Goal: Task Accomplishment & Management: Use online tool/utility

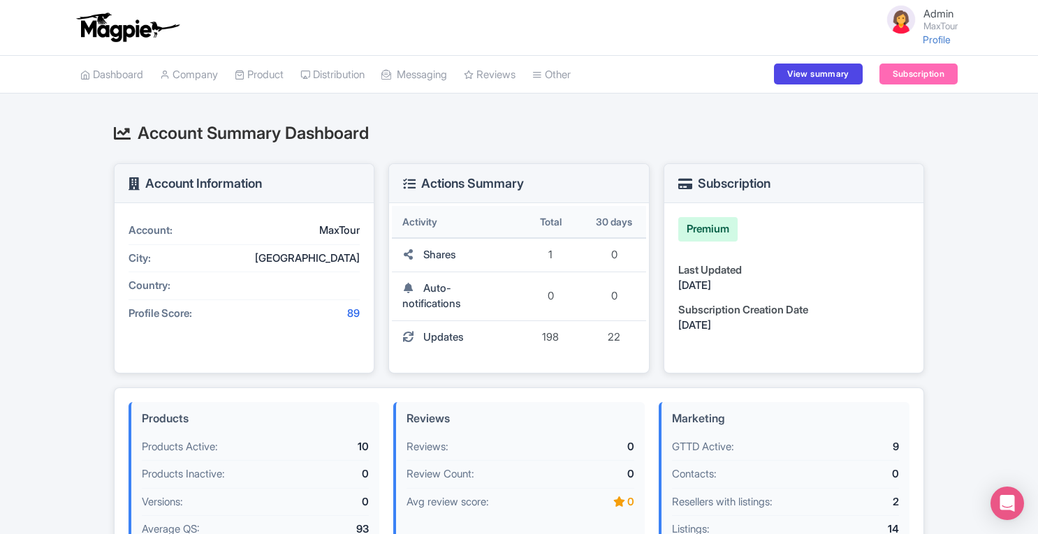
click at [0, 0] on link "My Products" at bounding box center [0, 0] width 0 height 0
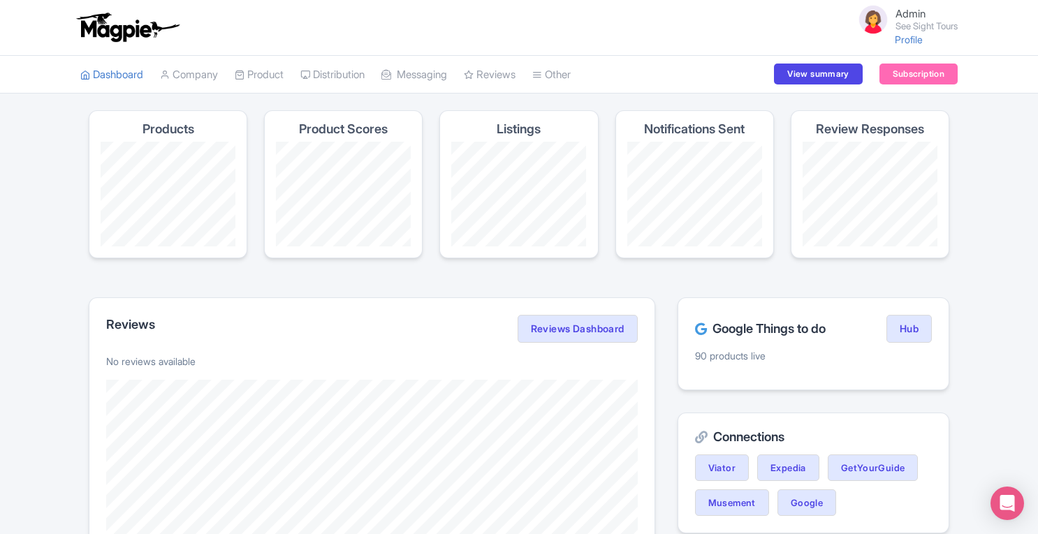
click at [0, 0] on link "My Products" at bounding box center [0, 0] width 0 height 0
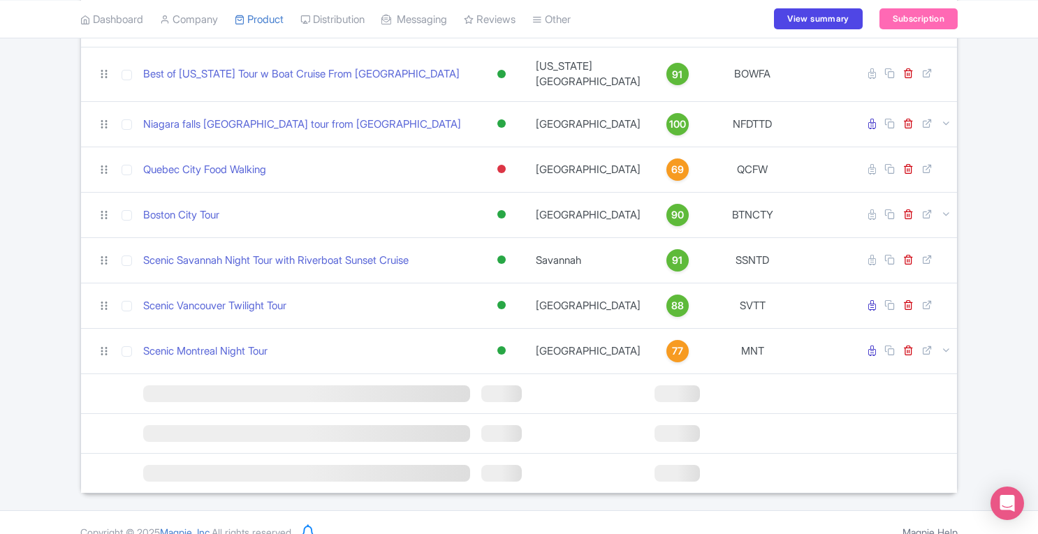
scroll to position [1233, 0]
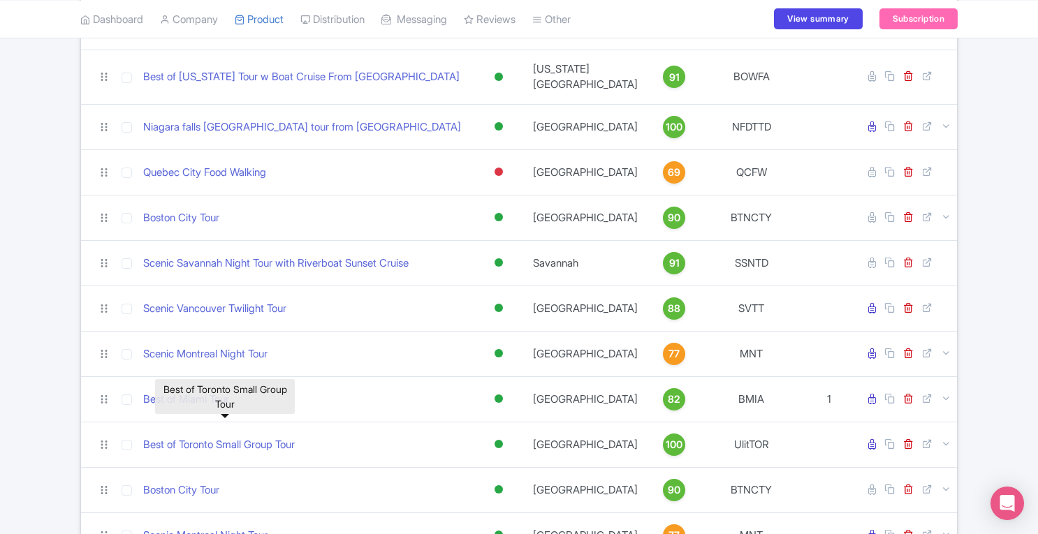
click at [233, 437] on link "Best of Toronto Small Group Tour" at bounding box center [219, 445] width 152 height 16
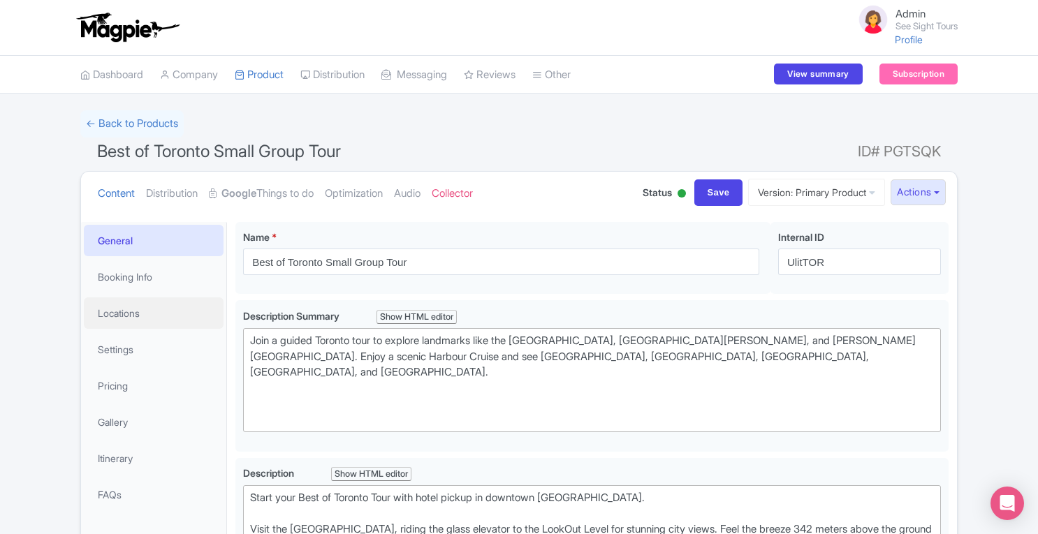
click at [117, 323] on link "Locations" at bounding box center [154, 313] width 140 height 31
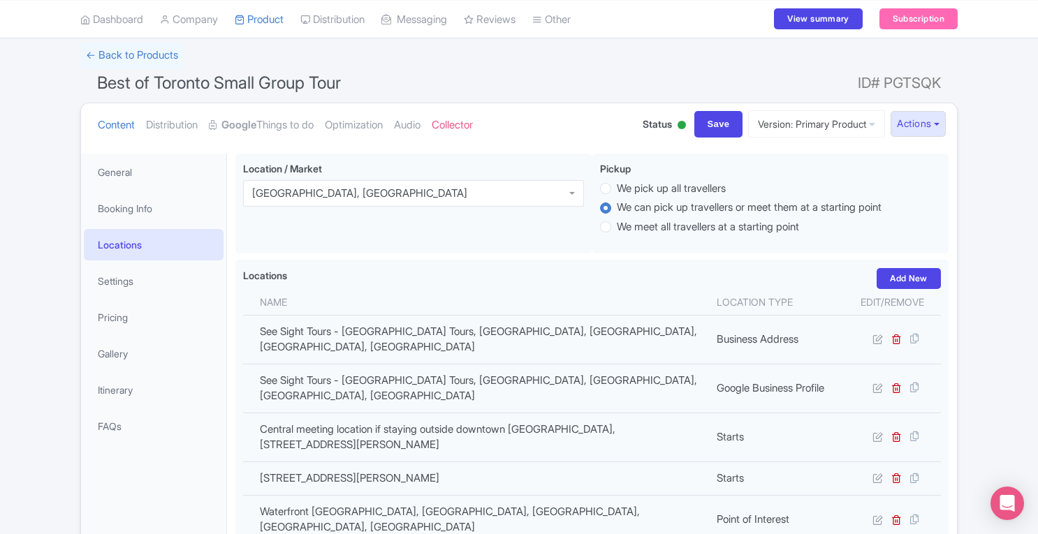
scroll to position [67, 0]
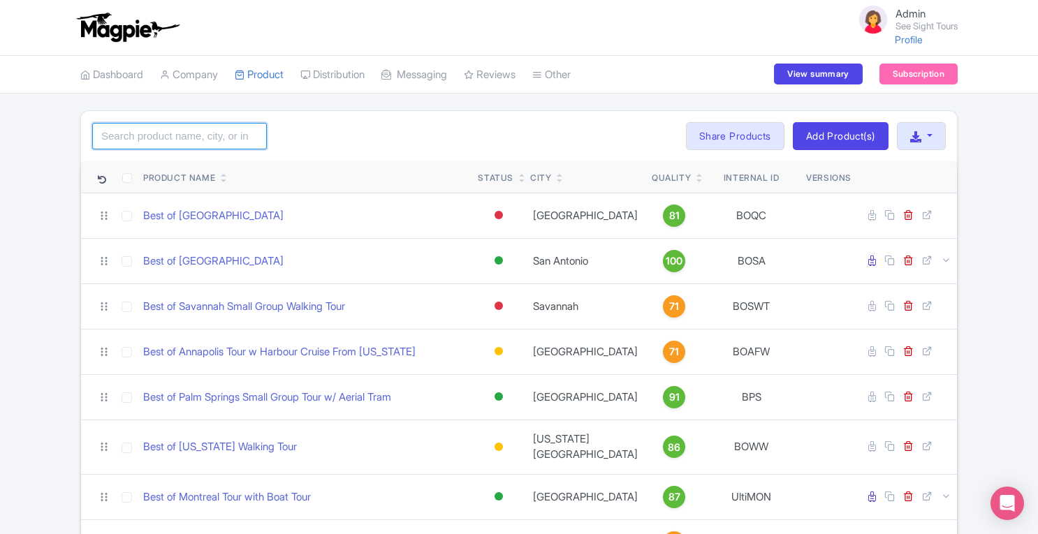
click at [243, 136] on input "search" at bounding box center [179, 136] width 175 height 27
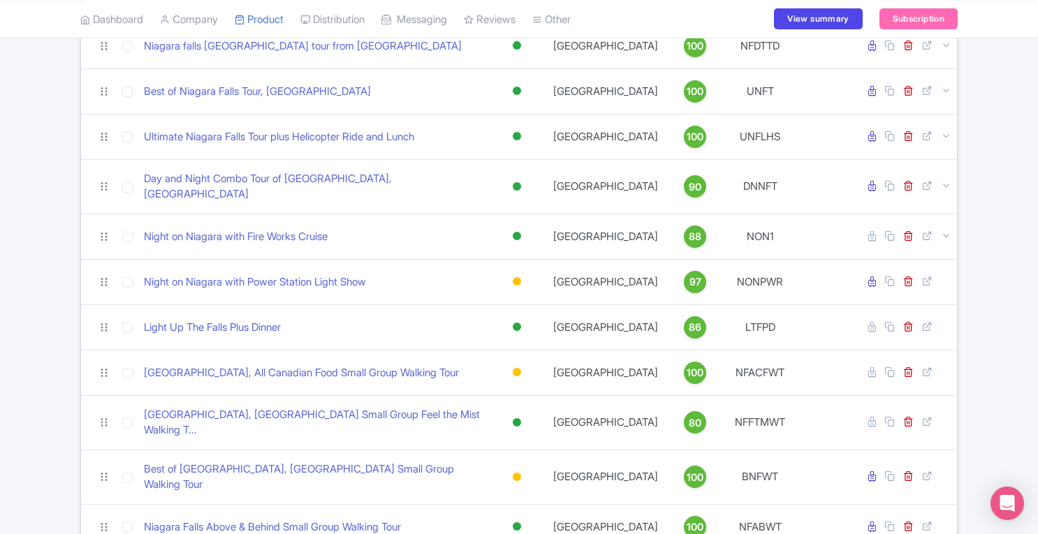
scroll to position [153, 0]
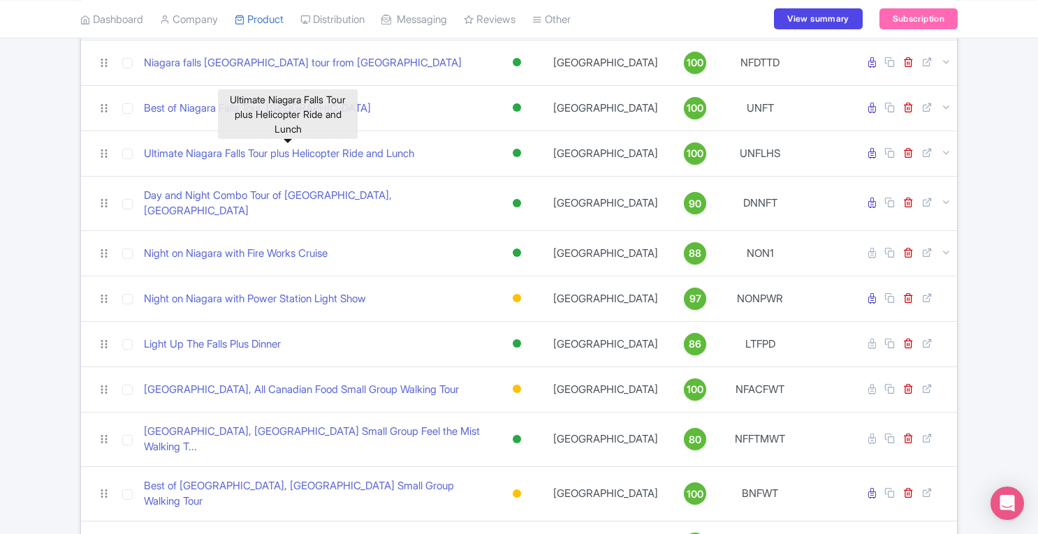
type input "niagara"
click at [276, 153] on link "Ultimate Niagara Falls Tour plus Helicopter Ride and Lunch" at bounding box center [279, 154] width 270 height 16
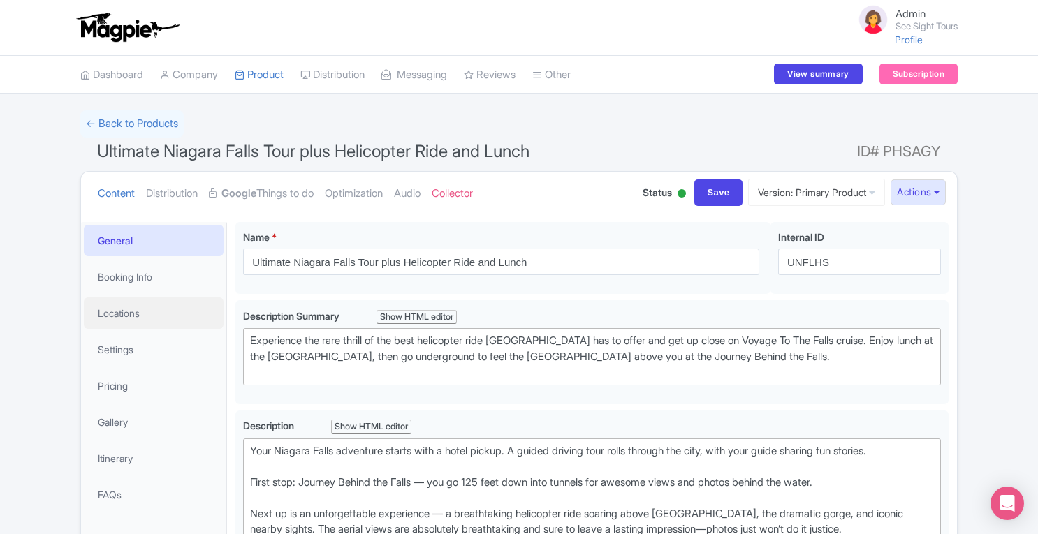
click at [130, 318] on link "Locations" at bounding box center [154, 313] width 140 height 31
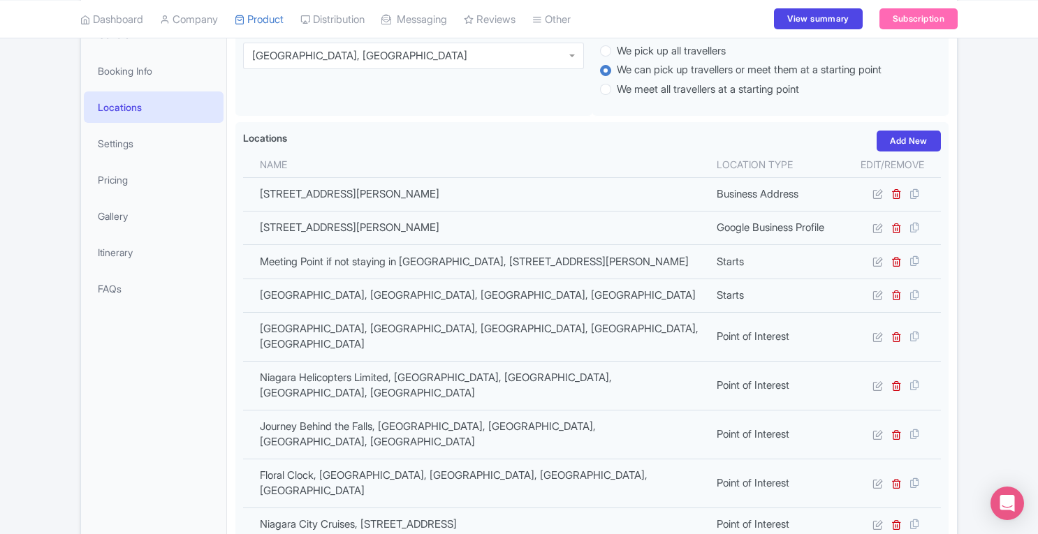
scroll to position [214, 0]
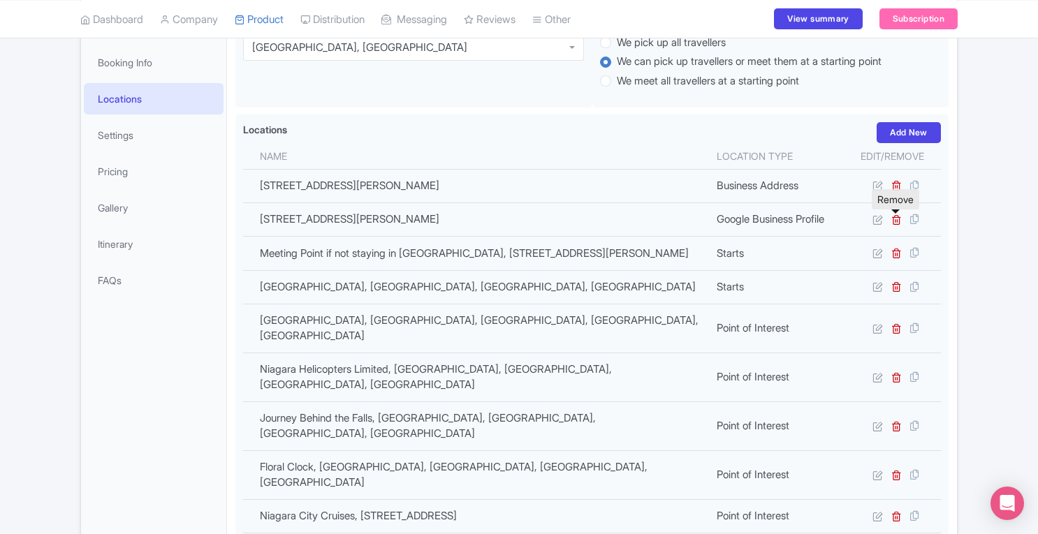
click at [898, 220] on icon at bounding box center [897, 219] width 10 height 10
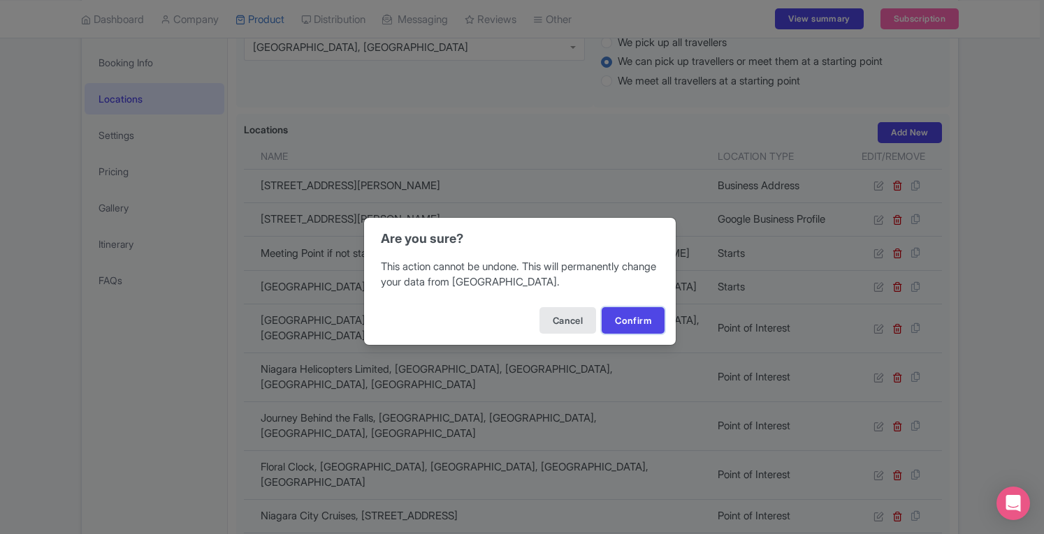
click at [644, 319] on button "Confirm" at bounding box center [633, 320] width 63 height 27
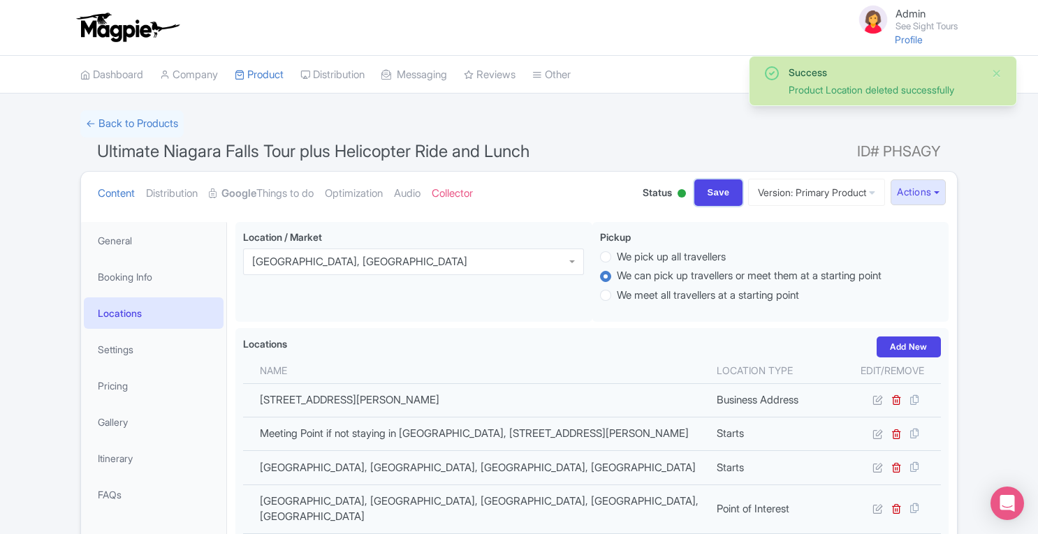
click at [704, 192] on input "Save" at bounding box center [718, 193] width 49 height 27
type input "Saving..."
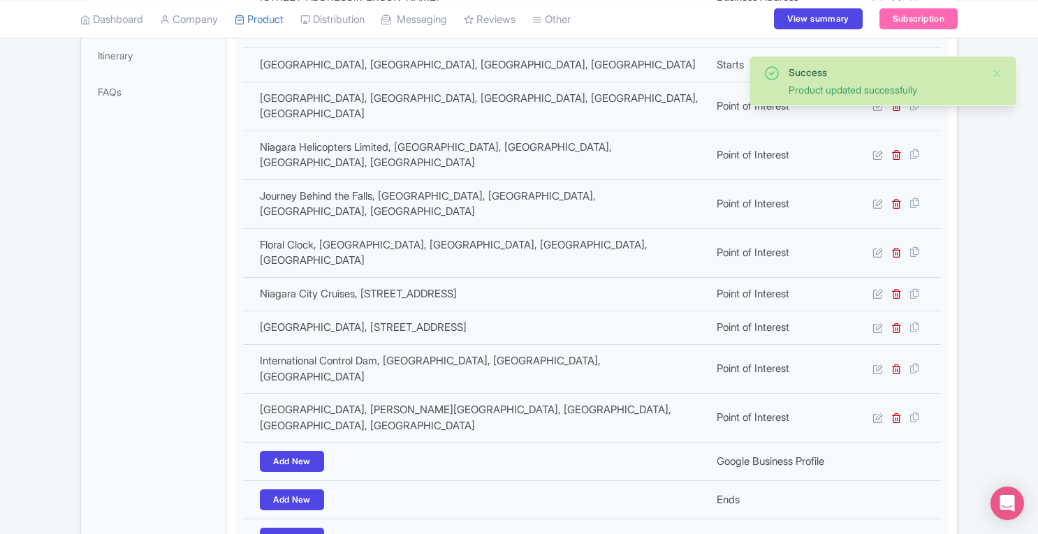
scroll to position [402, 0]
click at [302, 452] on link "Add New" at bounding box center [292, 462] width 64 height 21
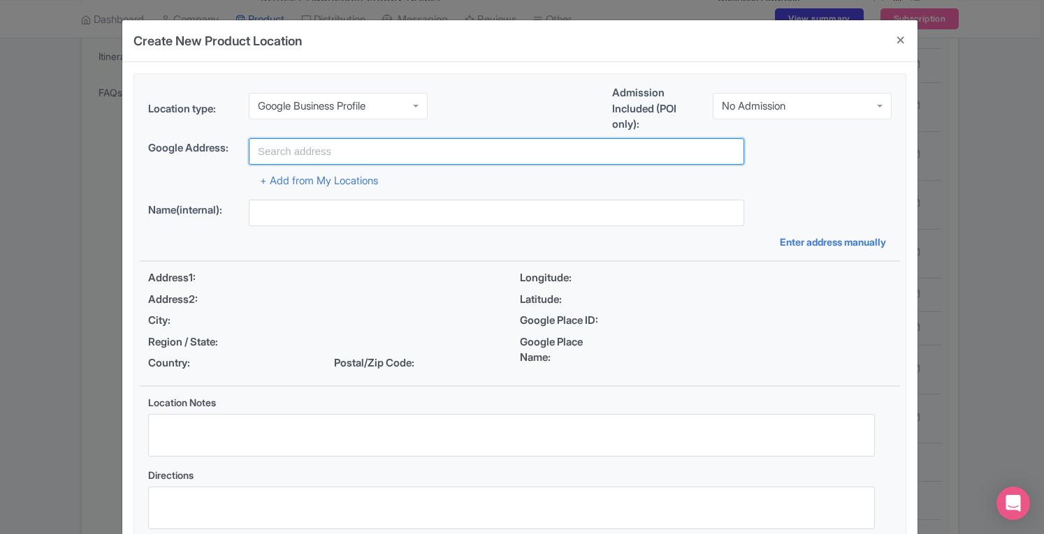
click at [296, 157] on input "text" at bounding box center [496, 151] width 495 height 27
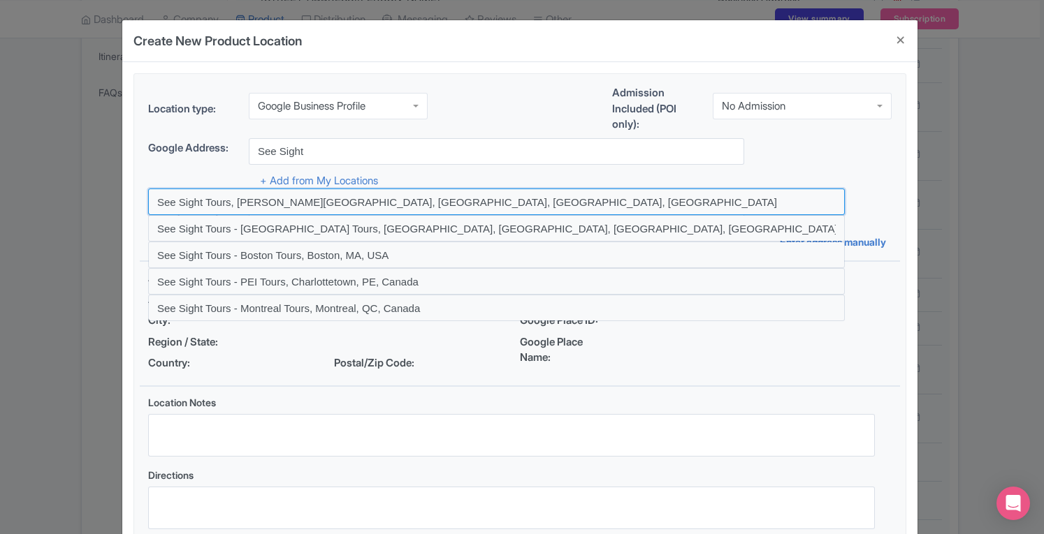
click at [270, 198] on input at bounding box center [496, 202] width 697 height 27
type input "See Sight Tours, [PERSON_NAME][GEOGRAPHIC_DATA], [GEOGRAPHIC_DATA], [GEOGRAPHIC…"
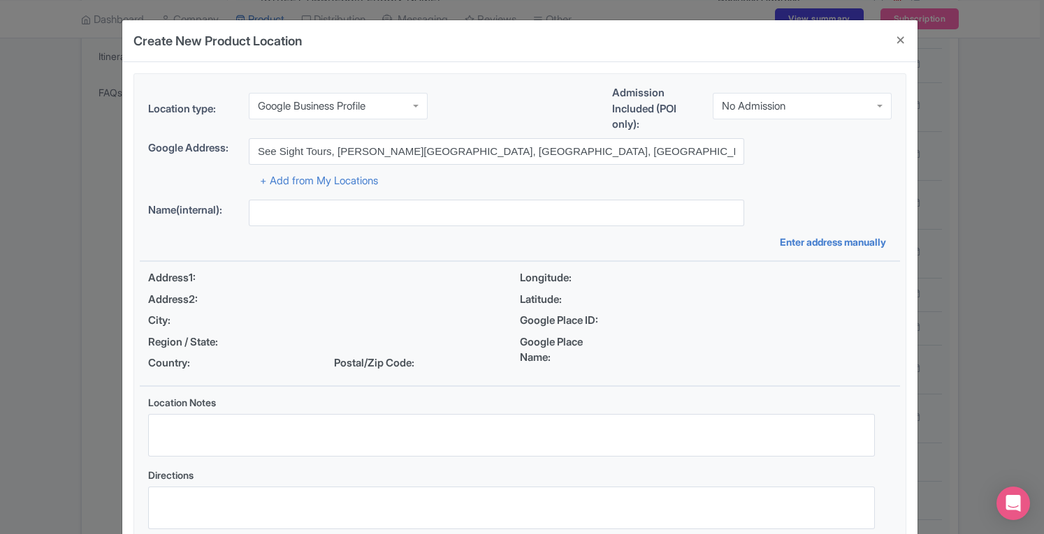
type input "See Sight Tours, [STREET_ADDRESS][PERSON_NAME]"
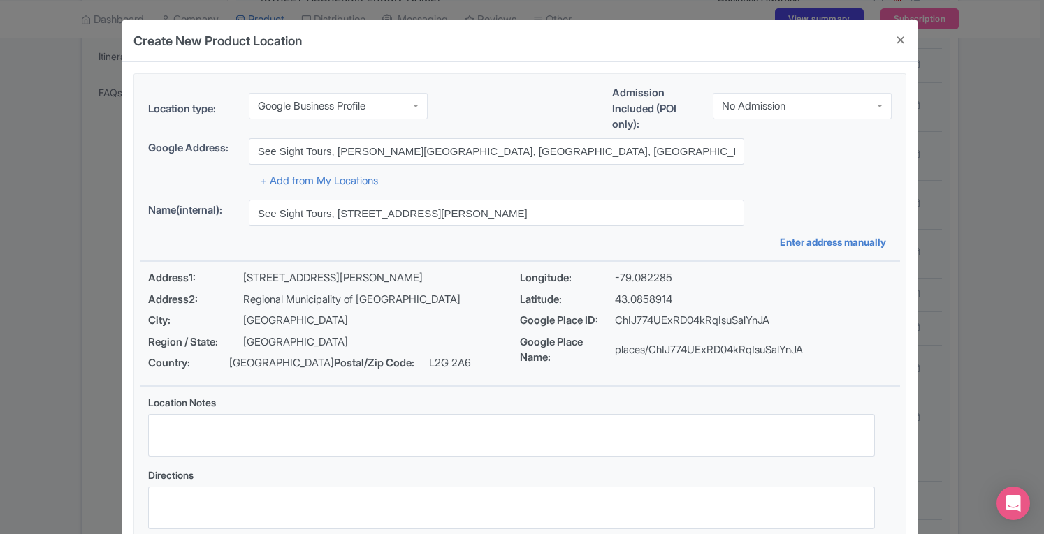
click at [1038, 132] on div "Create New Product Location Location type: Google Business Profile Google Busin…" at bounding box center [522, 267] width 1044 height 534
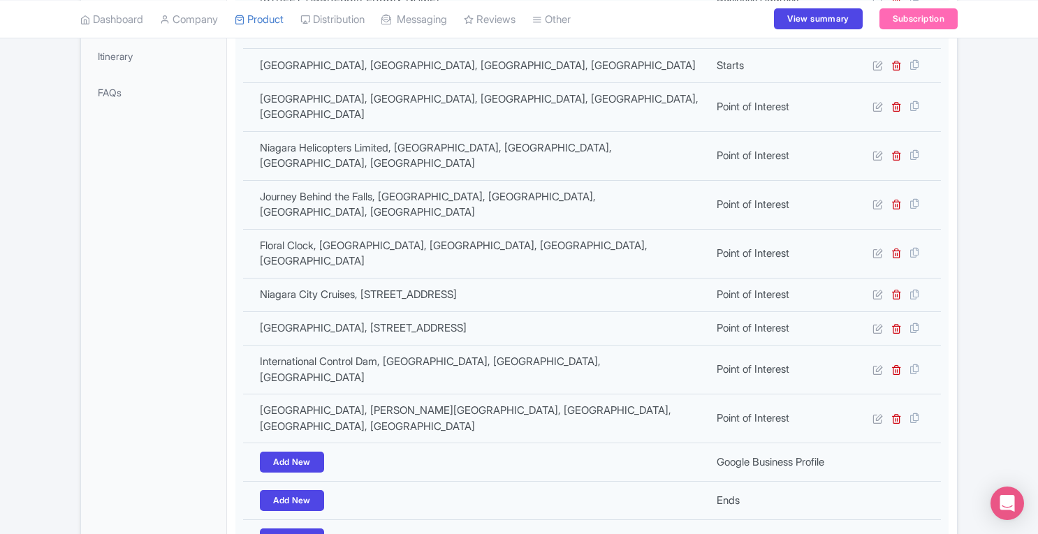
scroll to position [0, 0]
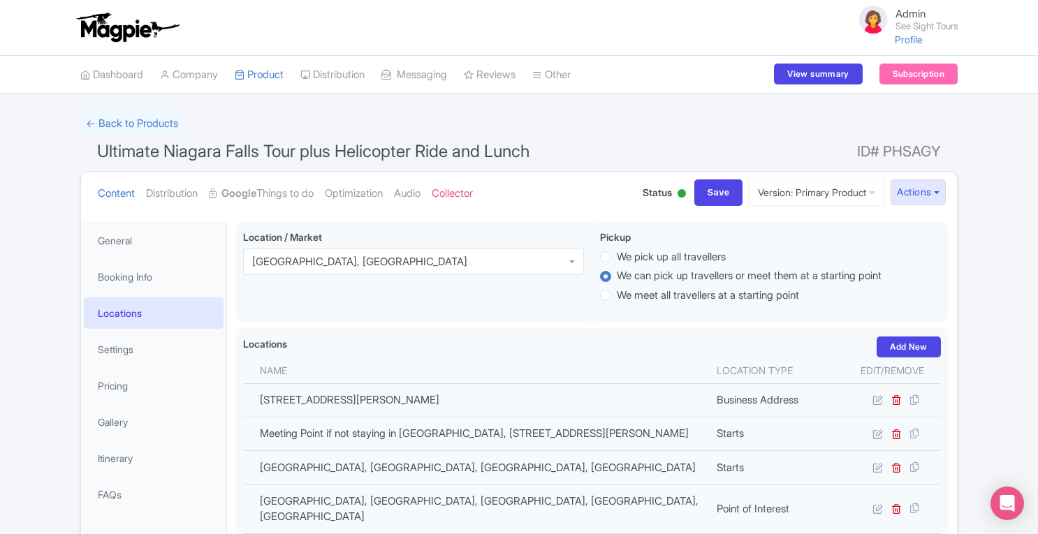
click at [711, 193] on input "Save" at bounding box center [718, 193] width 49 height 27
type input "Saving..."
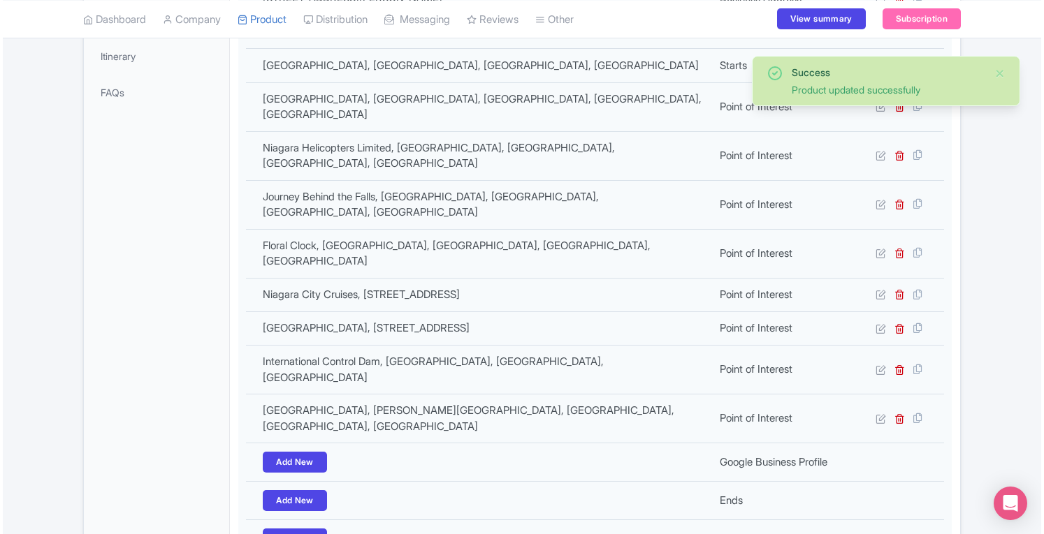
scroll to position [404, 0]
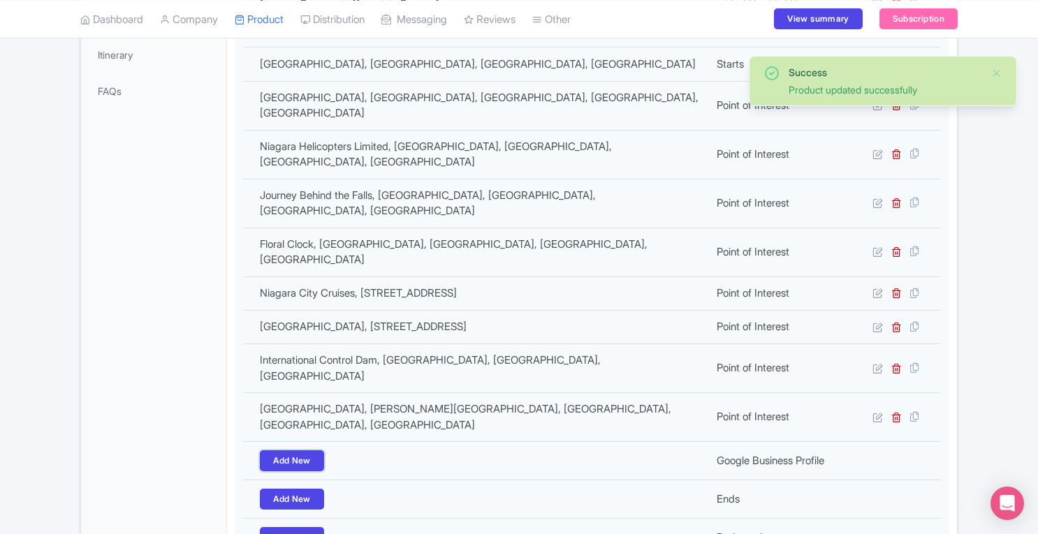
click at [288, 451] on link "Add New" at bounding box center [292, 461] width 64 height 21
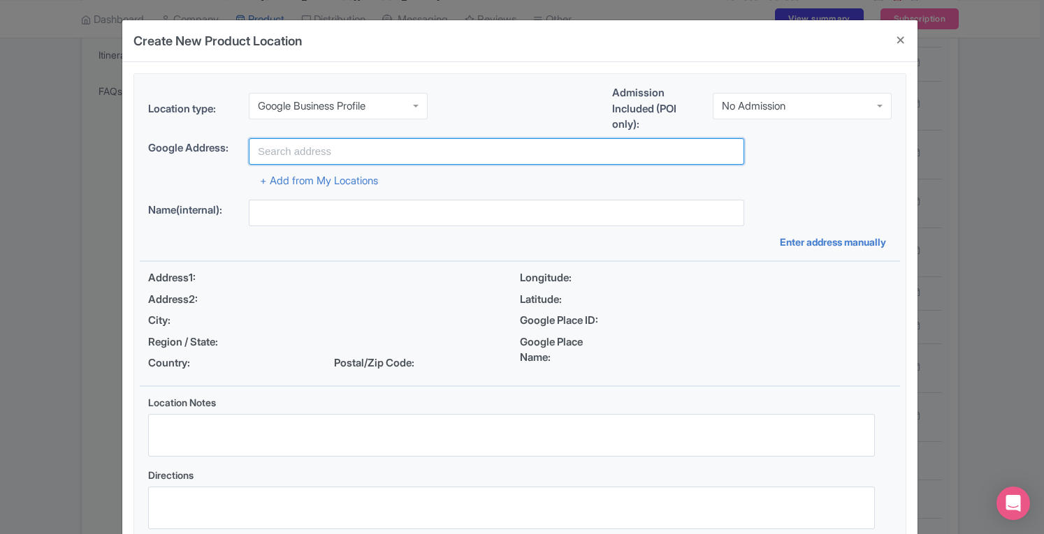
click at [414, 154] on input "text" at bounding box center [496, 151] width 495 height 27
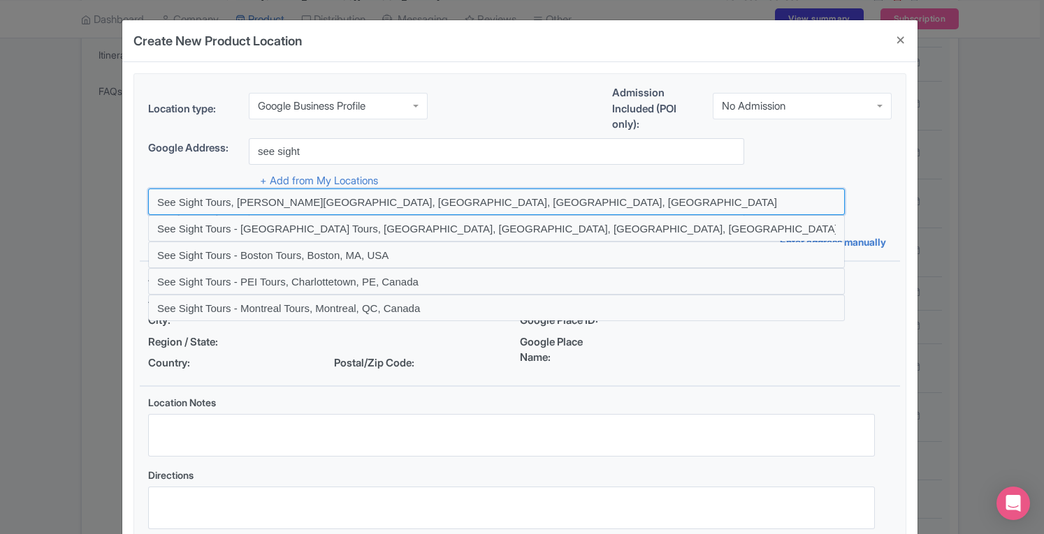
click at [267, 201] on input at bounding box center [496, 202] width 697 height 27
type input "See Sight Tours, [PERSON_NAME][GEOGRAPHIC_DATA], [GEOGRAPHIC_DATA], [GEOGRAPHIC…"
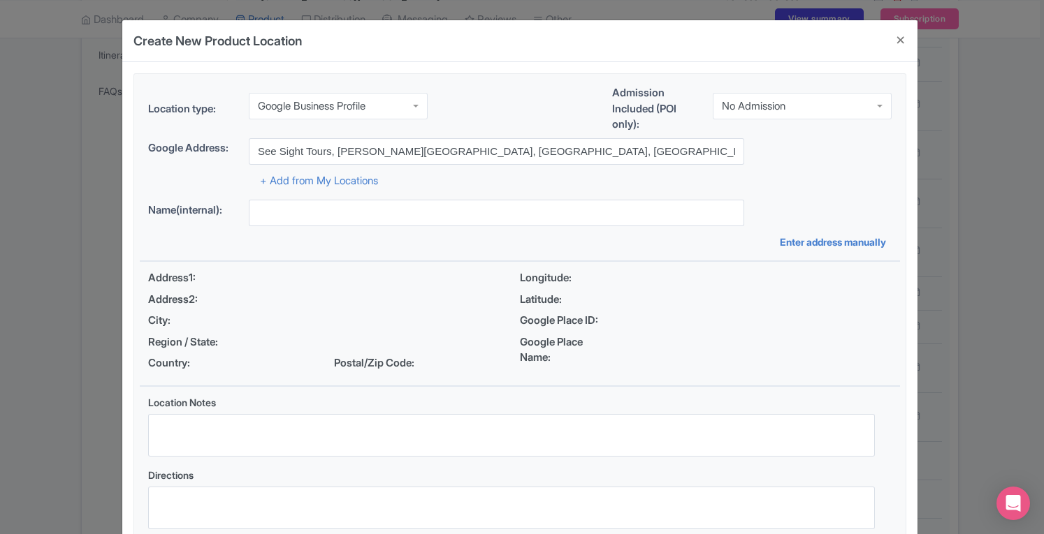
type input "See Sight Tours, [STREET_ADDRESS][PERSON_NAME]"
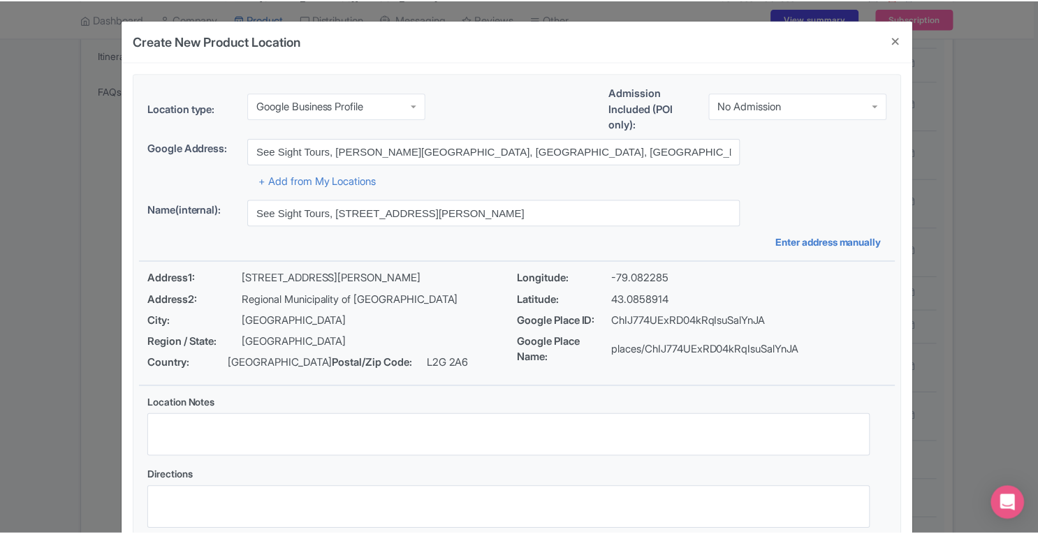
scroll to position [96, 0]
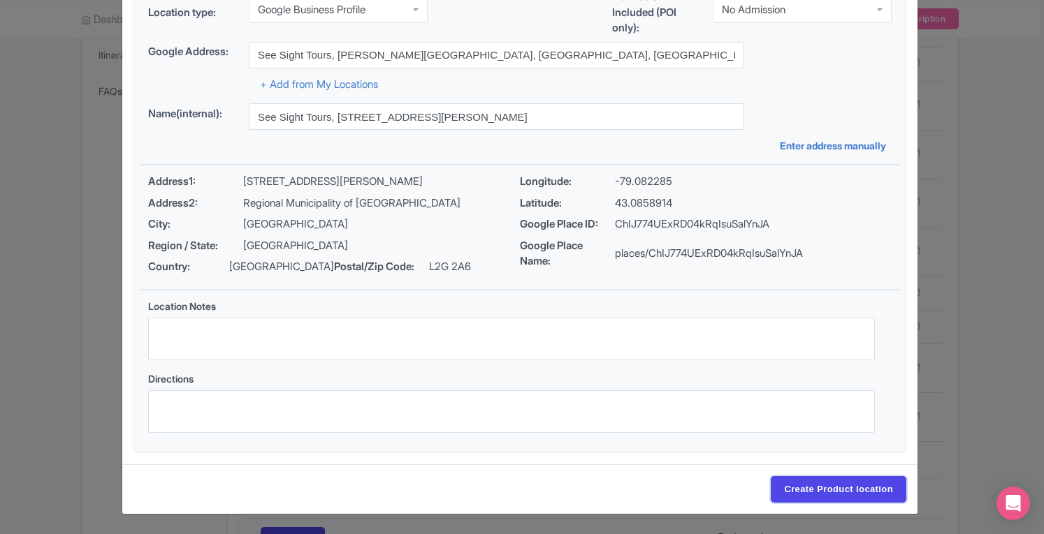
click at [842, 492] on input "Create Product location" at bounding box center [839, 490] width 136 height 27
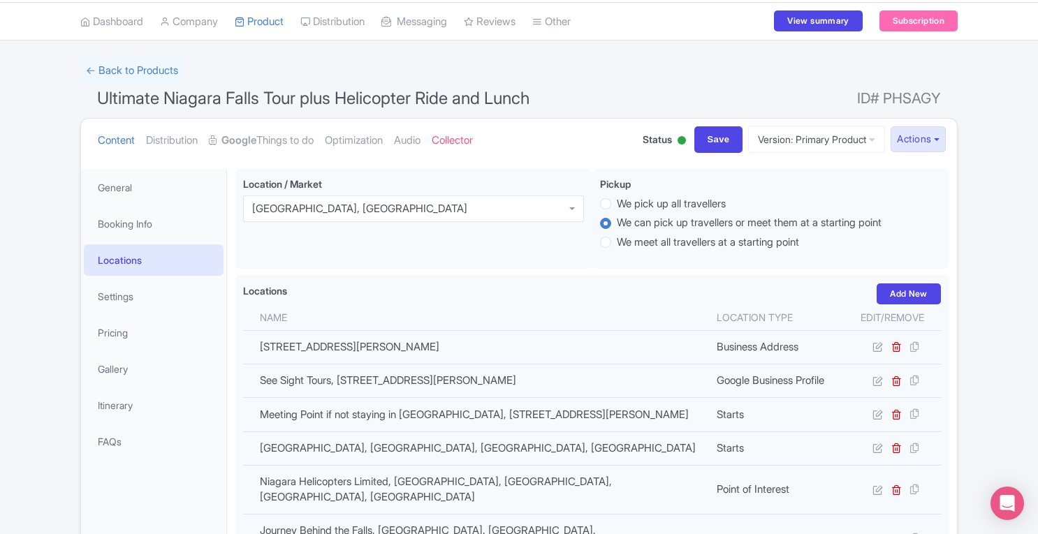
scroll to position [52, 0]
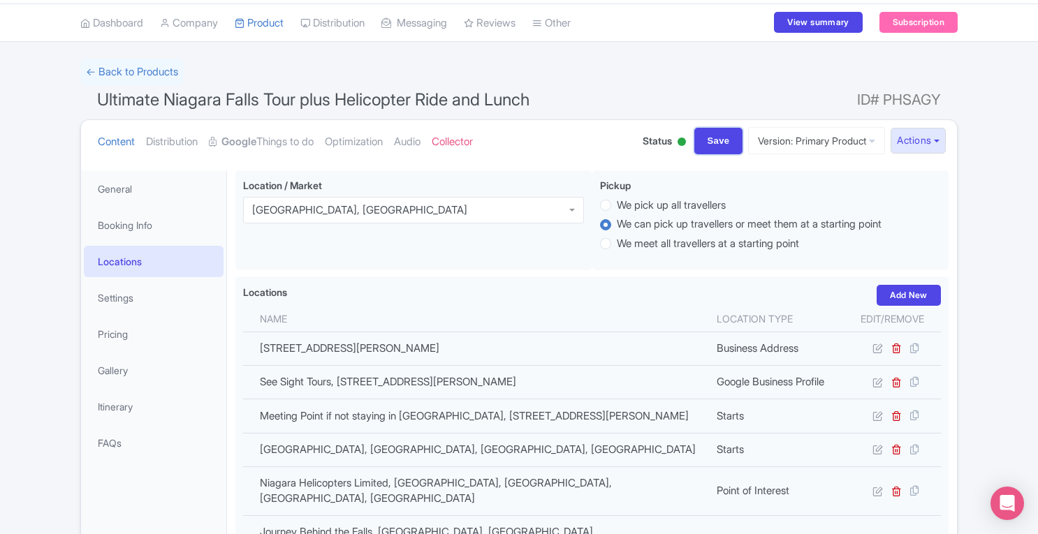
click at [701, 150] on input "Save" at bounding box center [718, 141] width 49 height 27
type input "Update Product"
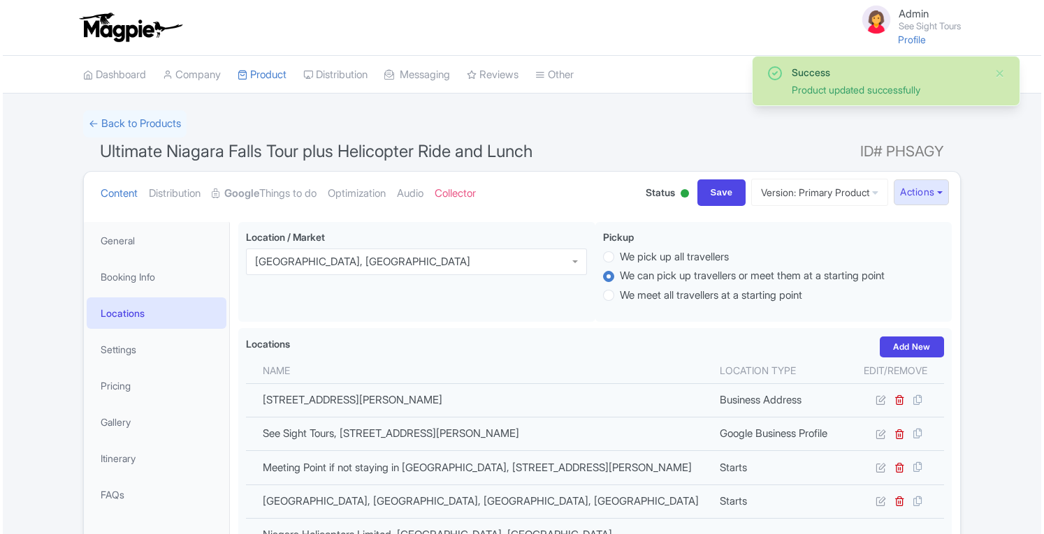
scroll to position [221, 0]
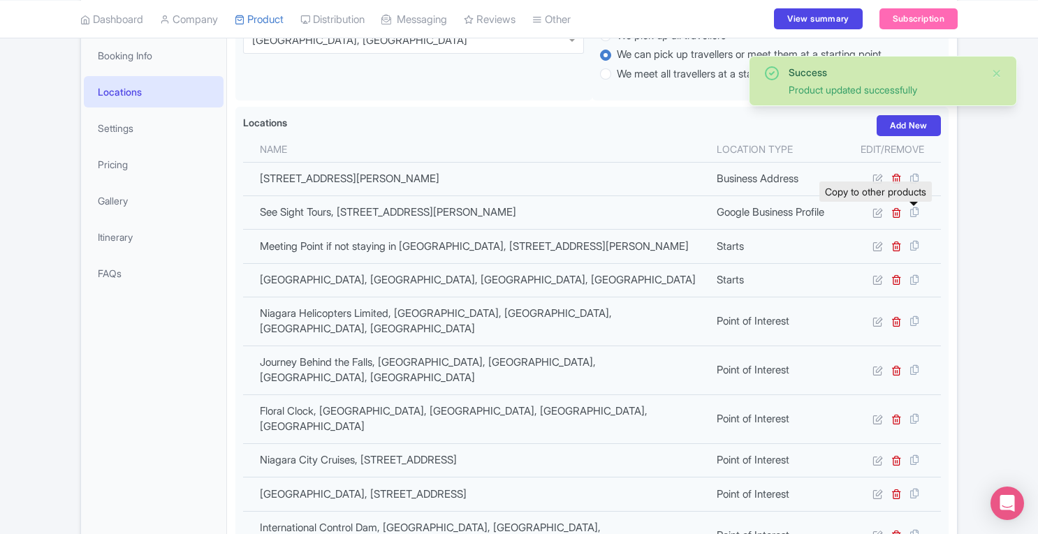
click at [917, 212] on icon at bounding box center [915, 212] width 20 height 13
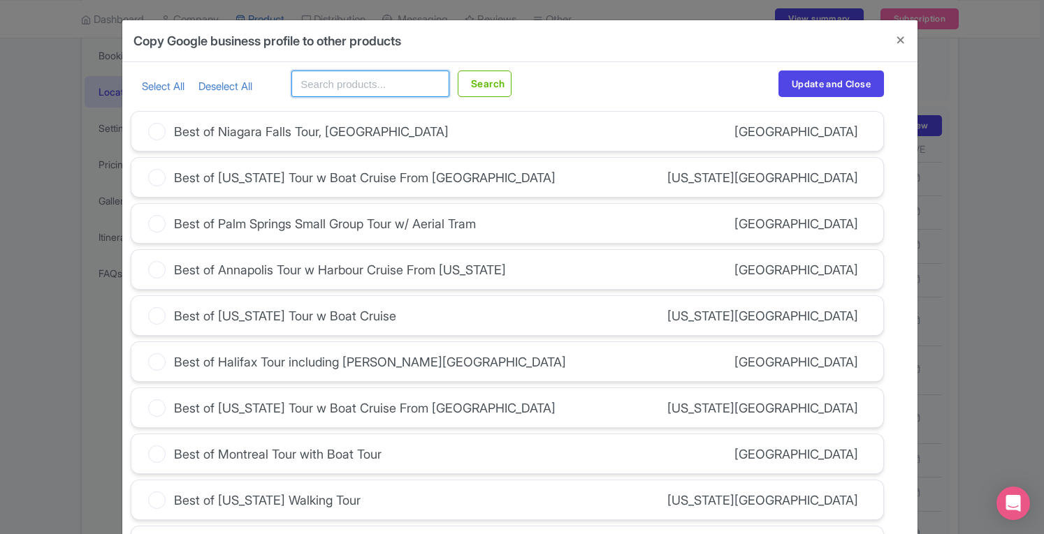
click at [327, 80] on input "text" at bounding box center [370, 84] width 158 height 27
type input "Niagara"
click at [458, 71] on button "Search" at bounding box center [485, 84] width 54 height 27
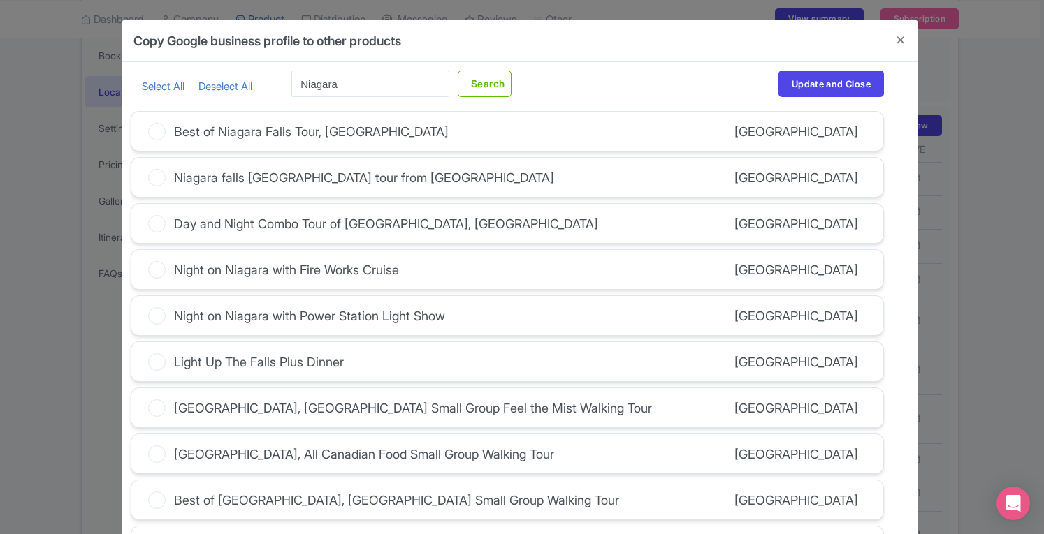
click at [159, 87] on link "Select All" at bounding box center [163, 86] width 43 height 13
click at [154, 177] on icon at bounding box center [156, 177] width 17 height 17
click at [0, 0] on input "Niagara falls [GEOGRAPHIC_DATA] tour from [GEOGRAPHIC_DATA]" at bounding box center [0, 0] width 0 height 0
click at [154, 177] on icon at bounding box center [156, 177] width 17 height 17
click at [0, 0] on input "Niagara falls Canada tour from Toronto" at bounding box center [0, 0] width 0 height 0
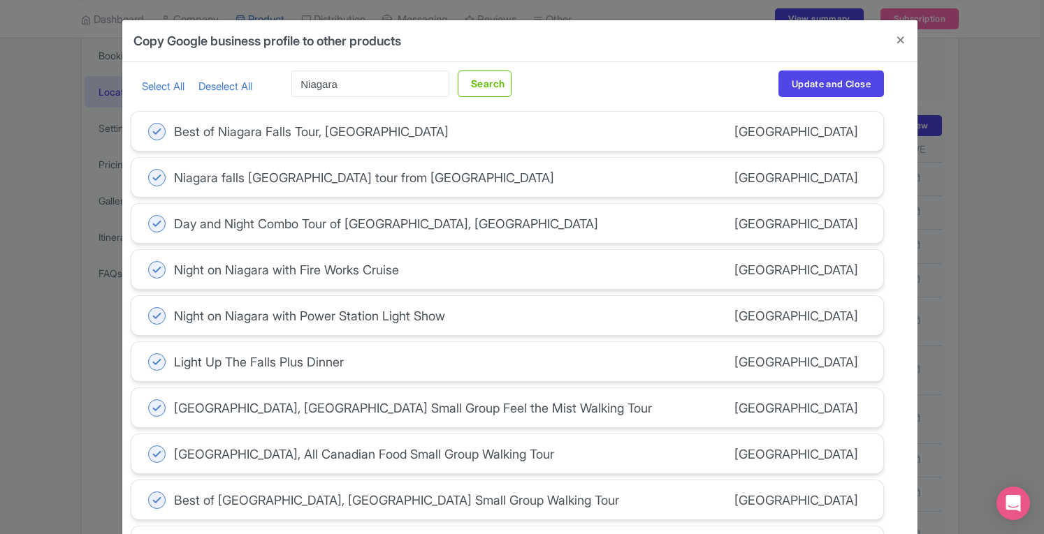
click at [154, 177] on icon at bounding box center [156, 177] width 17 height 17
click at [0, 0] on input "Niagara falls Canada tour from Toronto" at bounding box center [0, 0] width 0 height 0
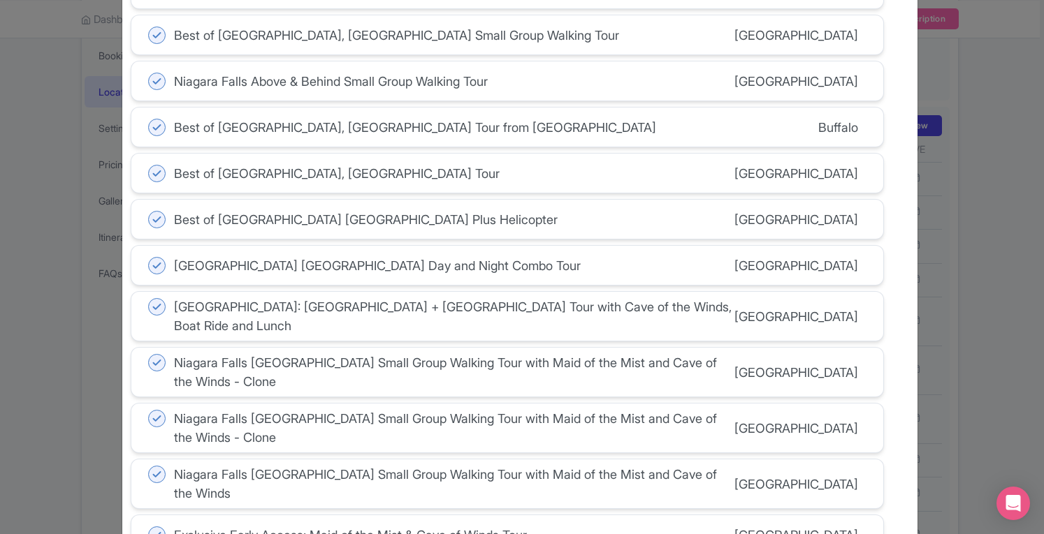
scroll to position [442, 0]
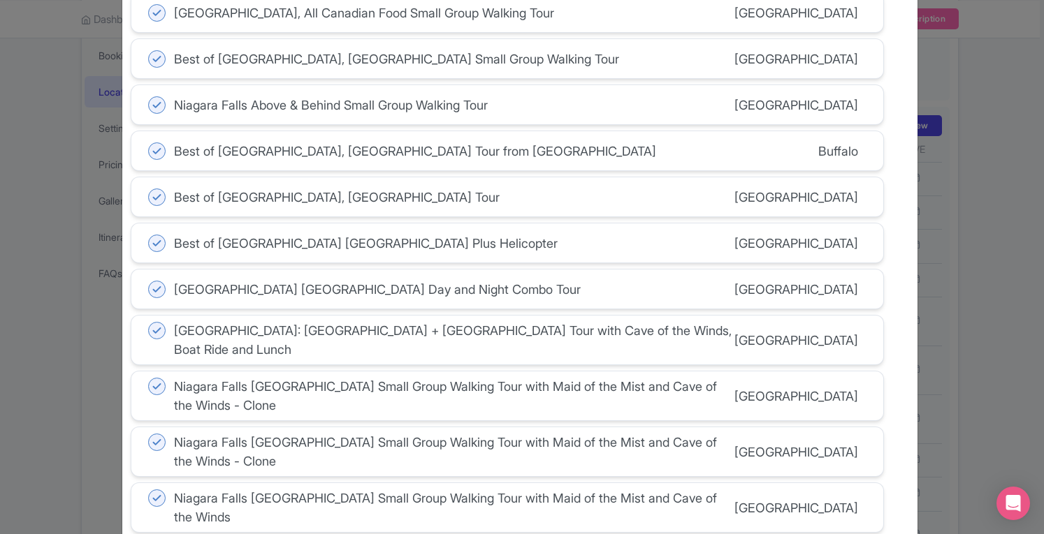
click at [151, 145] on icon at bounding box center [156, 151] width 17 height 17
click at [0, 0] on input "Best of Niagara Falls, USA Tour from Buffalo" at bounding box center [0, 0] width 0 height 0
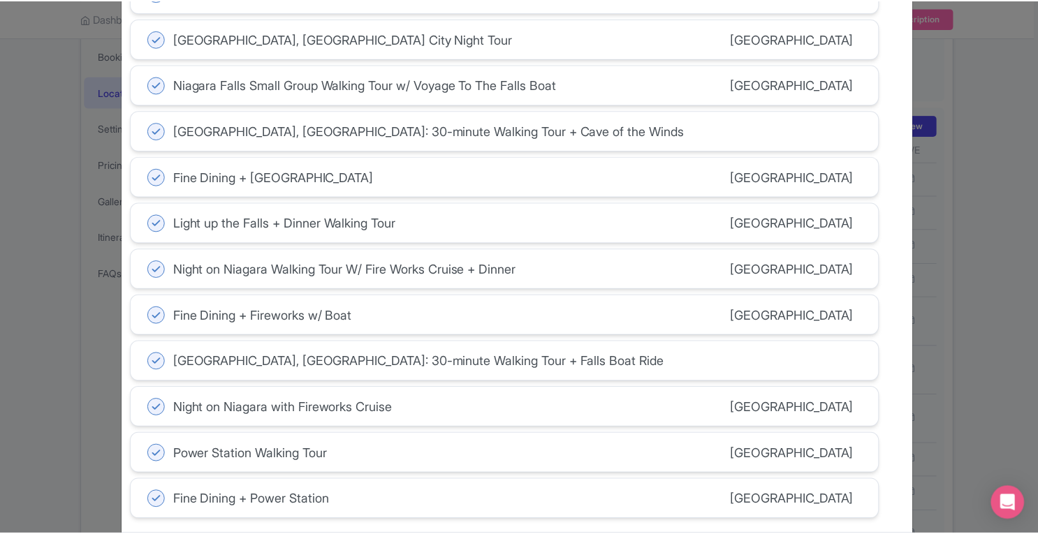
scroll to position [1297, 0]
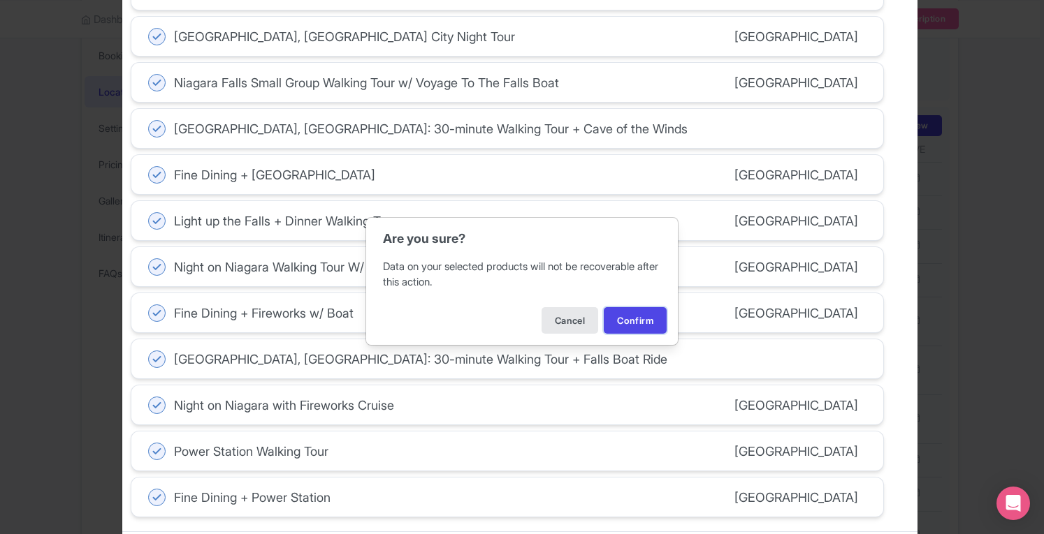
click at [623, 321] on button "Confirm" at bounding box center [635, 320] width 63 height 27
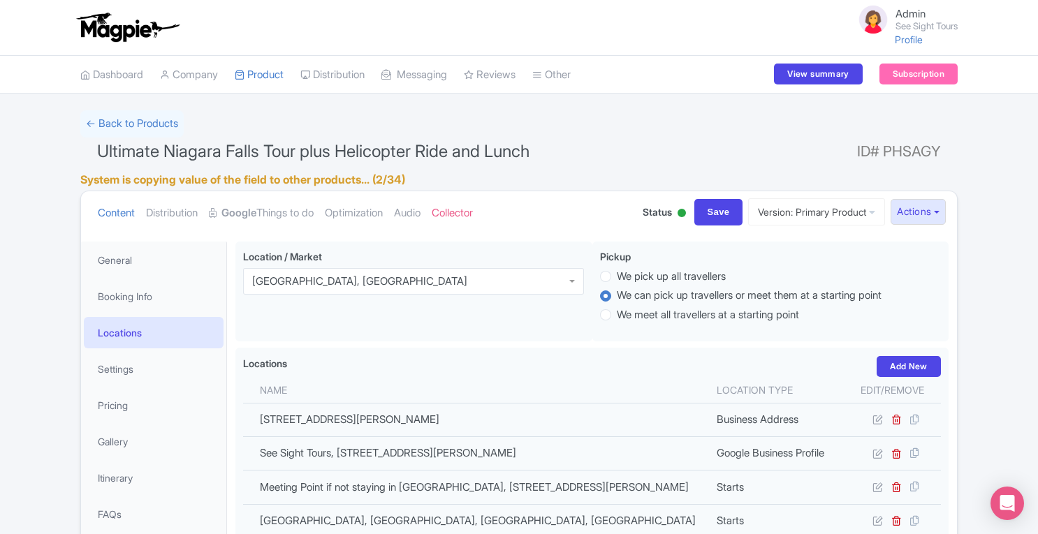
click at [260, 71] on link "Product" at bounding box center [259, 75] width 49 height 38
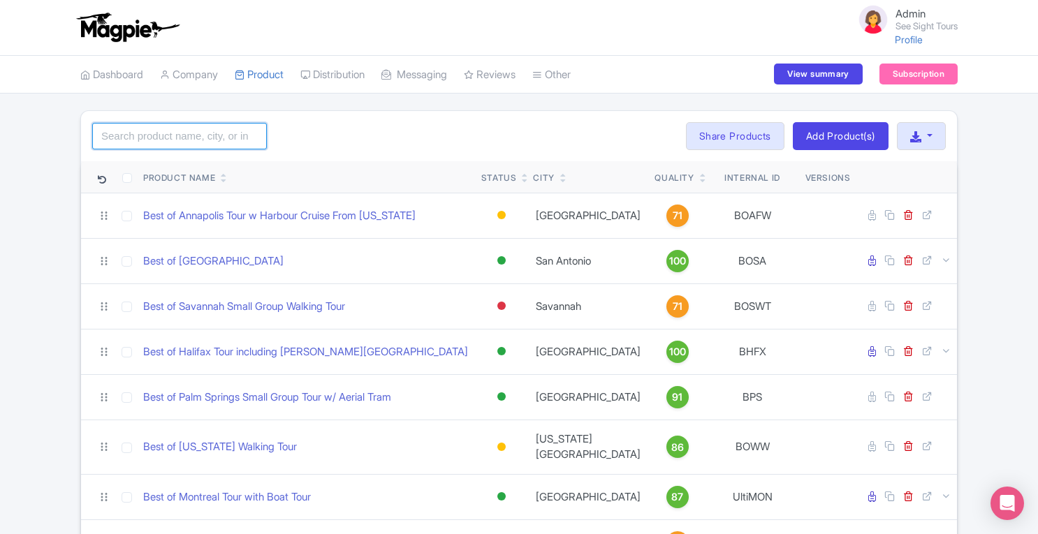
click at [225, 135] on input "search" at bounding box center [179, 136] width 175 height 27
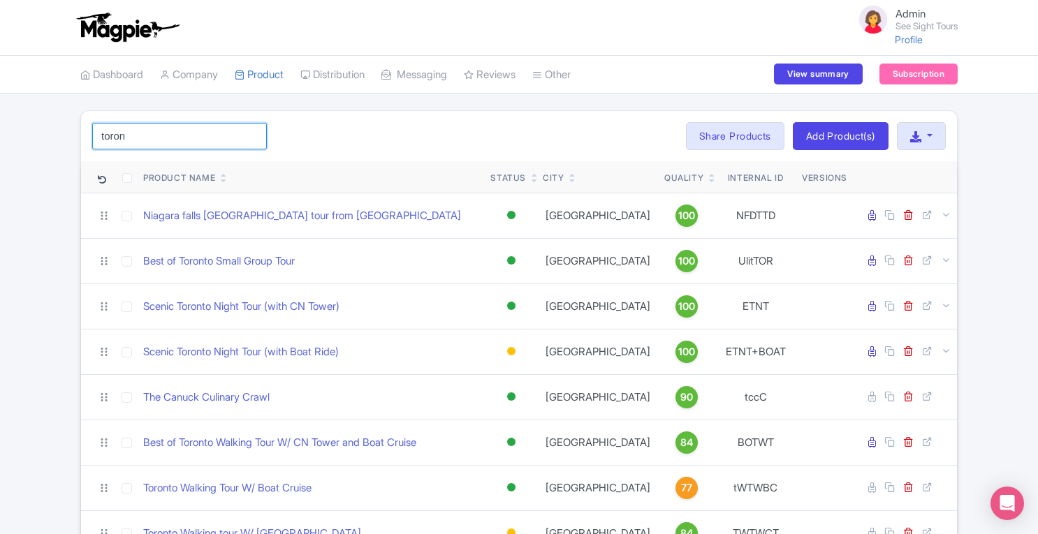
type input "toron"
click at [364, 261] on div "Best of Toronto Small Group Tour" at bounding box center [311, 262] width 336 height 16
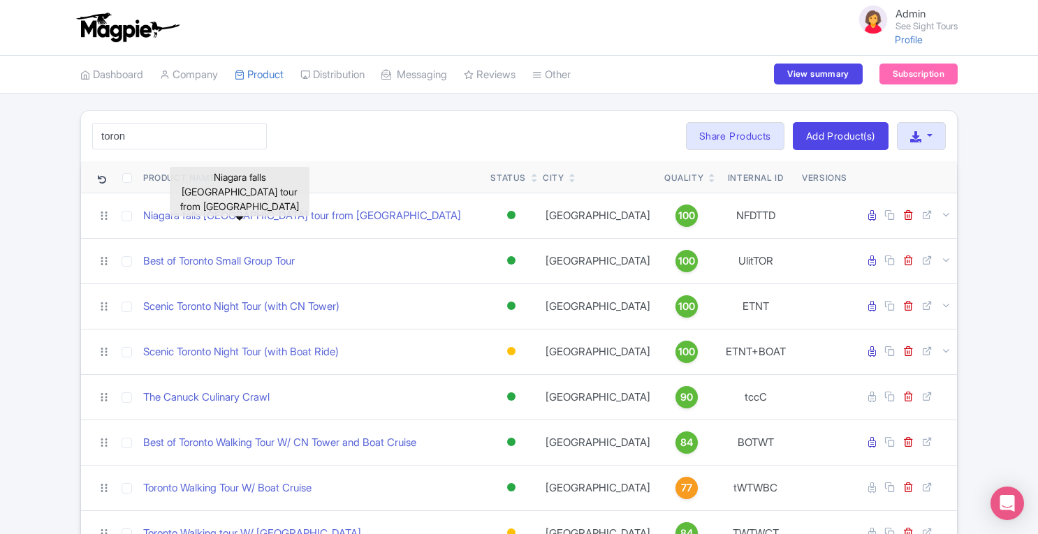
click at [328, 212] on link "Niagara falls [GEOGRAPHIC_DATA] tour from [GEOGRAPHIC_DATA]" at bounding box center [302, 216] width 318 height 16
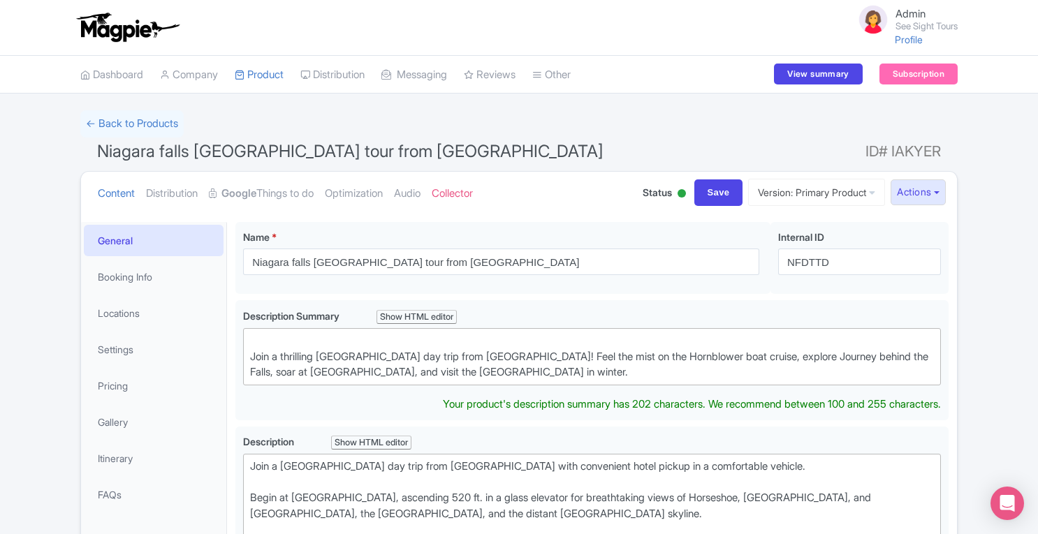
click at [253, 350] on div "Join a thrilling Niagara Falls day trip from Toronto! Feel the mist on the Horn…" at bounding box center [592, 357] width 684 height 48
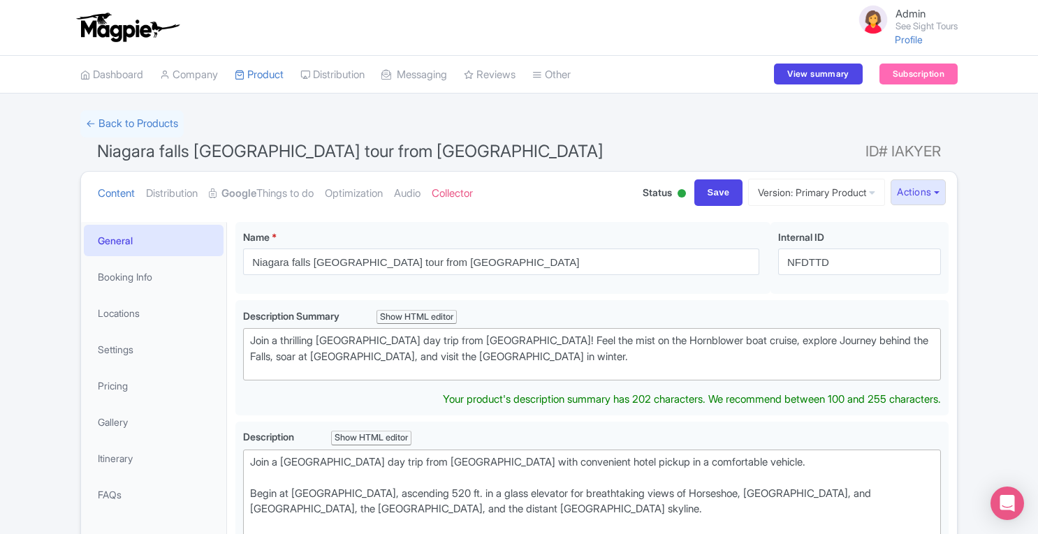
type trix-editor "<div>Join a thrilling Niagara Falls day trip from Toronto! Feel the mist on the…"
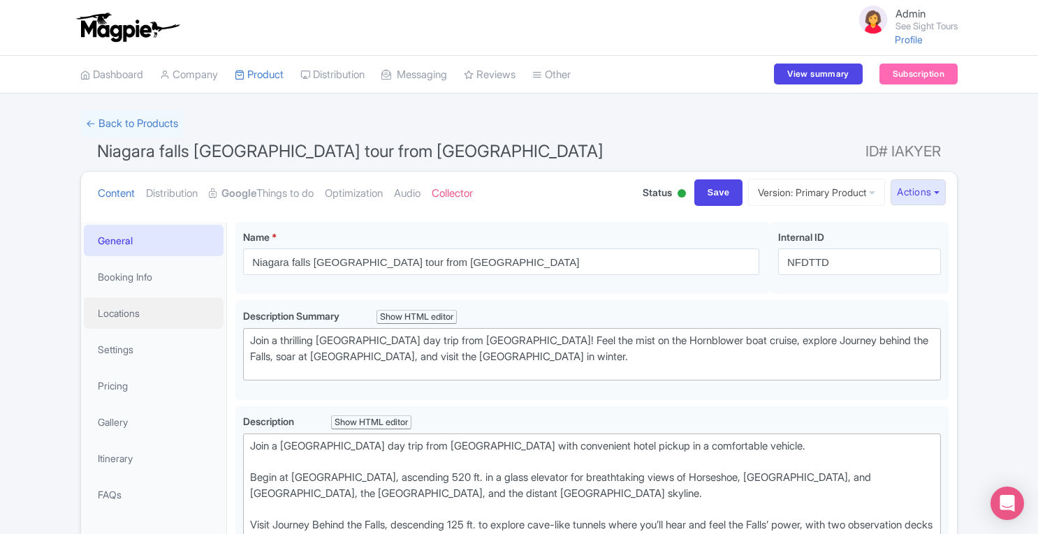
click at [122, 316] on link "Locations" at bounding box center [154, 313] width 140 height 31
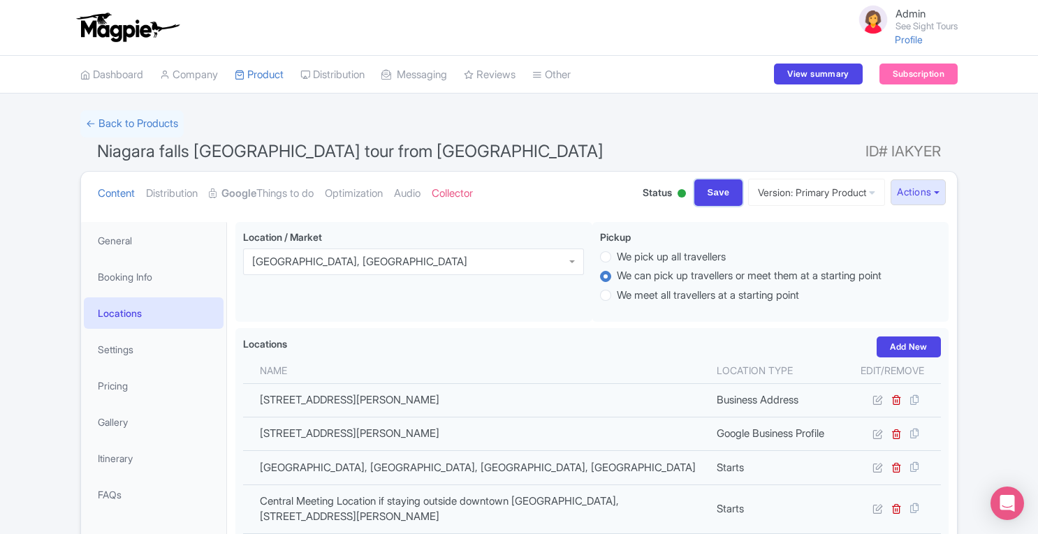
click at [708, 201] on input "Save" at bounding box center [718, 193] width 49 height 27
type input "Saving..."
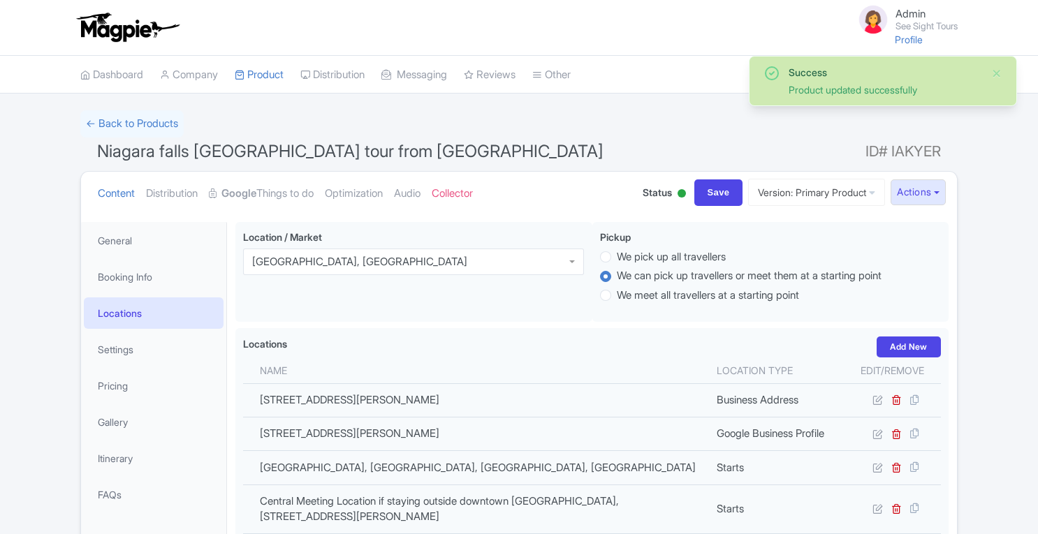
scroll to position [221, 0]
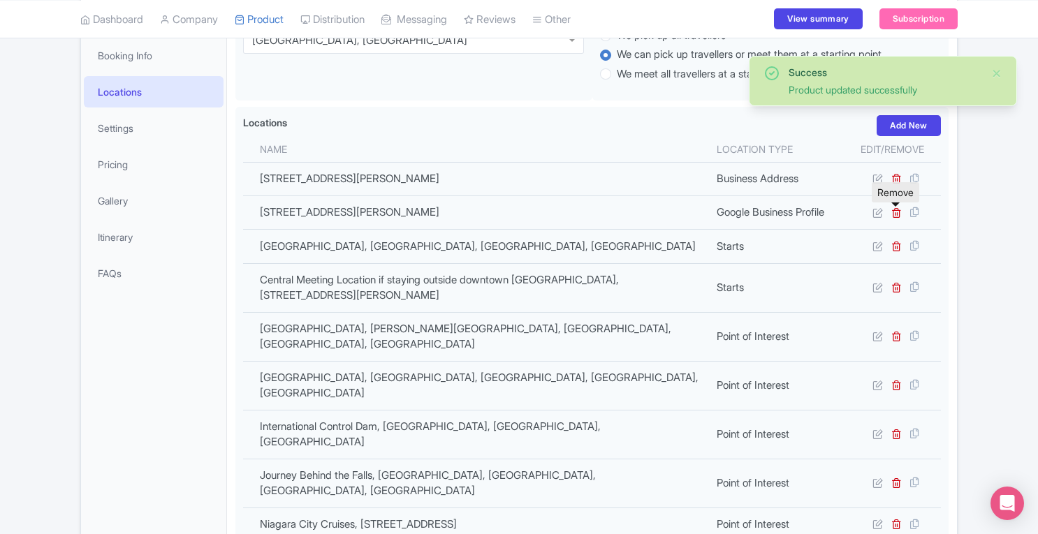
click at [899, 214] on icon at bounding box center [897, 213] width 10 height 10
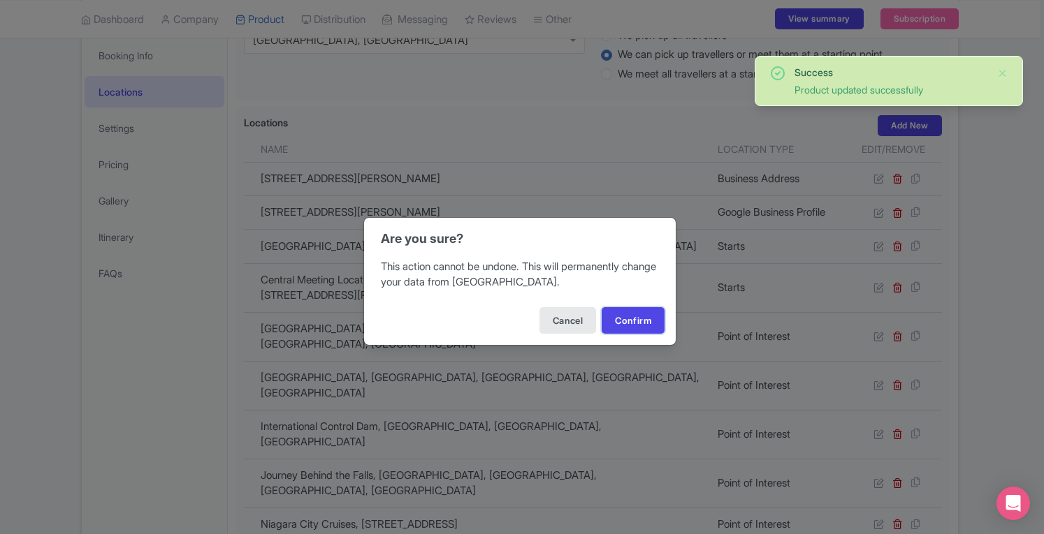
click at [634, 319] on button "Confirm" at bounding box center [633, 320] width 63 height 27
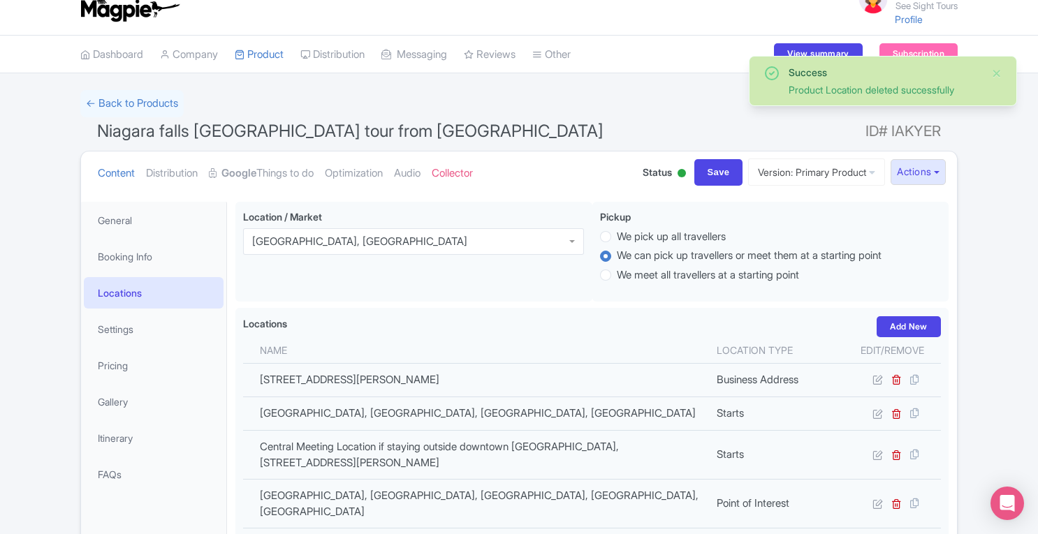
scroll to position [21, 0]
click at [700, 175] on input "Save" at bounding box center [718, 172] width 49 height 27
type input "Saving..."
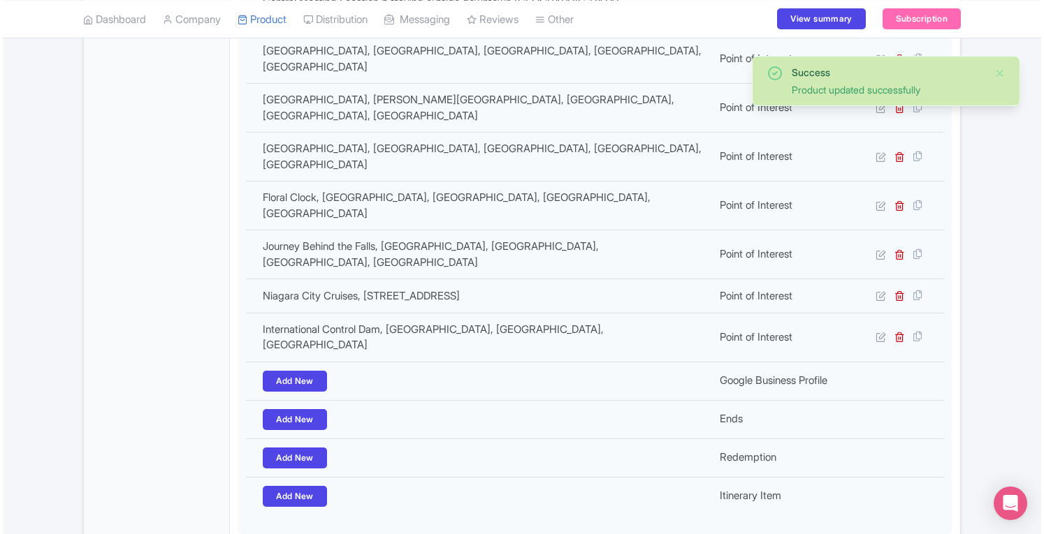
scroll to position [467, 0]
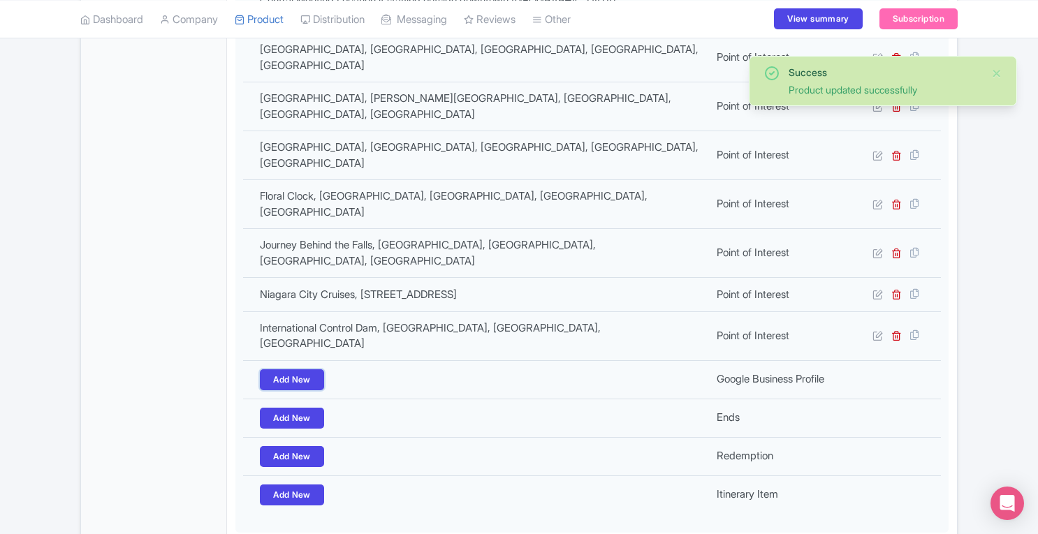
click at [279, 370] on link "Add New" at bounding box center [292, 380] width 64 height 21
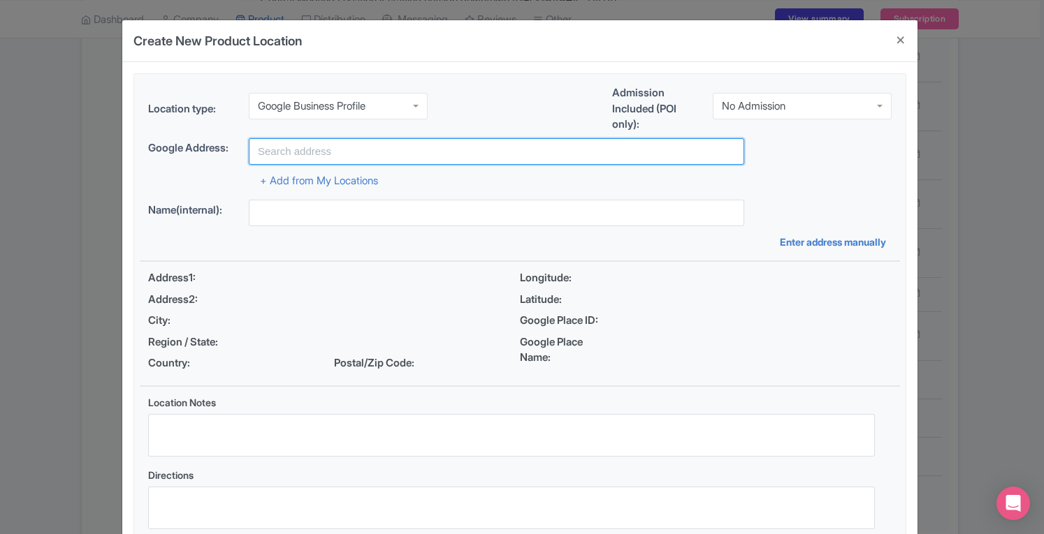
click at [358, 147] on input "text" at bounding box center [496, 151] width 495 height 27
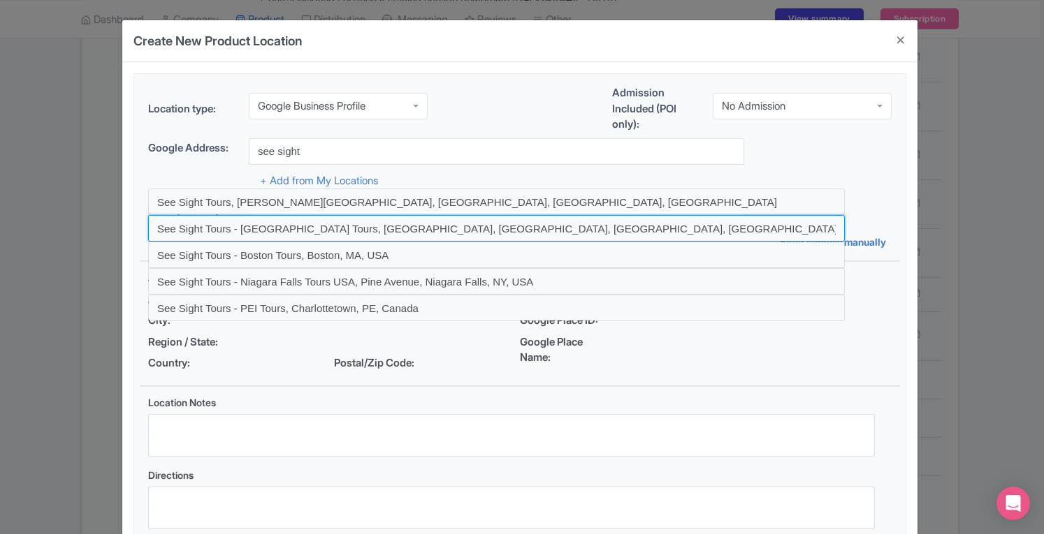
click at [293, 227] on input at bounding box center [496, 228] width 697 height 27
type input "See Sight Tours - Toronto Tours, Yonge Street, Toronto, ON, Canada"
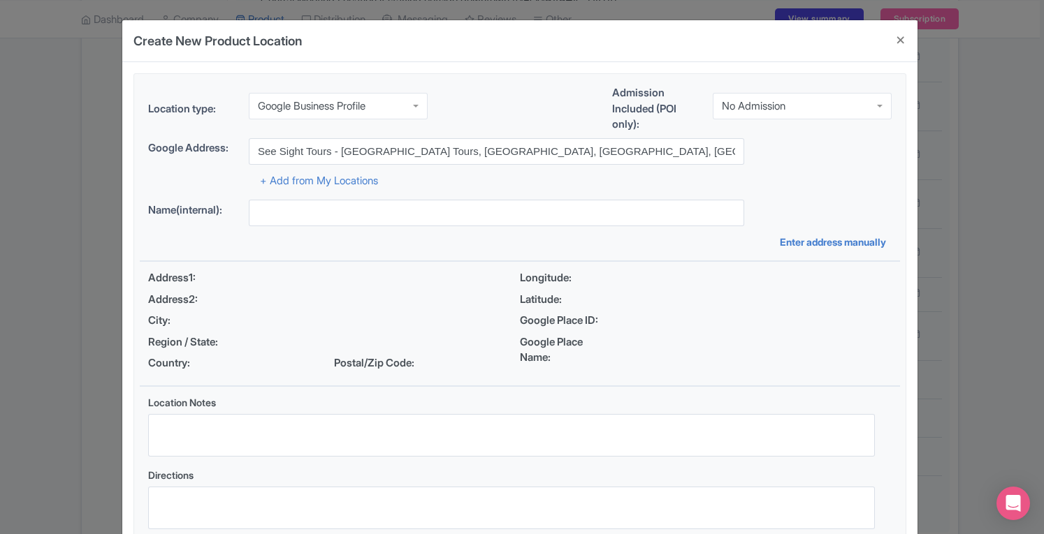
type input "See Sight Tours - Toronto Tours, 229 Yonge St Suite 400, Toronto, ON M5B 1N9, C…"
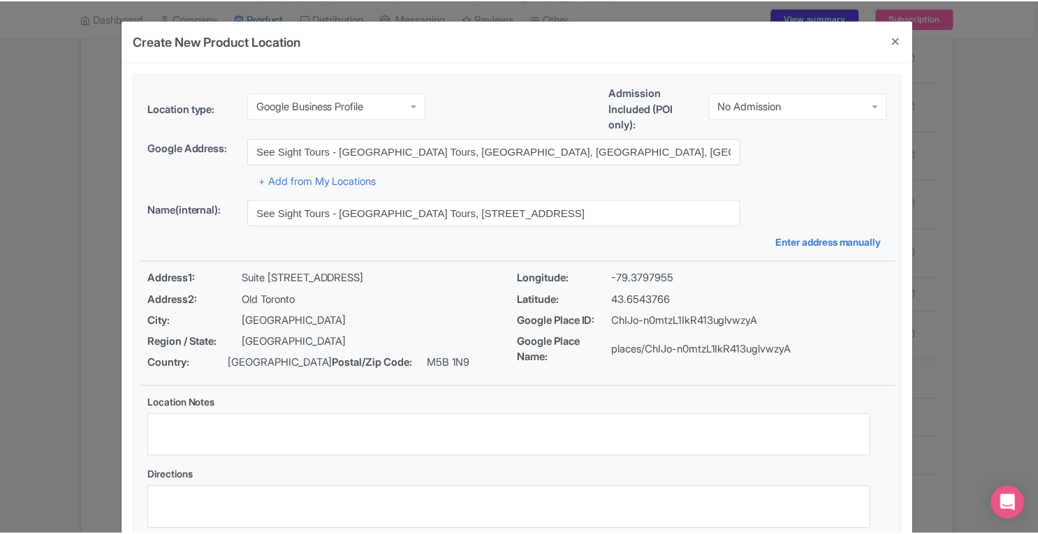
scroll to position [96, 0]
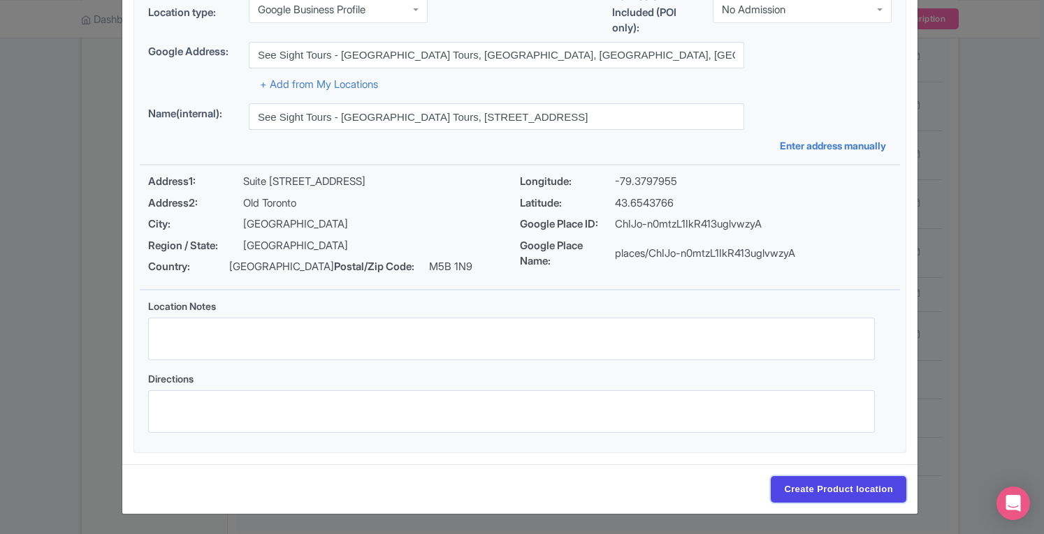
click at [848, 492] on input "Create Product location" at bounding box center [839, 490] width 136 height 27
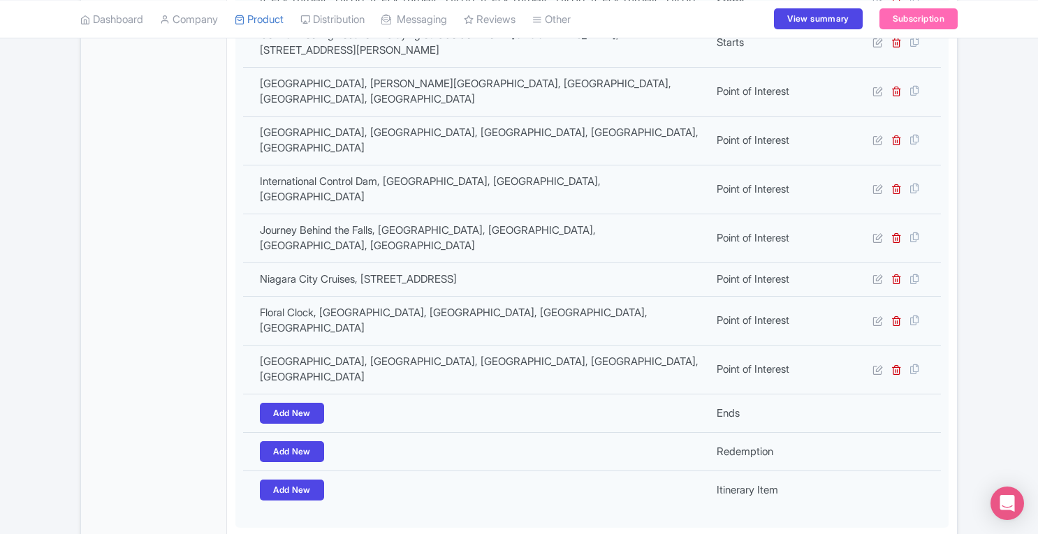
type input "Update Product"
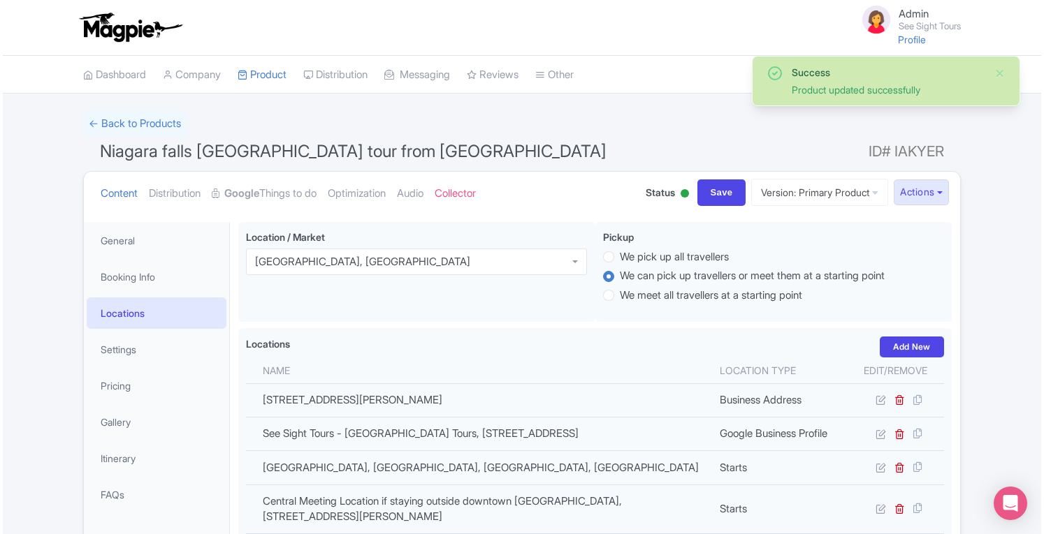
scroll to position [221, 0]
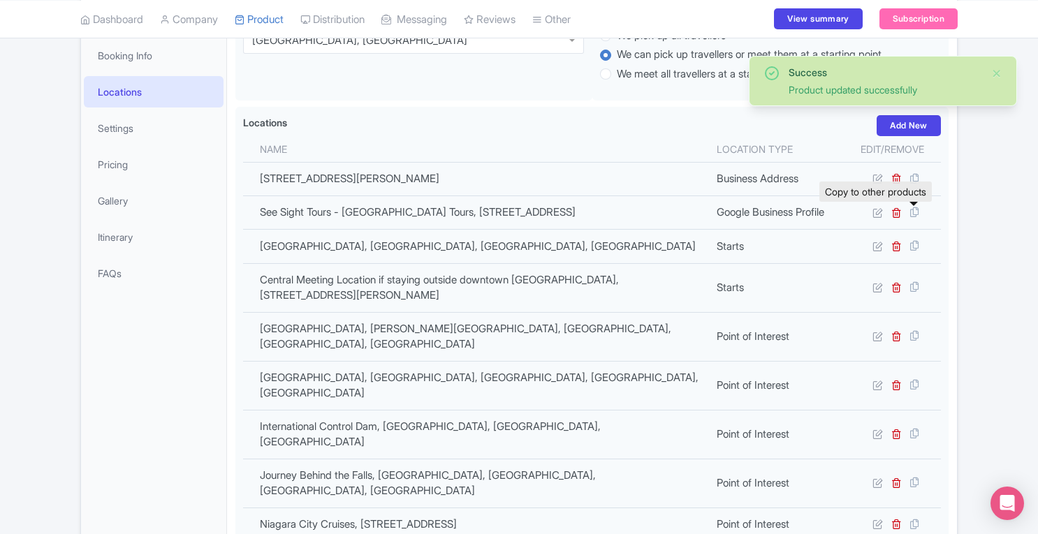
click at [914, 216] on icon at bounding box center [915, 212] width 20 height 13
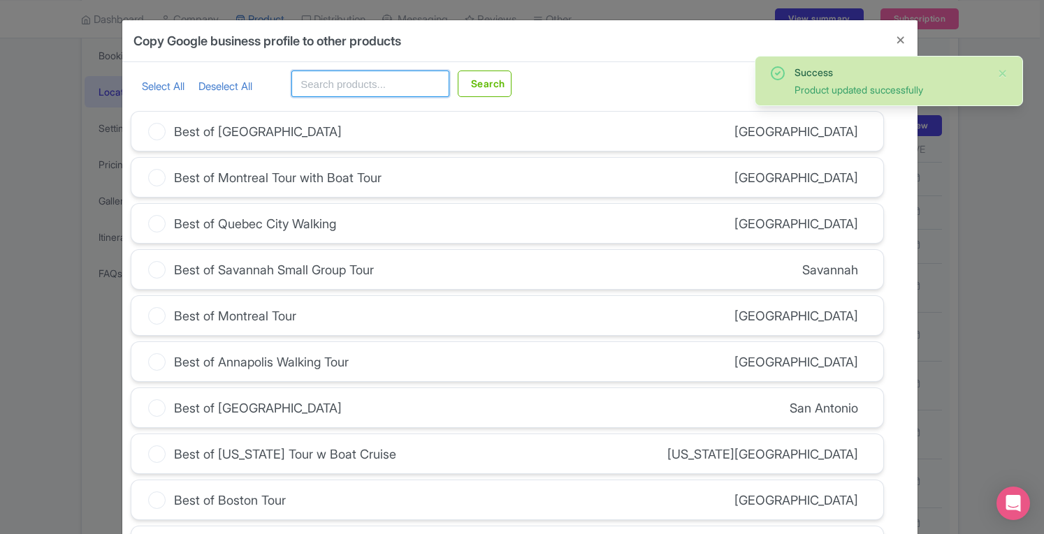
click at [423, 89] on input "text" at bounding box center [370, 84] width 158 height 27
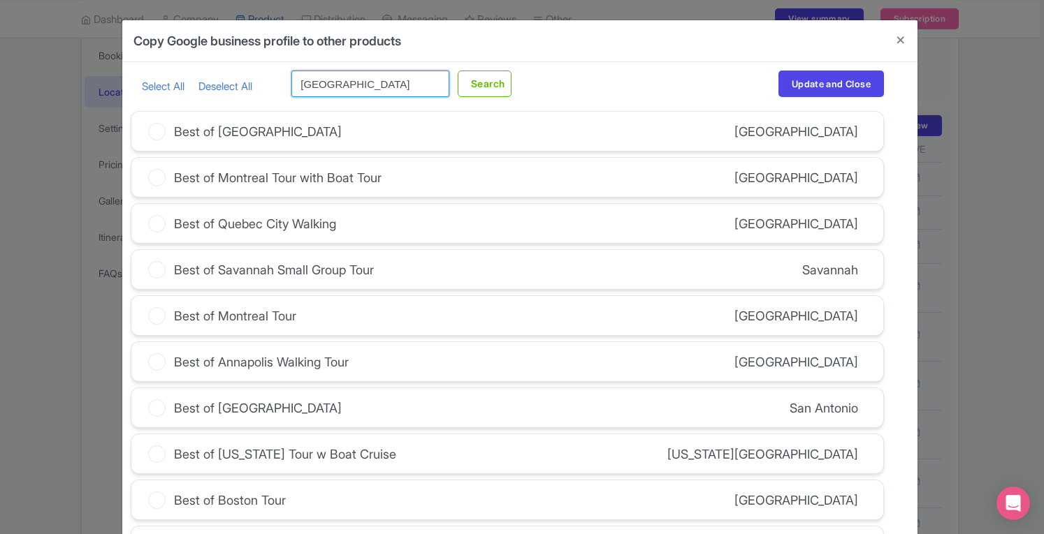
type input "toronto"
click at [482, 82] on button "Search" at bounding box center [485, 84] width 54 height 27
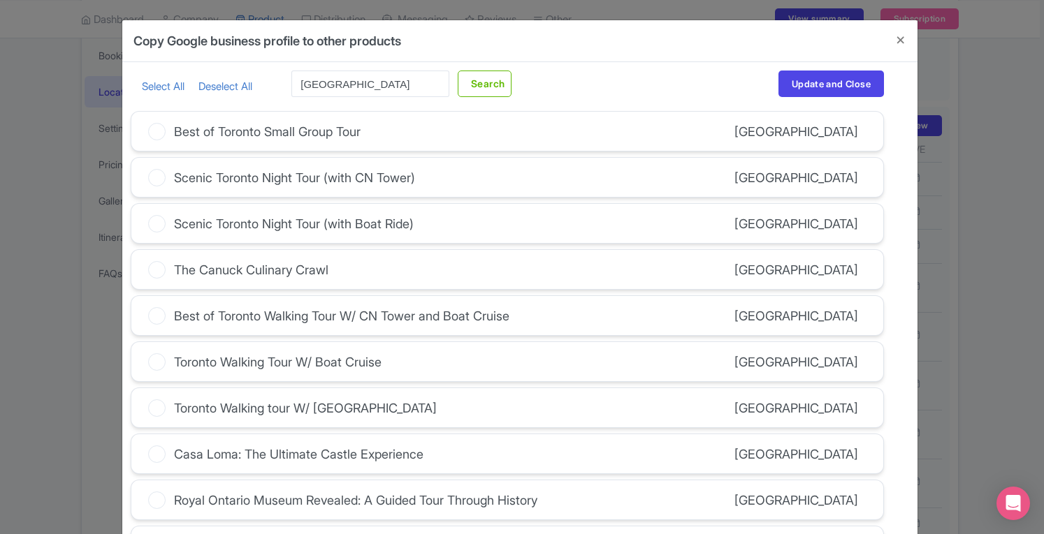
click at [145, 85] on link "Select All" at bounding box center [163, 86] width 43 height 13
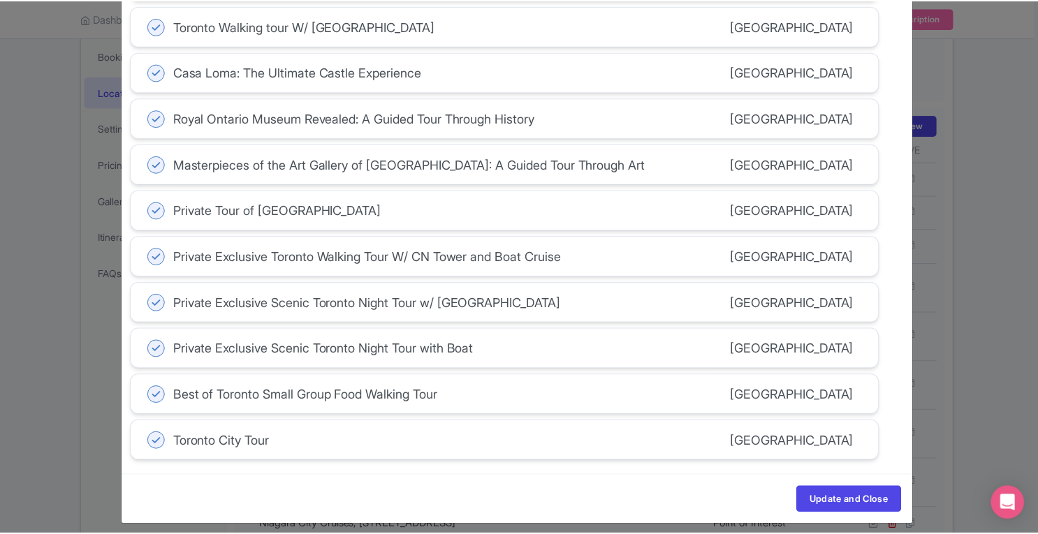
scroll to position [384, 0]
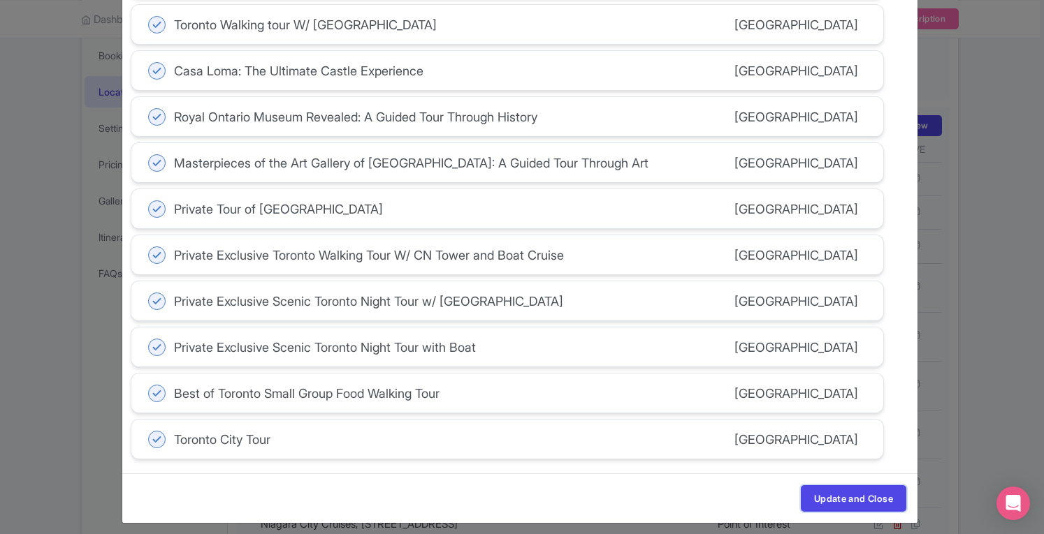
click at [841, 491] on button "Update and Close" at bounding box center [854, 499] width 106 height 27
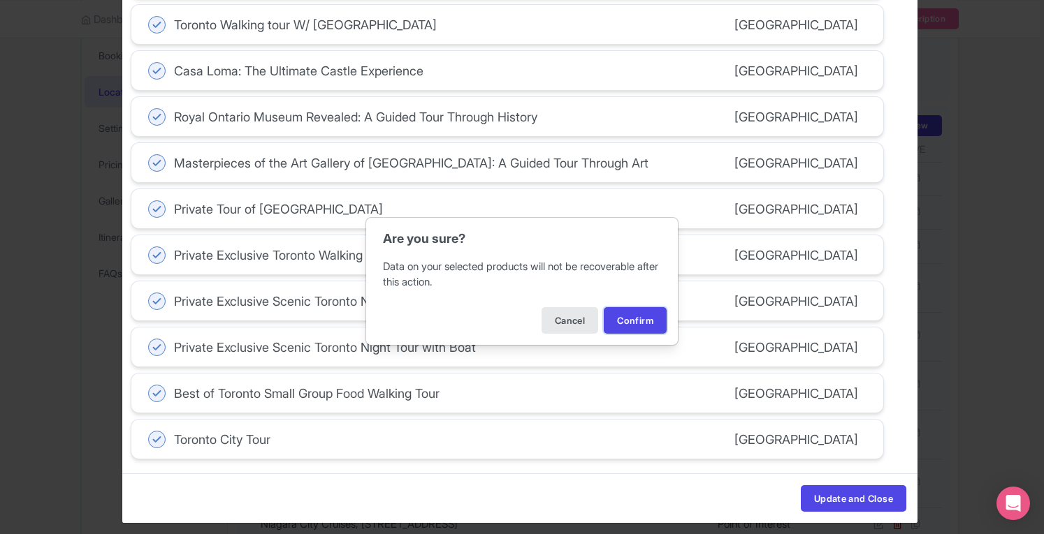
click at [637, 324] on button "Confirm" at bounding box center [635, 320] width 63 height 27
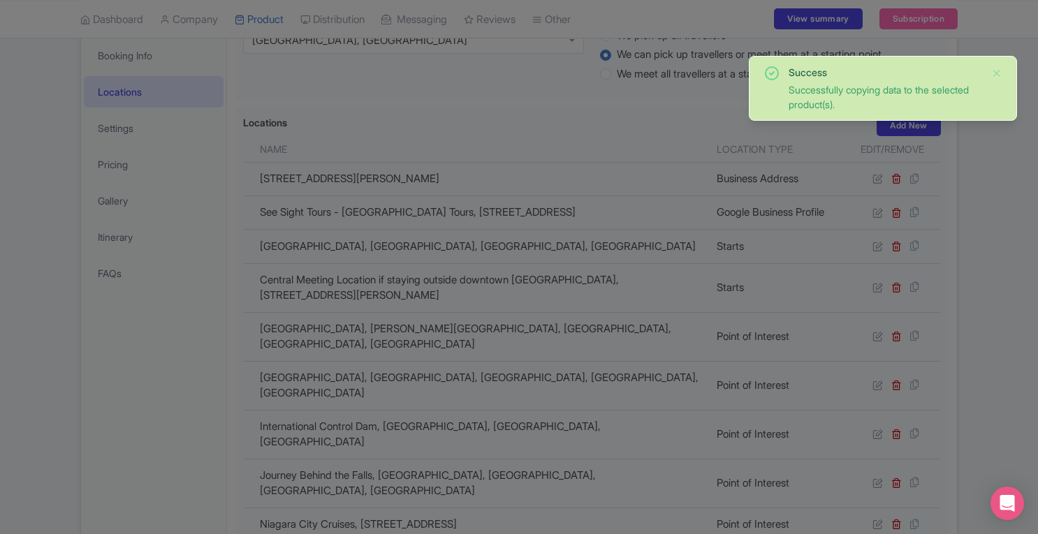
scroll to position [333, 0]
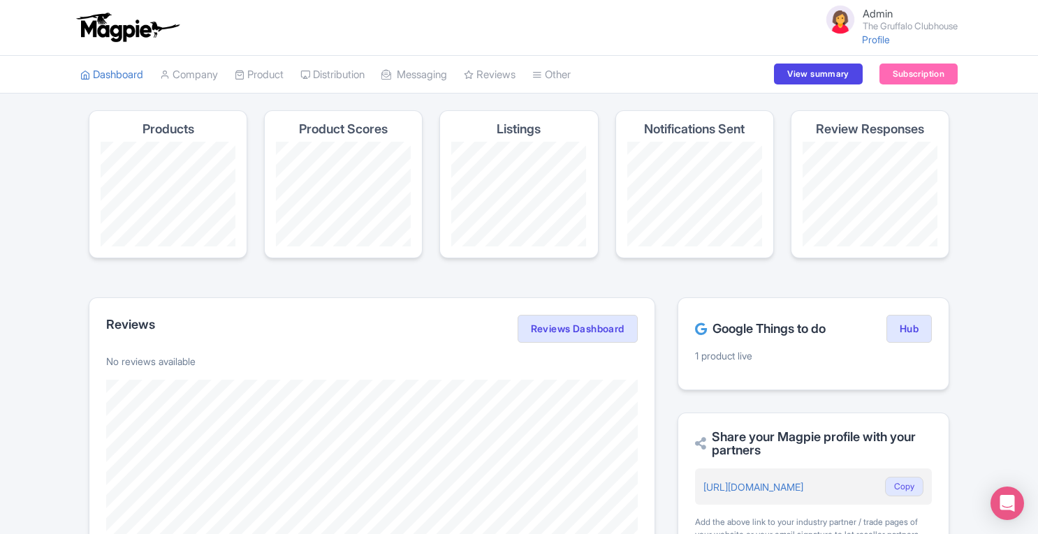
click at [205, 71] on link "Company" at bounding box center [189, 75] width 58 height 38
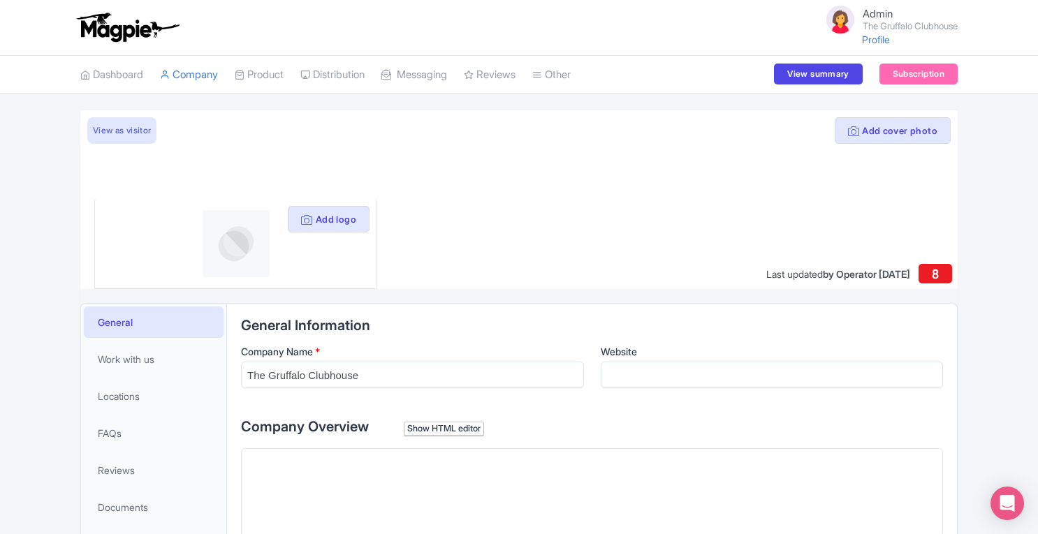
click at [273, 73] on link "Product" at bounding box center [259, 75] width 49 height 38
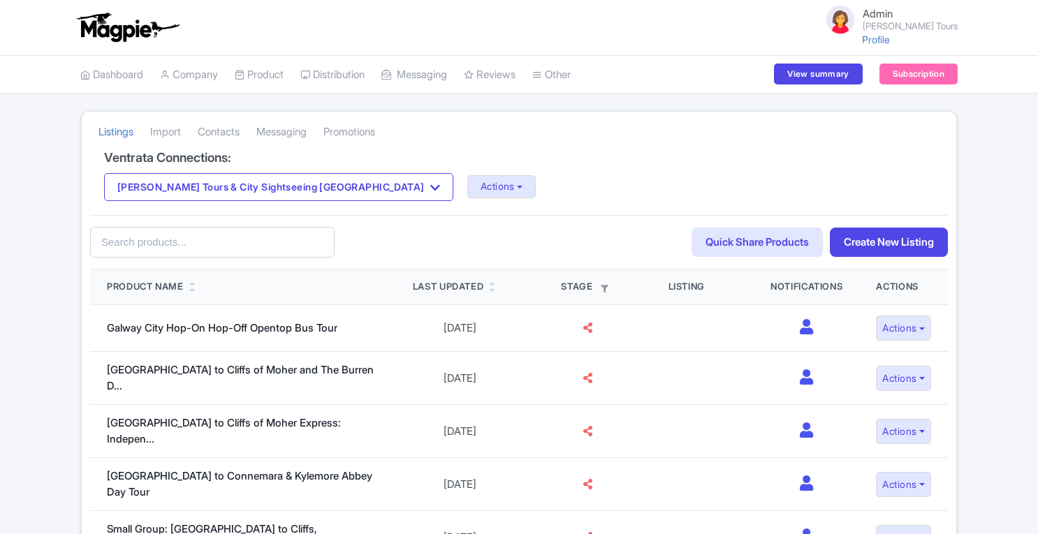
scroll to position [183, 0]
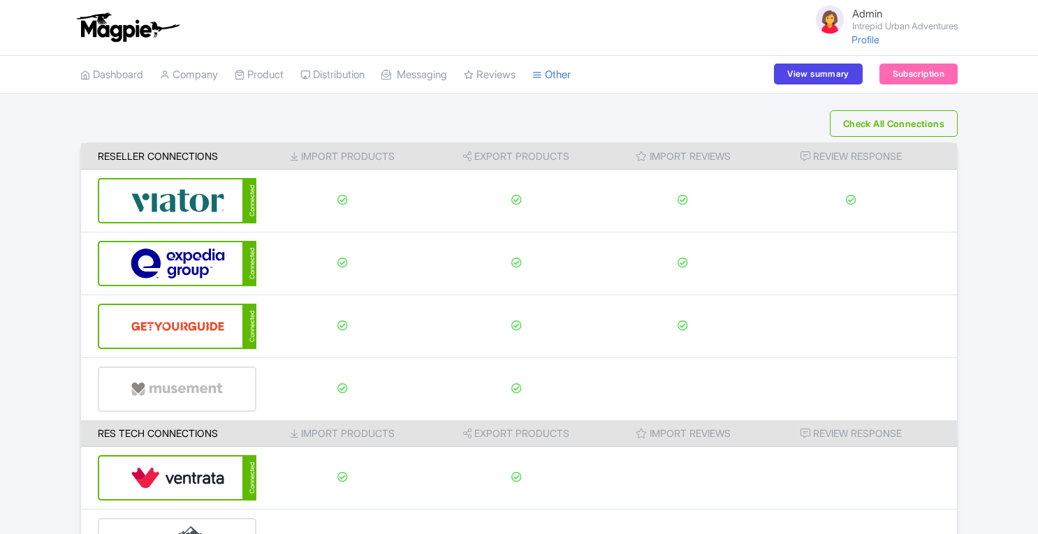
scroll to position [93, 0]
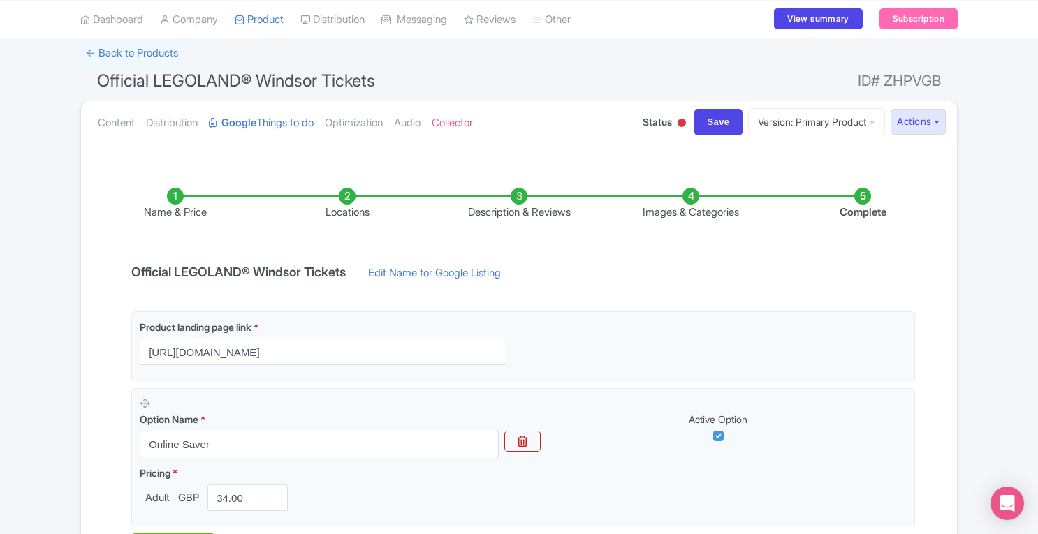
scroll to position [75, 0]
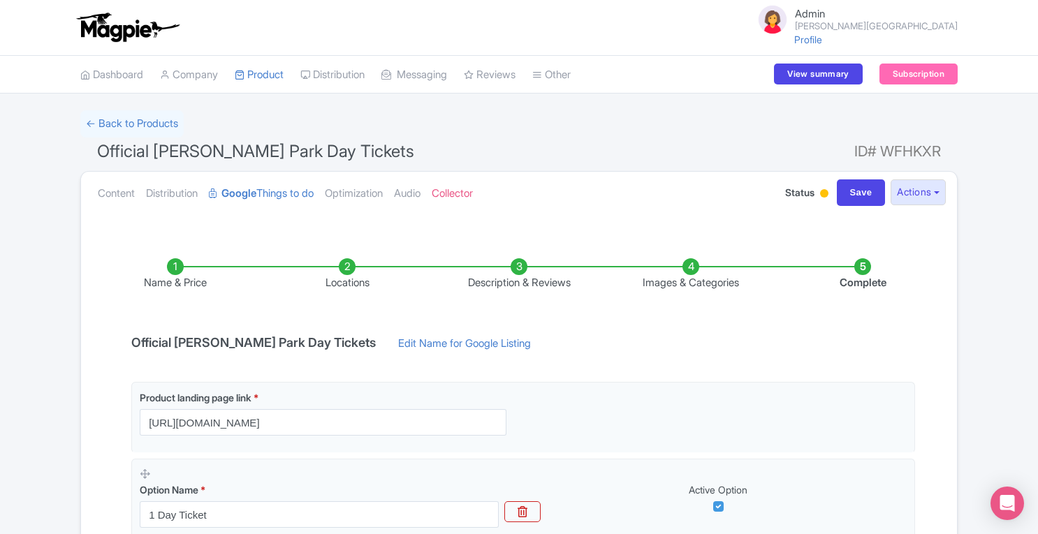
scroll to position [225, 0]
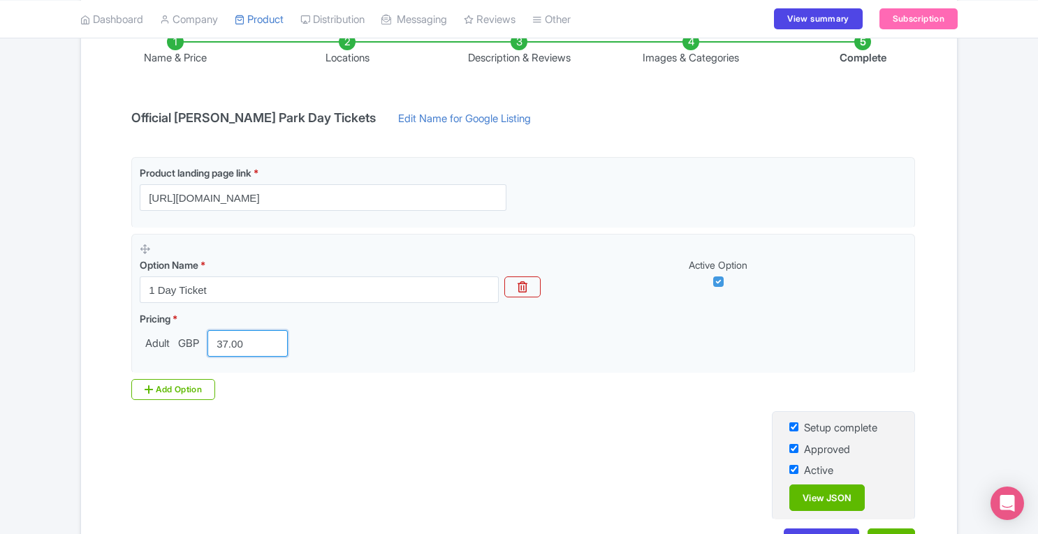
click at [229, 337] on input "37.00" at bounding box center [248, 343] width 80 height 27
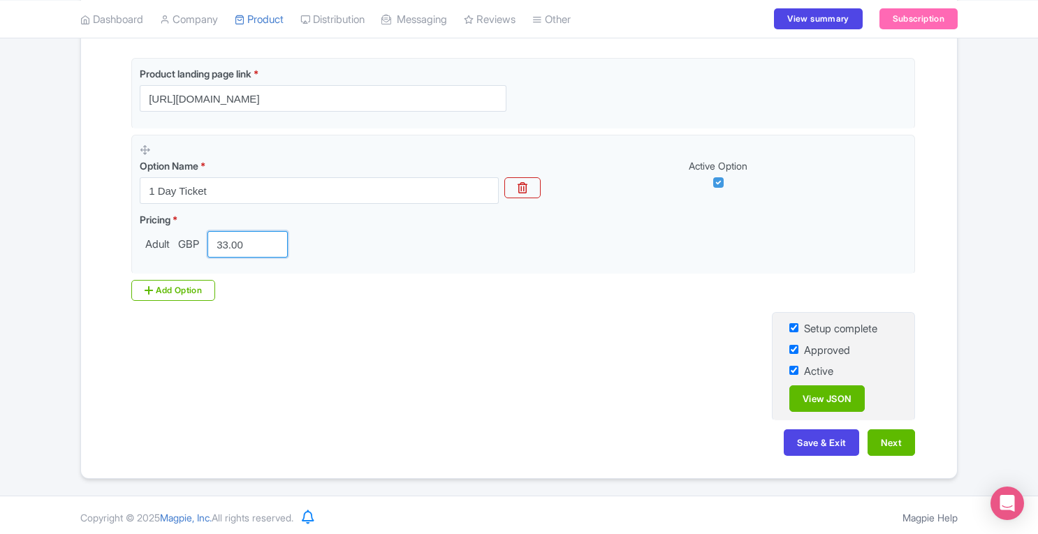
type input "33.00"
click at [826, 446] on button "Save & Exit" at bounding box center [821, 443] width 75 height 27
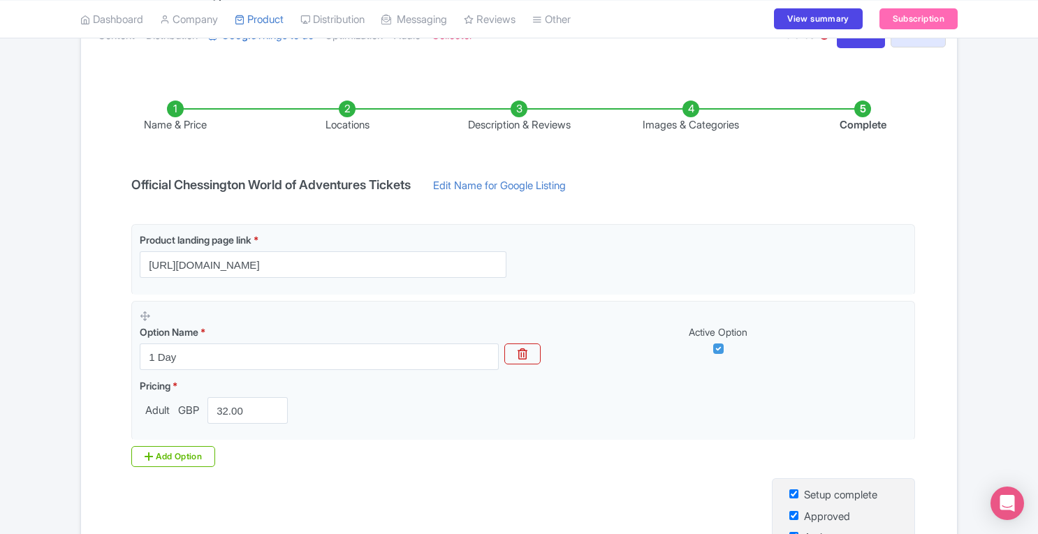
scroll to position [161, 0]
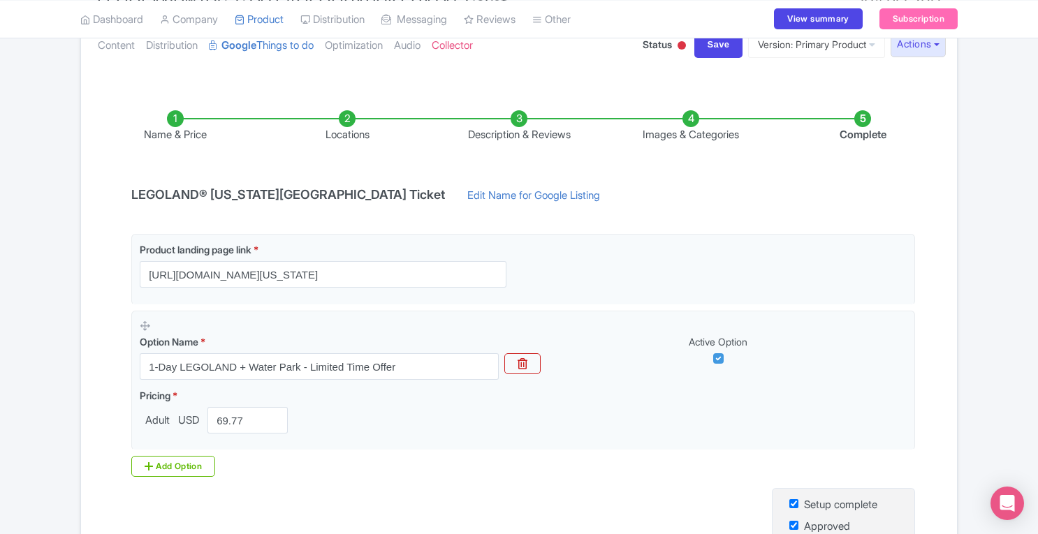
scroll to position [149, 0]
drag, startPoint x: 256, startPoint y: 419, endPoint x: 152, endPoint y: 423, distance: 104.2
click at [152, 423] on div "Adult USD 69.77" at bounding box center [217, 420] width 154 height 27
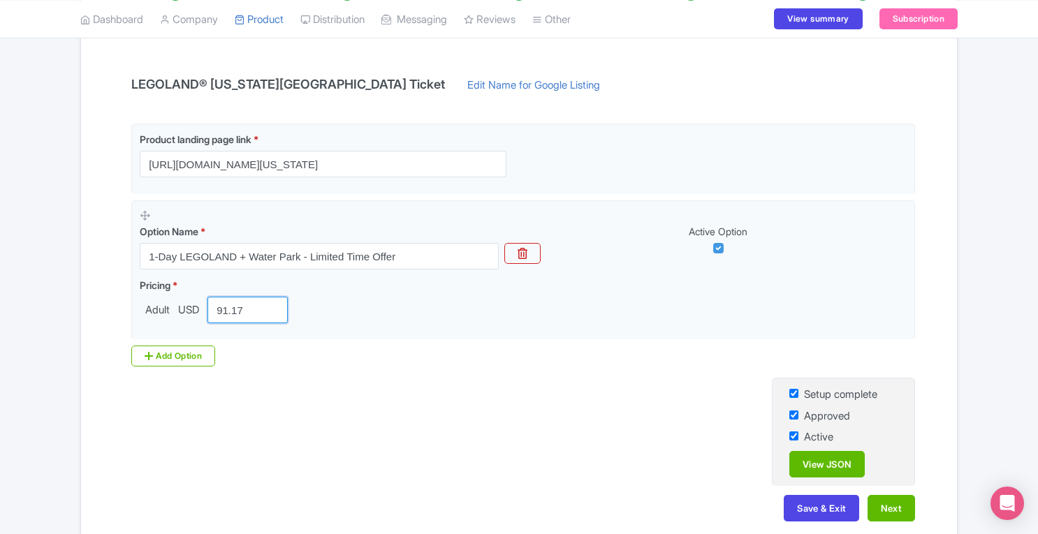
scroll to position [260, 0]
type input "91.17"
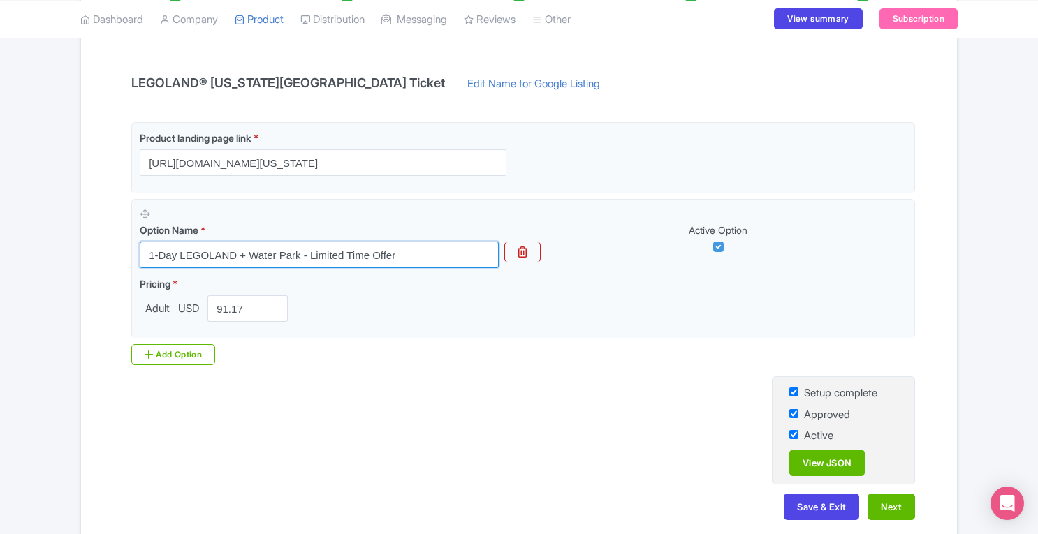
drag, startPoint x: 147, startPoint y: 255, endPoint x: 411, endPoint y: 251, distance: 264.1
click at [411, 251] on input "1-Day LEGOLAND + Water Park - Limited Time Offer" at bounding box center [319, 255] width 359 height 27
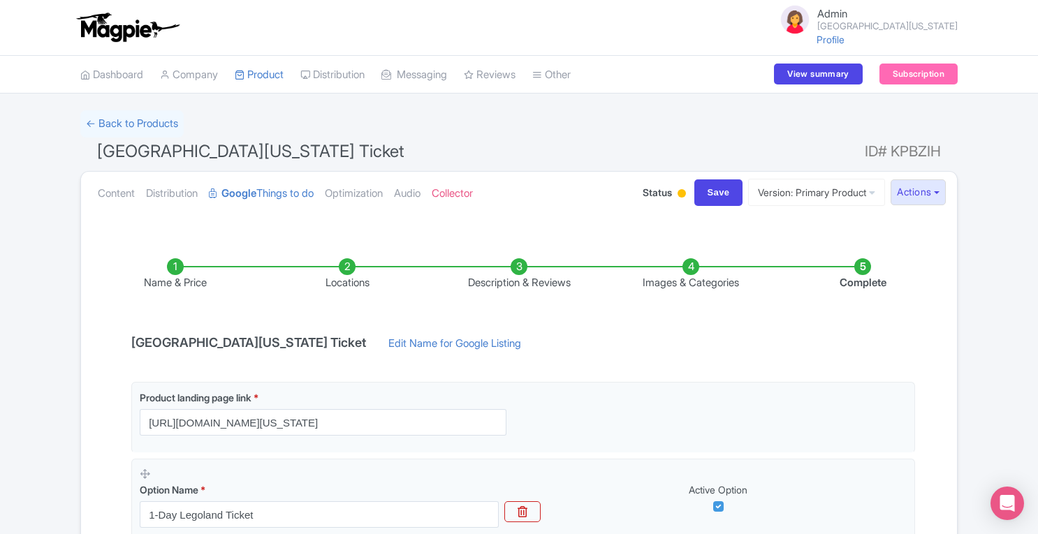
scroll to position [232, 0]
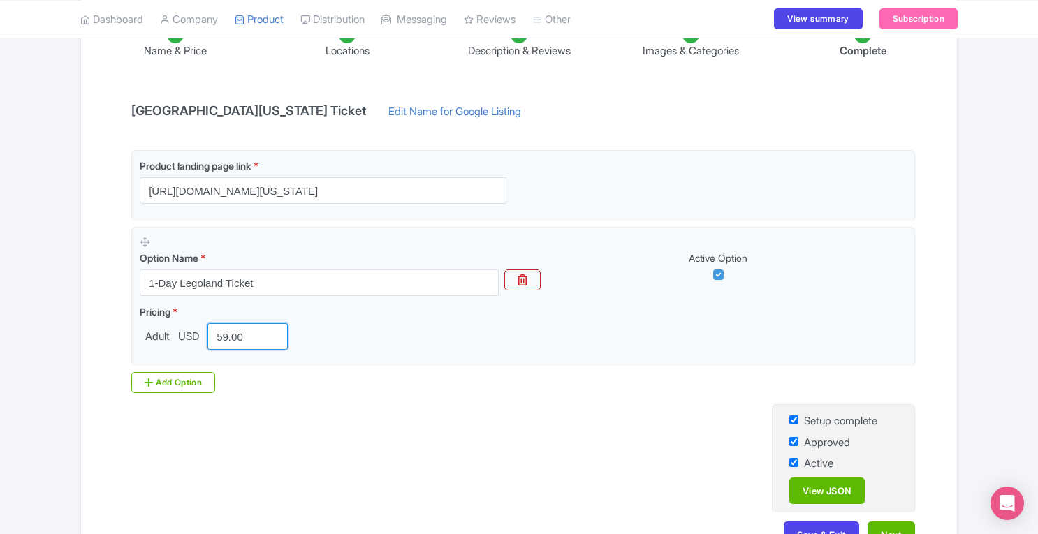
drag, startPoint x: 246, startPoint y: 337, endPoint x: 120, endPoint y: 331, distance: 125.9
click at [120, 331] on div "Name & Price Locations Description & Reviews Images & Categories Complete [GEOG…" at bounding box center [518, 281] width 859 height 564
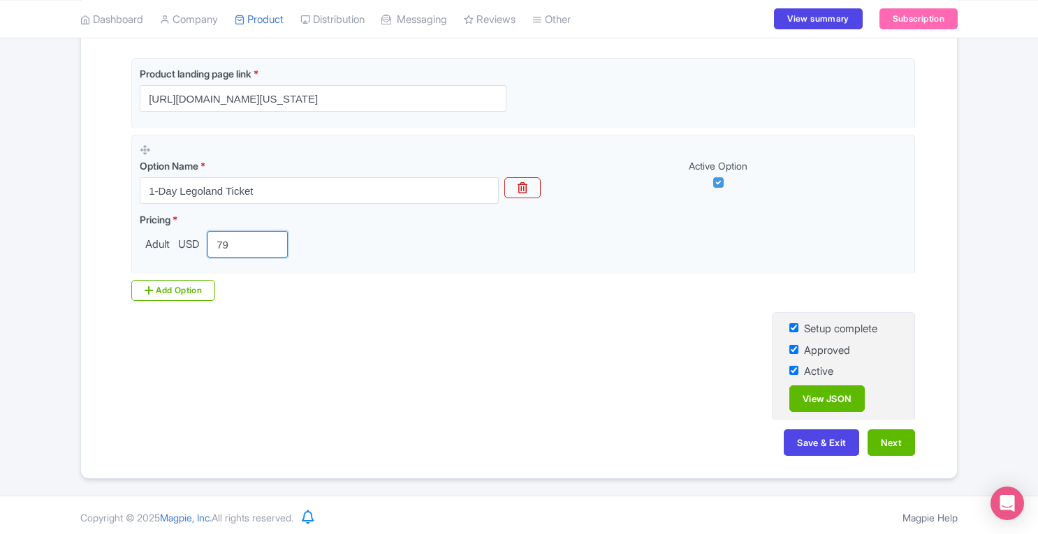
type input "79"
click at [827, 438] on button "Save & Exit" at bounding box center [821, 443] width 75 height 27
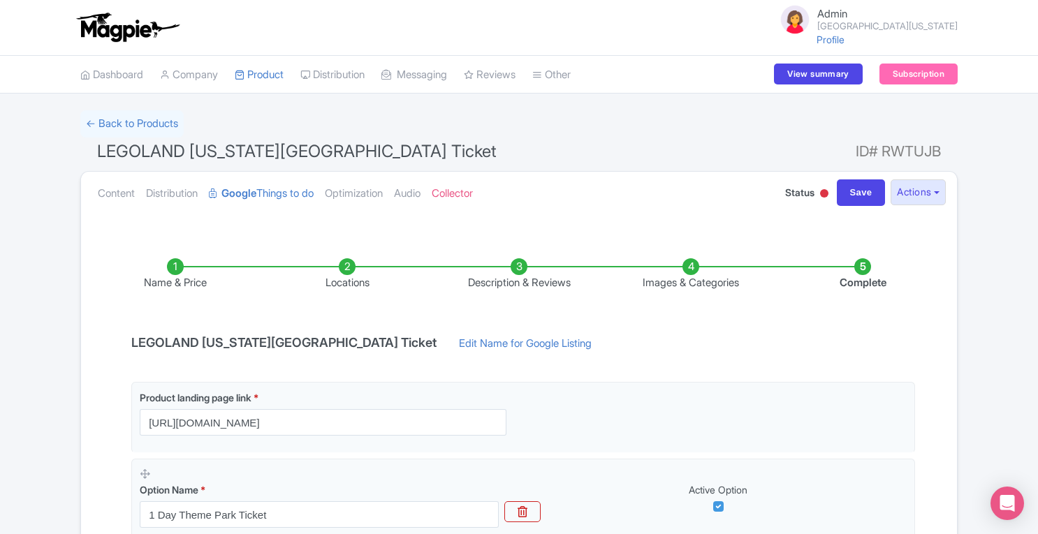
scroll to position [150, 0]
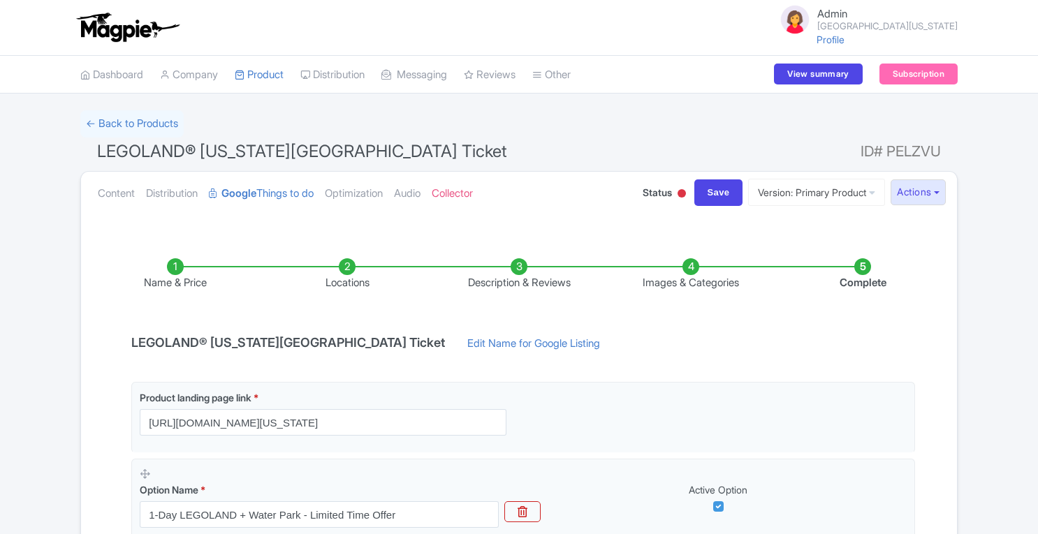
scroll to position [173, 0]
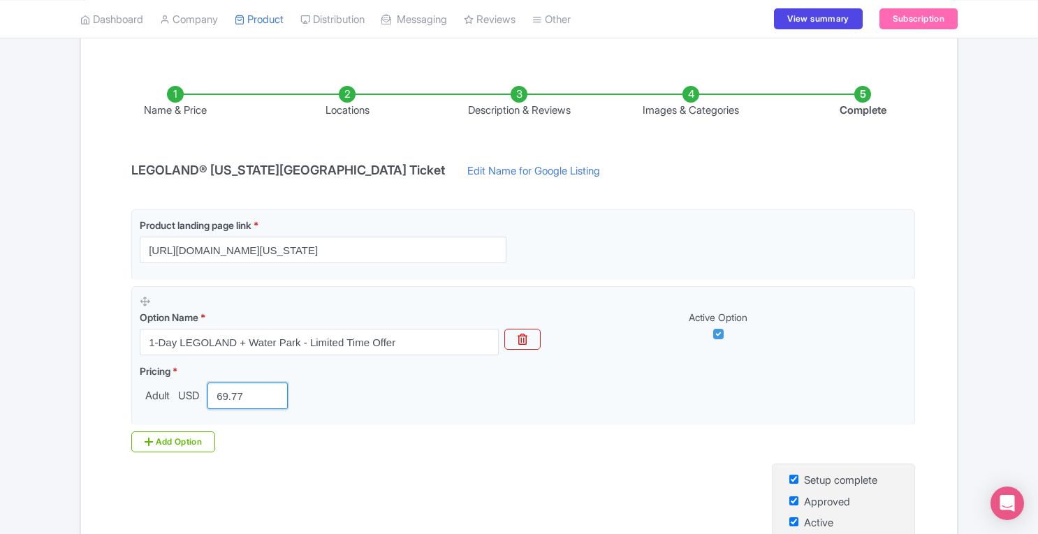
drag, startPoint x: 254, startPoint y: 399, endPoint x: 85, endPoint y: 416, distance: 169.9
click at [85, 416] on div "Name & Price Locations Description & Reviews Images & Categories Complete LEGOL…" at bounding box center [519, 340] width 876 height 564
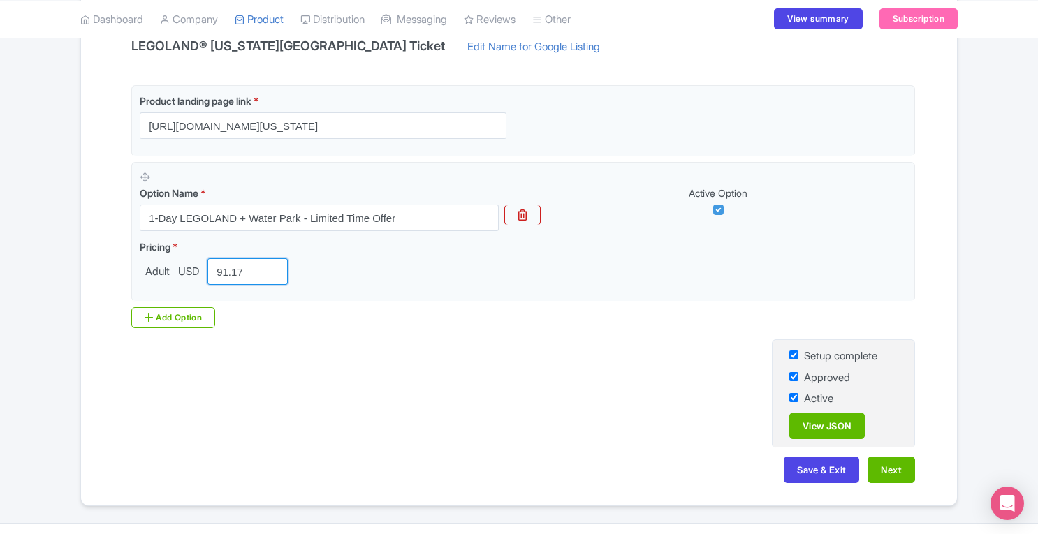
type input "91.17"
click at [824, 465] on button "Save & Exit" at bounding box center [821, 470] width 75 height 27
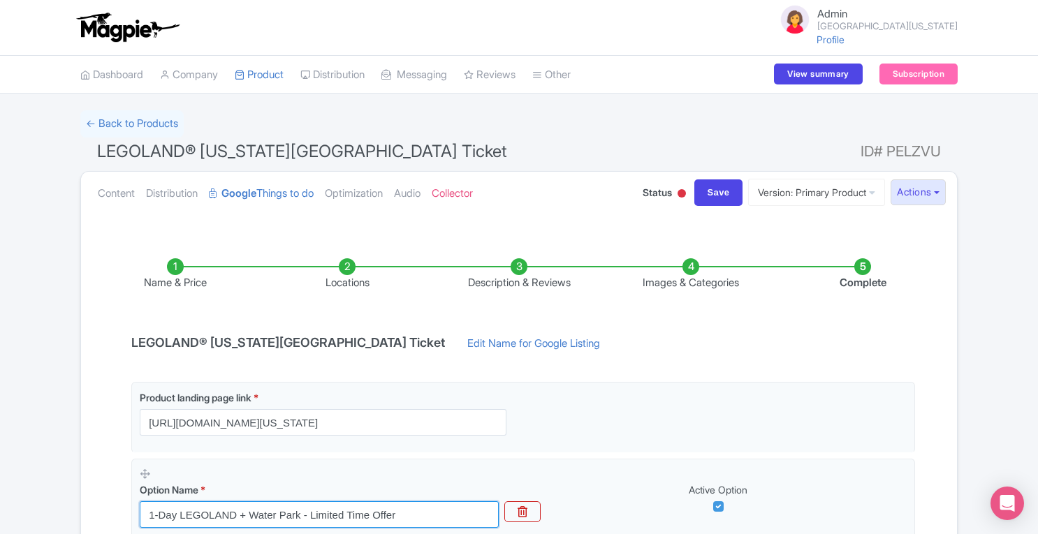
drag, startPoint x: 240, startPoint y: 514, endPoint x: 406, endPoint y: 507, distance: 165.7
click at [406, 507] on input "1-Day LEGOLAND + Water Park - Limited Time Offer" at bounding box center [319, 515] width 359 height 27
type input "1-Day LEGOLAND Ticket"
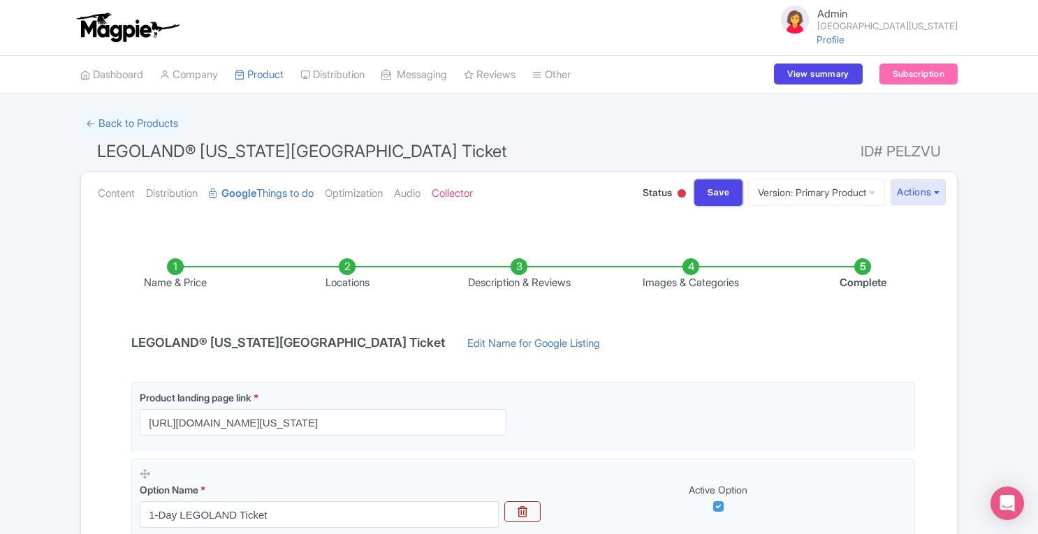
click at [714, 188] on input "Save" at bounding box center [718, 193] width 49 height 27
type input "Saving..."
click at [278, 69] on link "Product" at bounding box center [259, 75] width 49 height 38
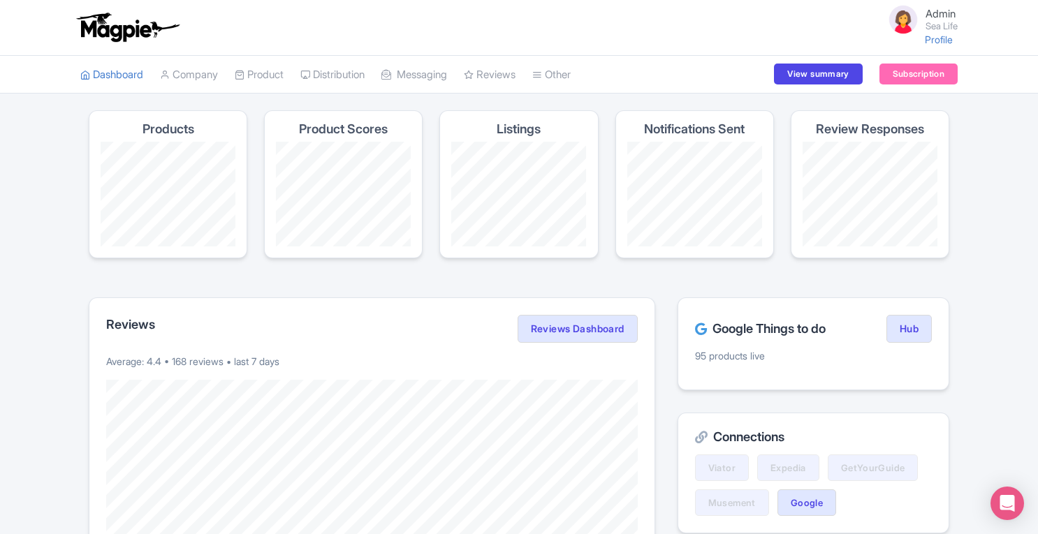
click at [0, 0] on link "Tools" at bounding box center [0, 0] width 0 height 0
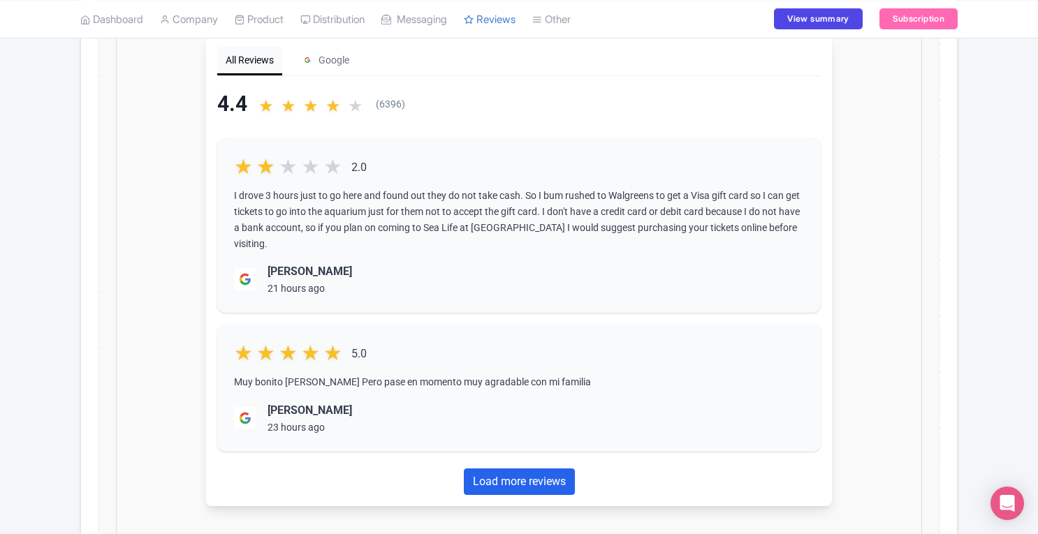
drag, startPoint x: 0, startPoint y: 0, endPoint x: 1042, endPoint y: 335, distance: 1095.1
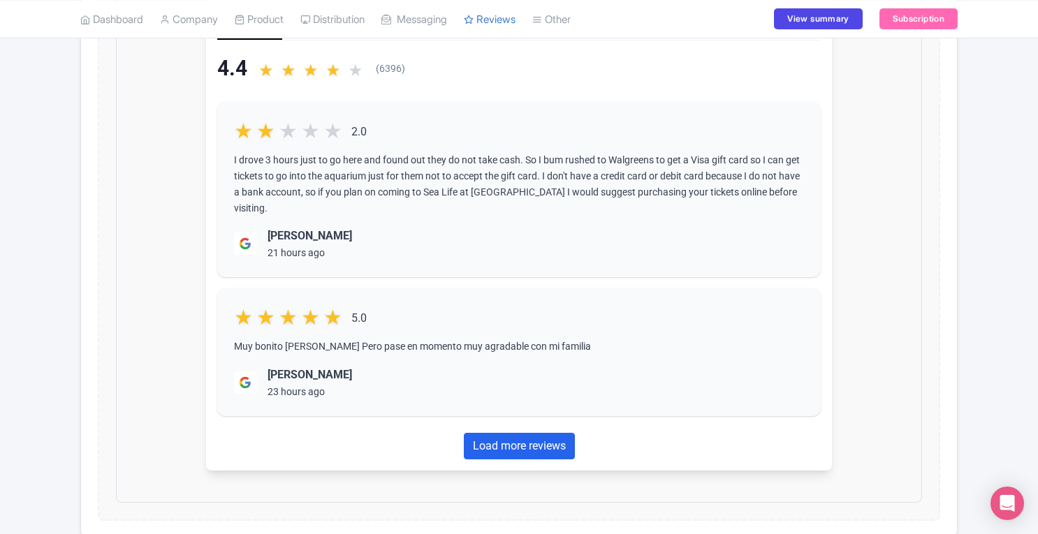
scroll to position [500, 0]
click at [515, 441] on link "Load more reviews" at bounding box center [507, 436] width 111 height 27
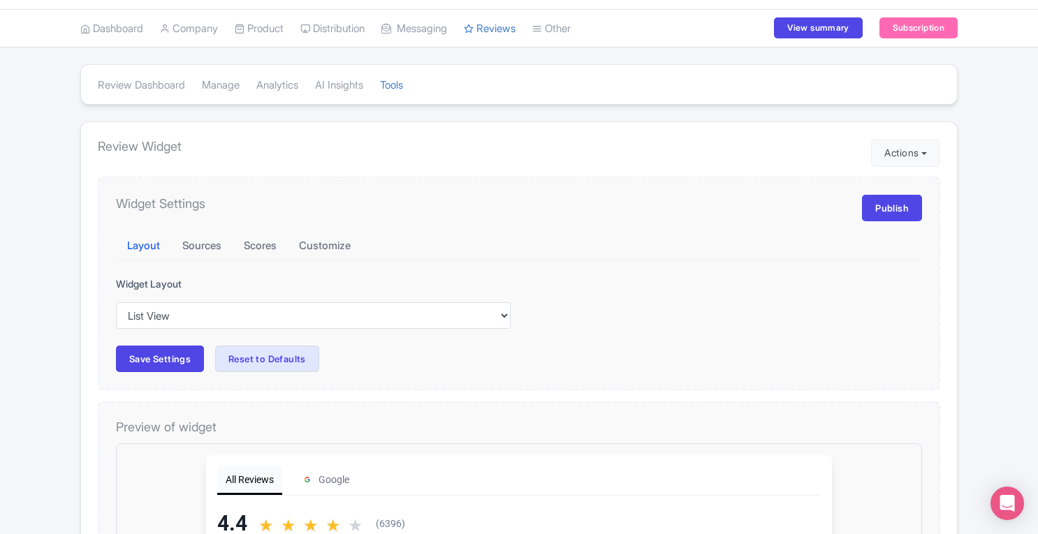
scroll to position [17, 0]
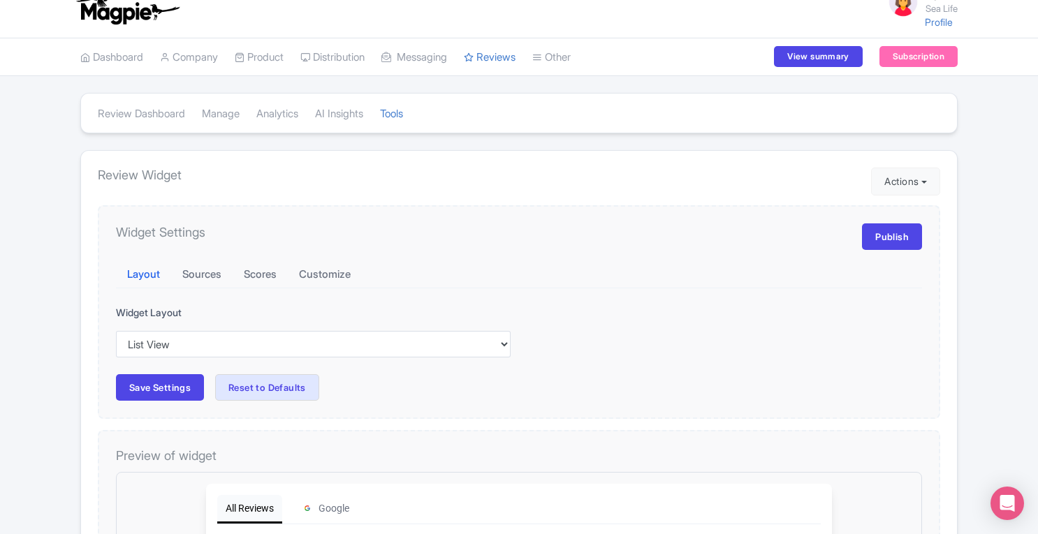
click at [0, 0] on link "Connections" at bounding box center [0, 0] width 0 height 0
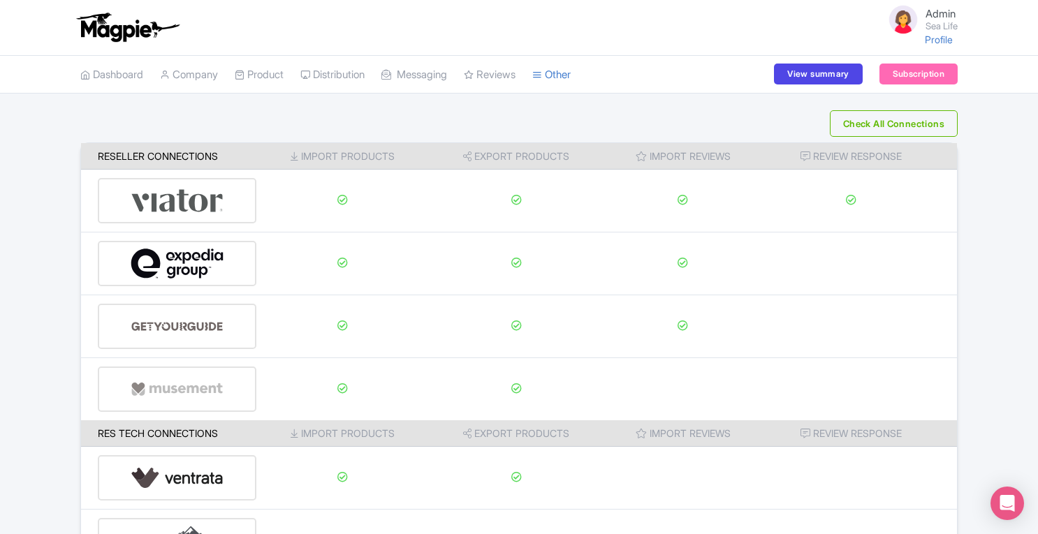
scroll to position [184, 0]
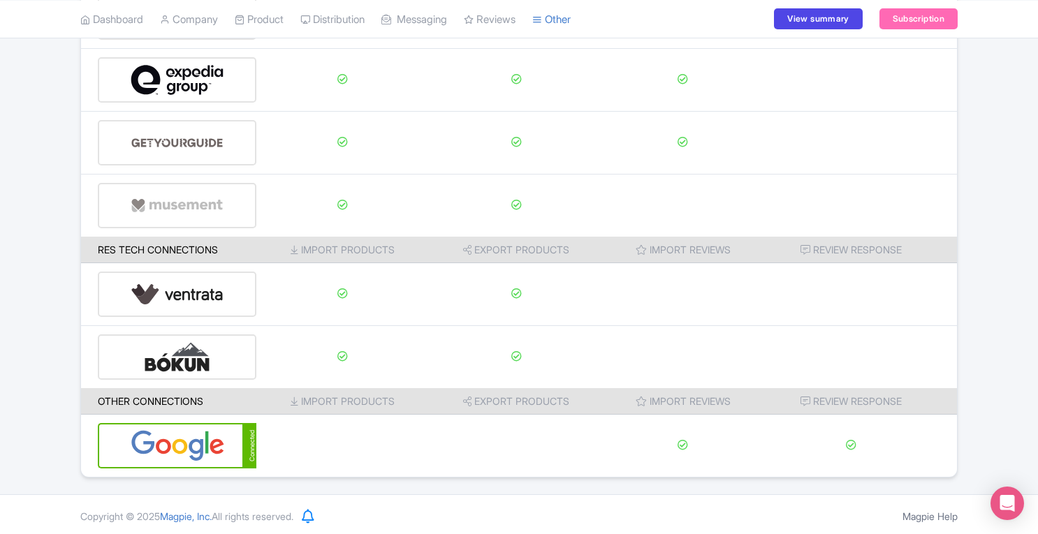
click at [201, 446] on img at bounding box center [178, 446] width 94 height 43
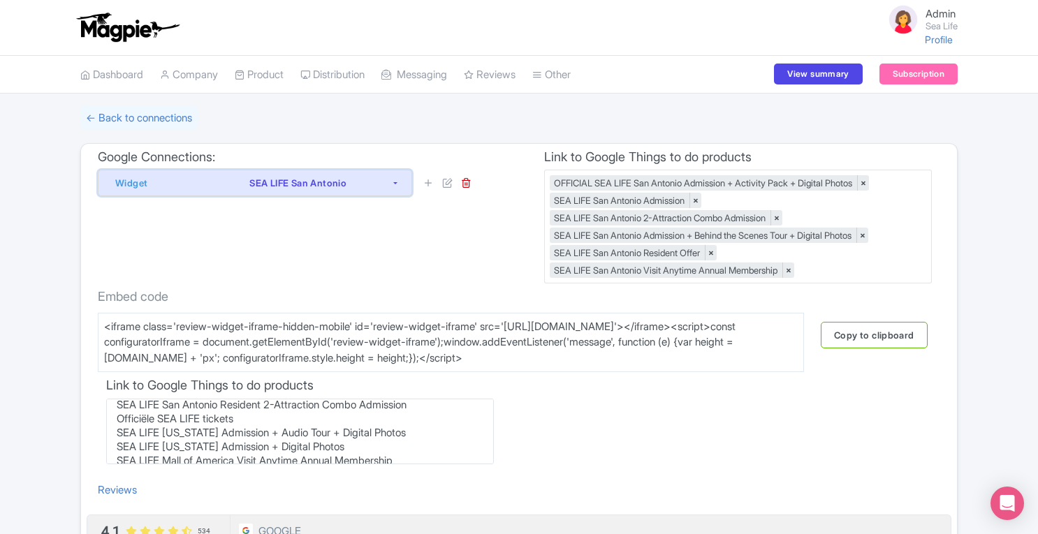
click at [369, 178] on div "SEA LIFE San Antonio" at bounding box center [298, 183] width 186 height 17
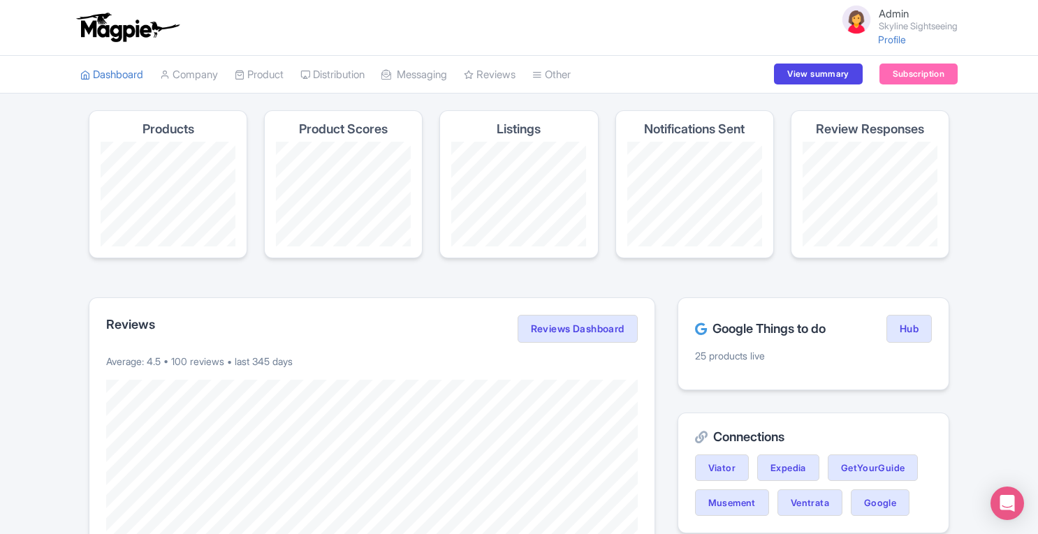
click at [0, 0] on link "Tools" at bounding box center [0, 0] width 0 height 0
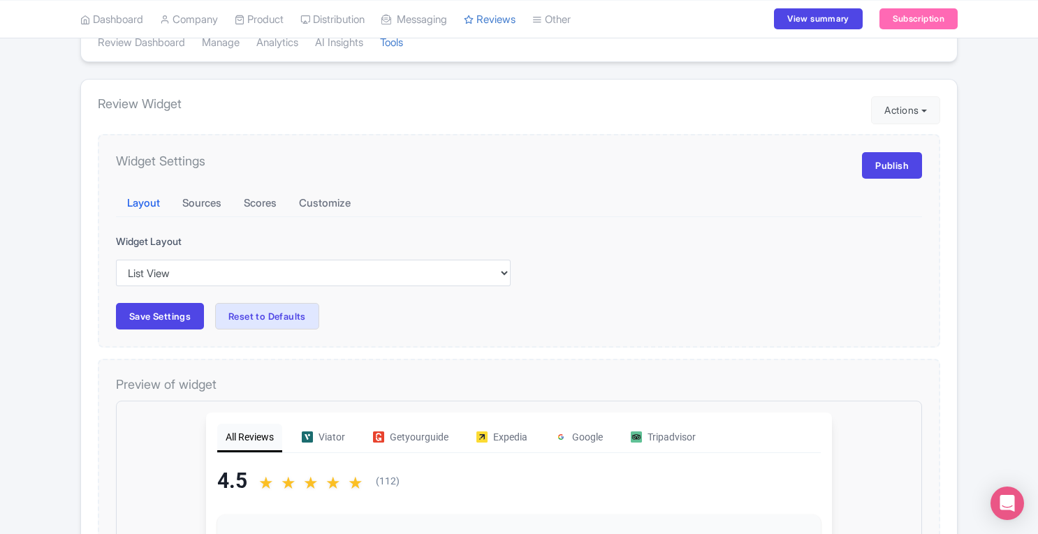
scroll to position [87, 0]
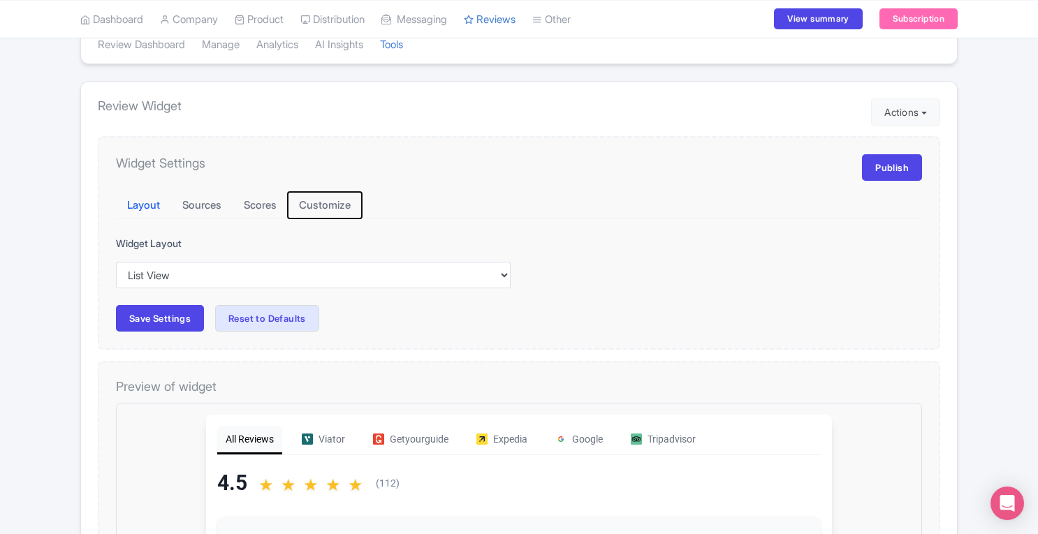
click at [335, 207] on button "Customize" at bounding box center [325, 205] width 74 height 27
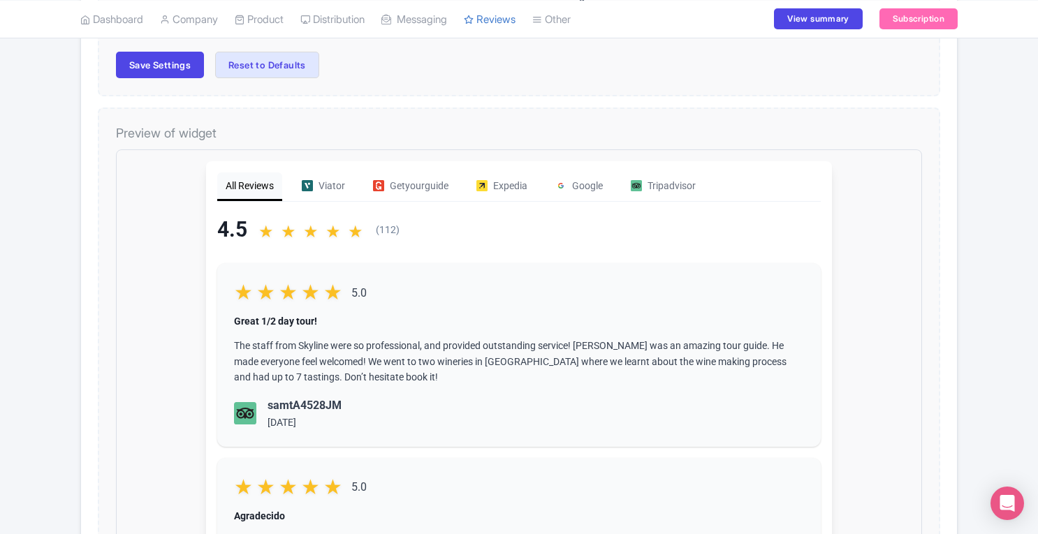
scroll to position [0, 0]
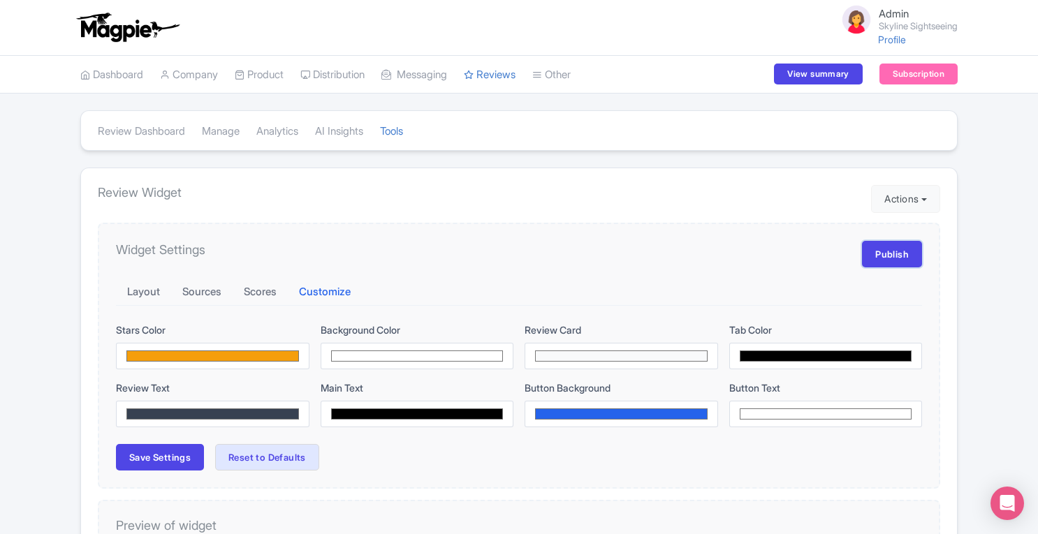
click at [887, 259] on link "Publish" at bounding box center [892, 254] width 60 height 27
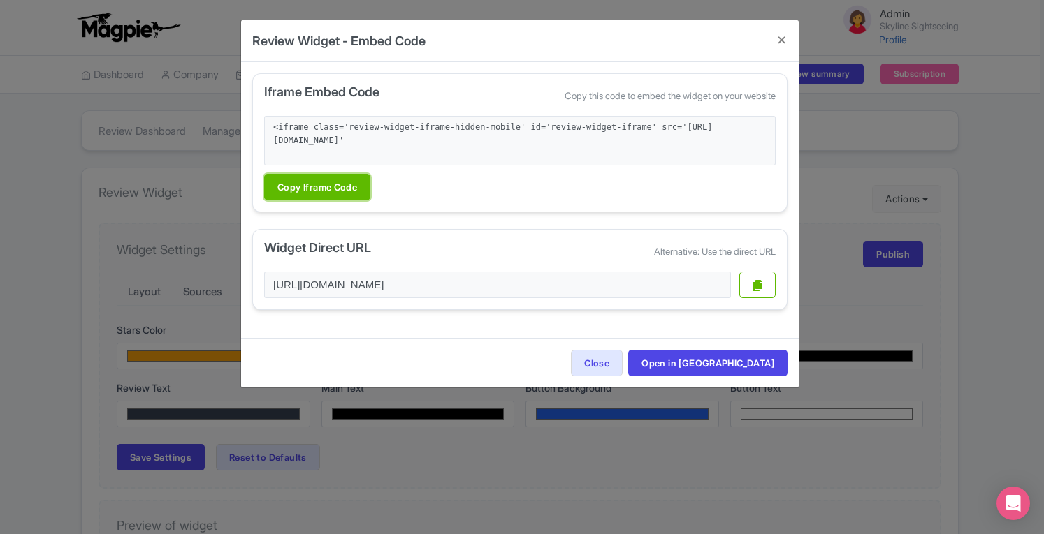
click at [308, 183] on button "Copy Iframe Code" at bounding box center [317, 187] width 106 height 27
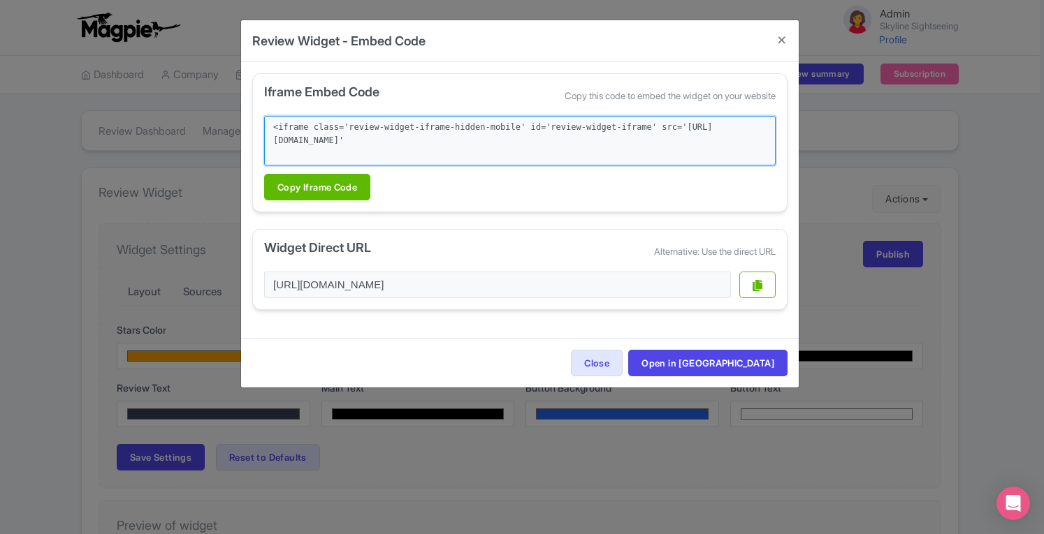
click at [441, 154] on textarea "<iframe class='review-widget-iframe-hidden-mobile' id='review-widget-iframe' sr…" at bounding box center [519, 141] width 511 height 50
click at [384, 147] on textarea "<iframe class='review-widget-iframe-hidden-mobile' id='review-widget-iframe' sr…" at bounding box center [519, 141] width 511 height 50
drag, startPoint x: 270, startPoint y: 126, endPoint x: 377, endPoint y: 149, distance: 109.4
click at [377, 149] on textarea "<iframe class='review-widget-iframe-hidden-mobile' id='review-widget-iframe' sr…" at bounding box center [519, 141] width 511 height 50
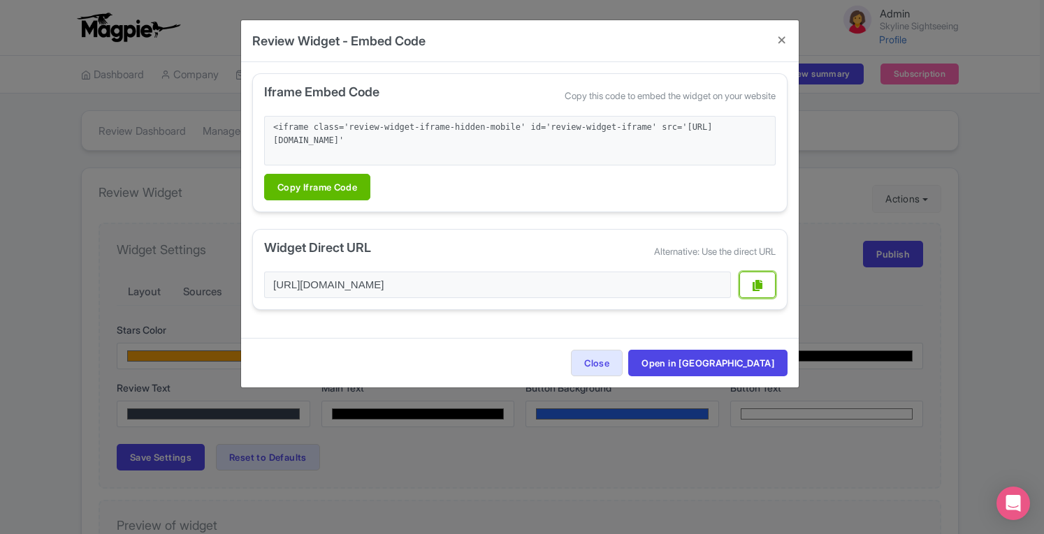
click at [757, 286] on icon "button" at bounding box center [757, 285] width 10 height 11
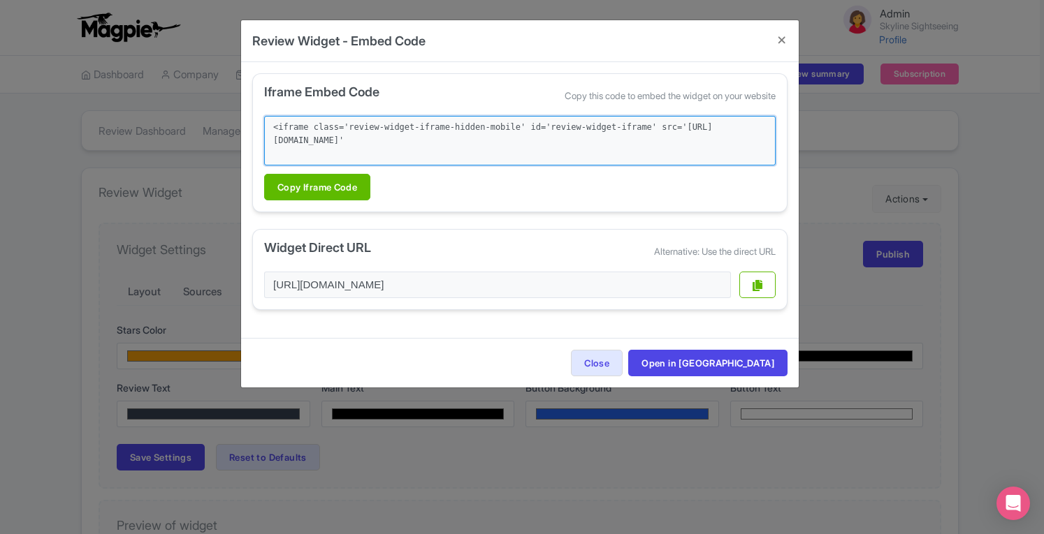
click at [713, 152] on textarea "<iframe class='review-widget-iframe-hidden-mobile' id='review-widget-iframe' sr…" at bounding box center [519, 141] width 511 height 50
click at [361, 157] on textarea "<iframe class='review-widget-iframe-hidden-mobile' id='review-widget-iframe' sr…" at bounding box center [519, 141] width 511 height 50
drag, startPoint x: 365, startPoint y: 152, endPoint x: 270, endPoint y: 126, distance: 97.8
click at [270, 126] on textarea "<iframe class='review-widget-iframe-hidden-mobile' id='review-widget-iframe' sr…" at bounding box center [519, 141] width 511 height 50
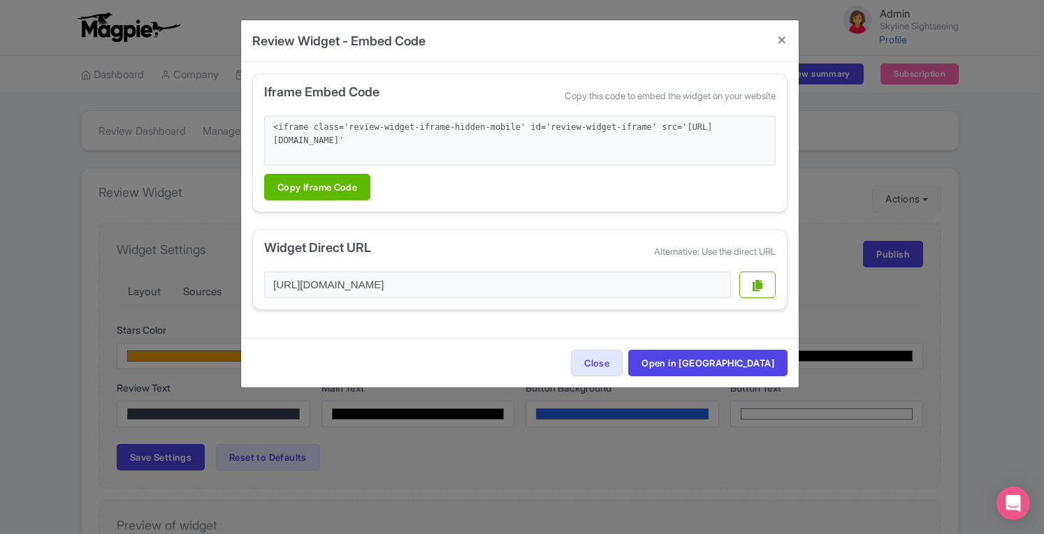
click at [1031, 135] on div "Review Widget - Embed Code Iframe Embed Code Copy this code to embed the widget…" at bounding box center [522, 267] width 1044 height 534
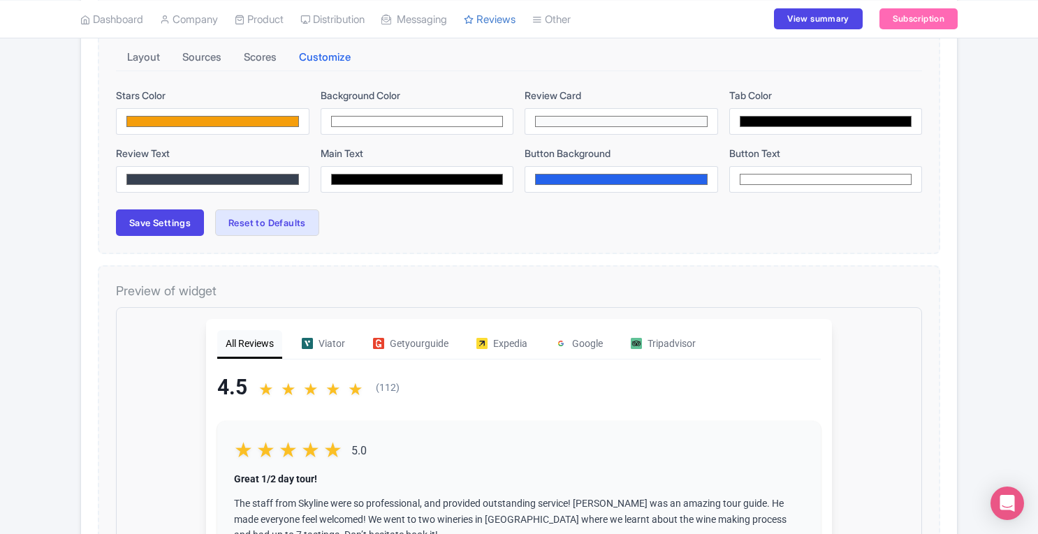
scroll to position [217, 0]
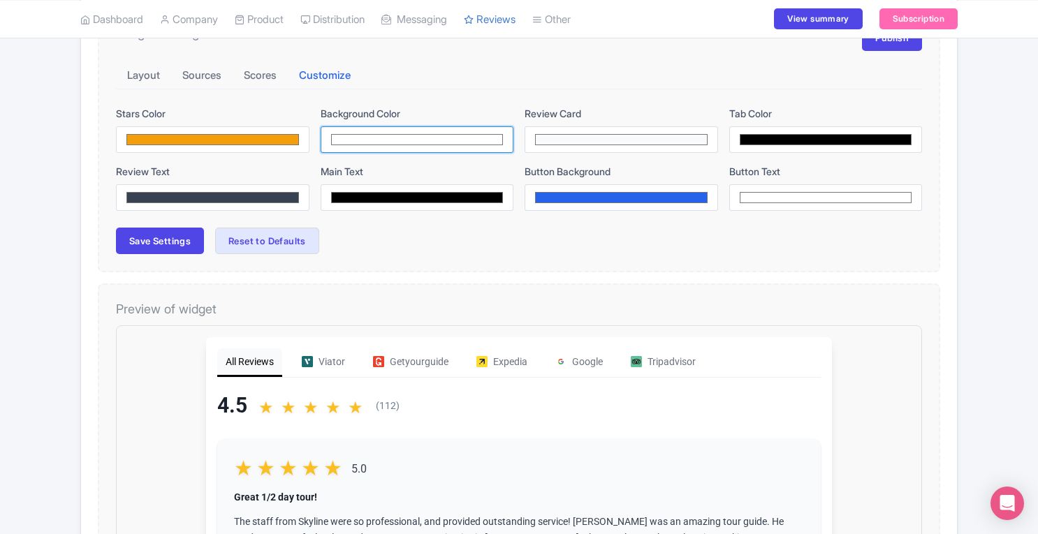
click at [435, 141] on input "#ffffff" at bounding box center [418, 139] width 194 height 27
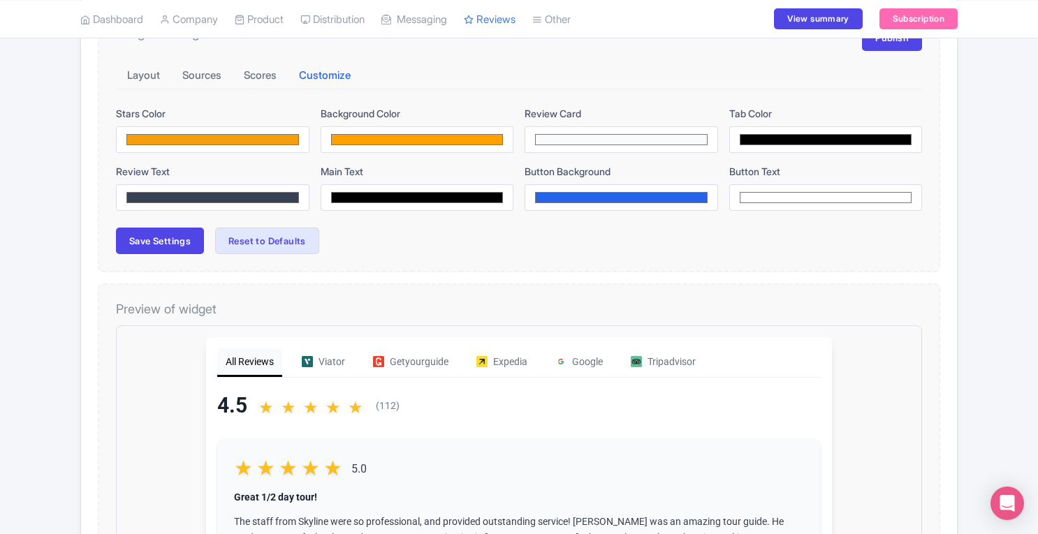
type input "#ffa200"
click at [584, 240] on div "Save Settings Reset to Defaults" at bounding box center [519, 241] width 806 height 27
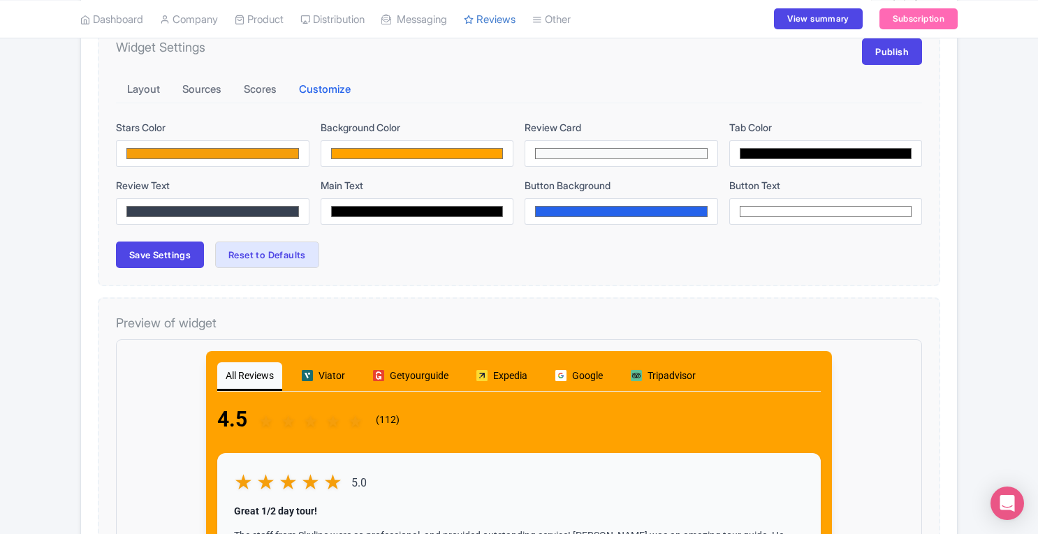
scroll to position [189, 0]
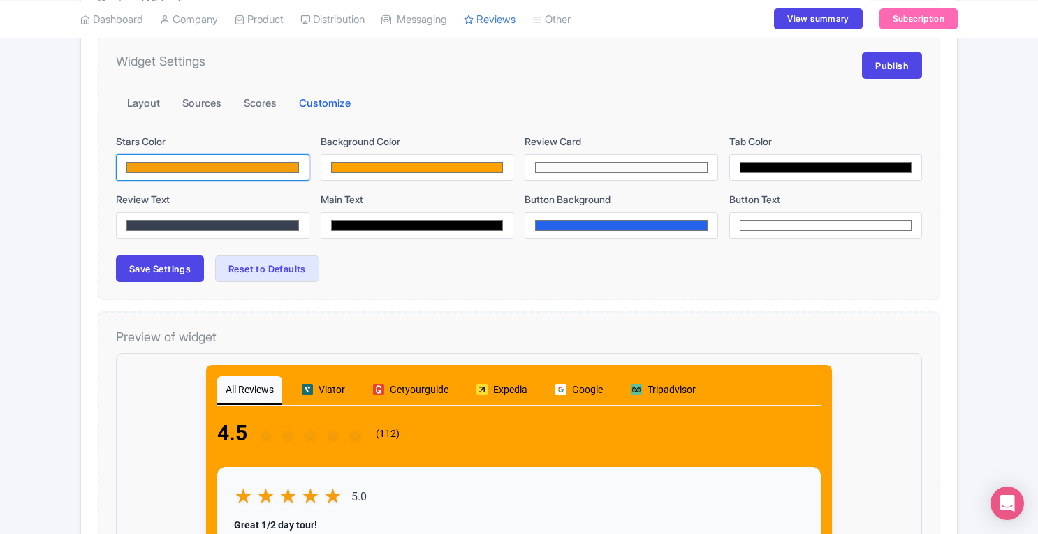
click at [243, 164] on input "#f59e0b" at bounding box center [213, 167] width 194 height 27
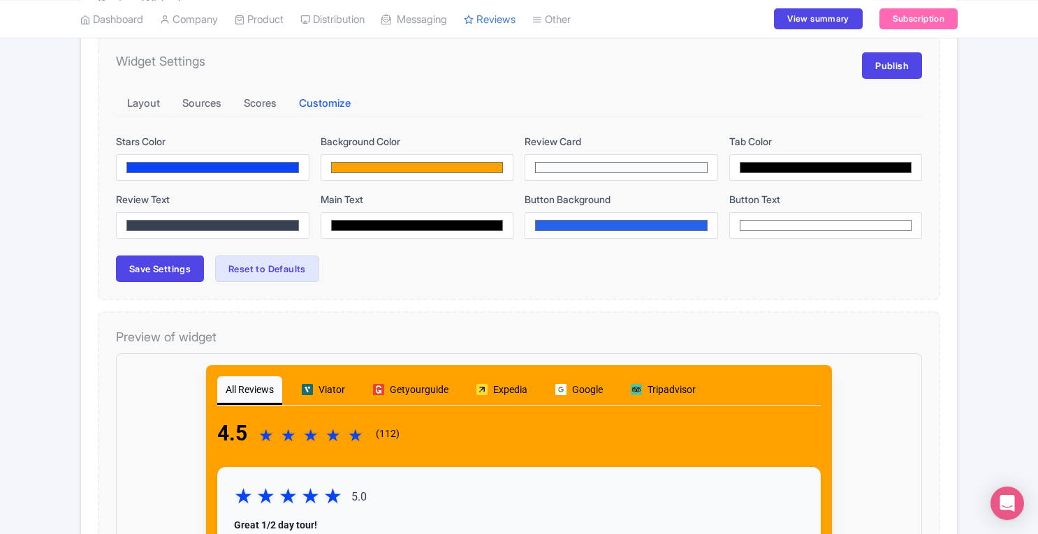
click at [313, 303] on div "Review Widget Actions Import new reviews Download Reviews Manage Review Respond…" at bounding box center [519, 435] width 878 height 912
click at [193, 161] on input "#0a45f5" at bounding box center [213, 167] width 194 height 27
type input "#ffffff"
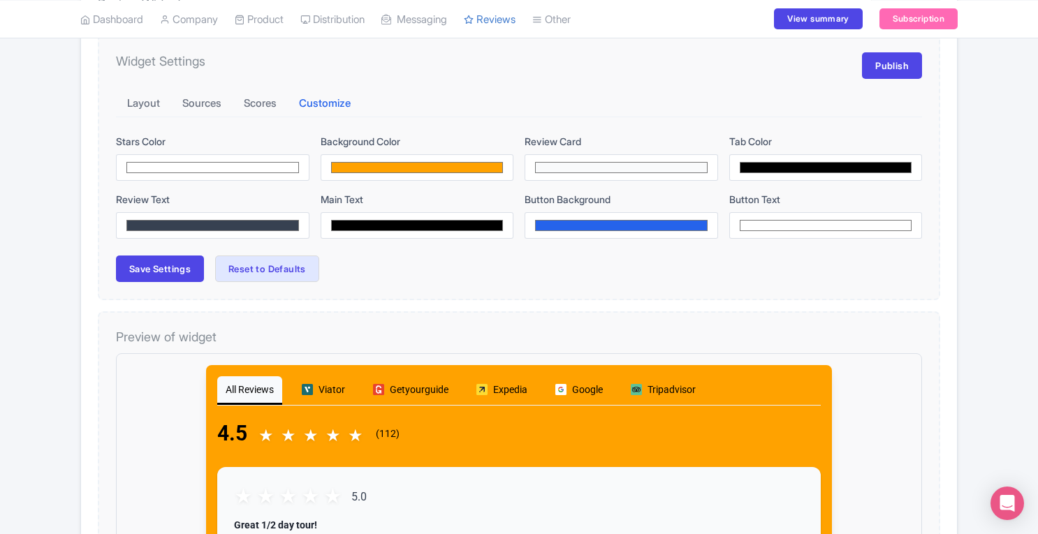
click at [411, 299] on div "Review Widget Actions Import new reviews Download Reviews Manage Review Respond…" at bounding box center [519, 435] width 878 height 912
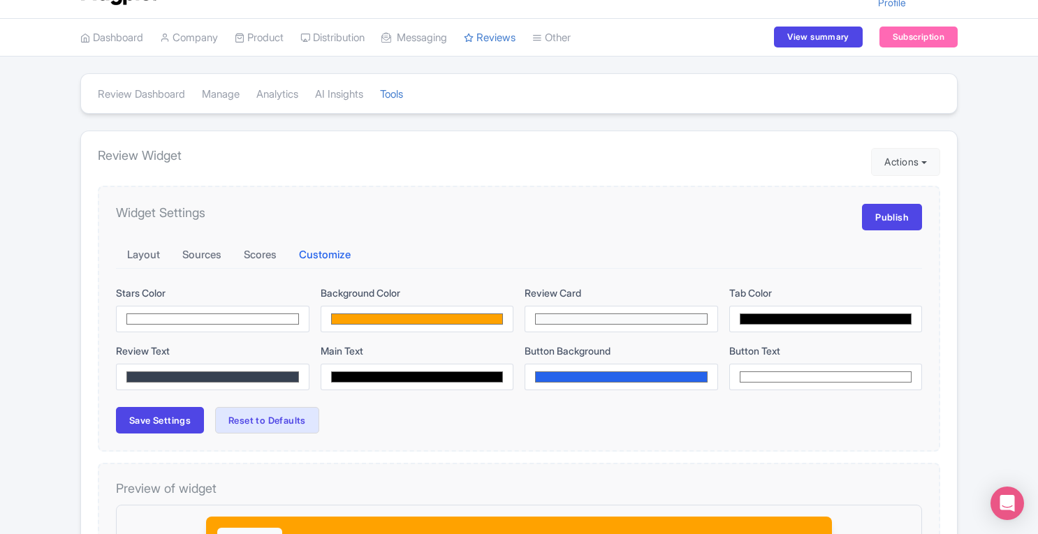
scroll to position [42, 0]
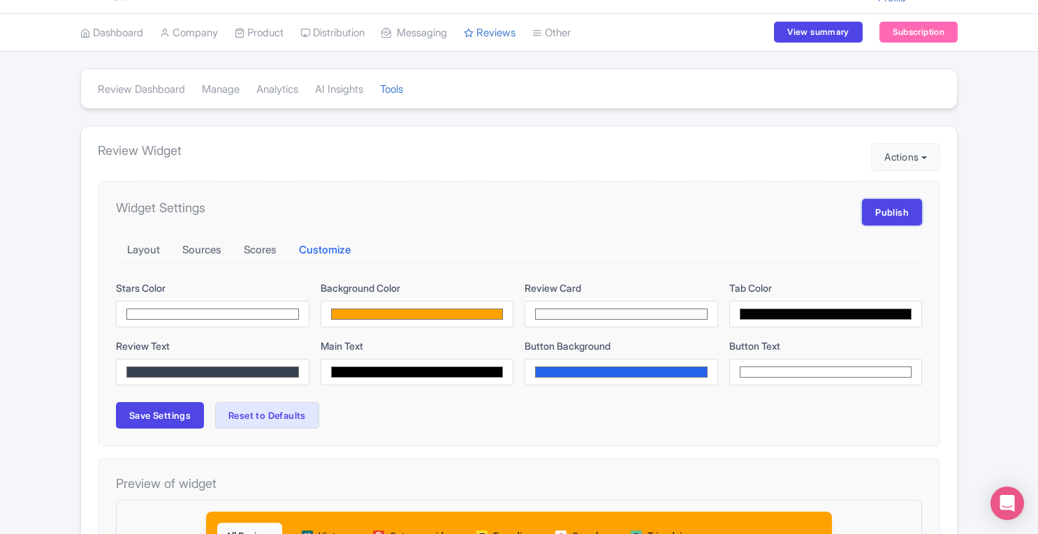
click at [880, 203] on link "Publish" at bounding box center [892, 212] width 60 height 27
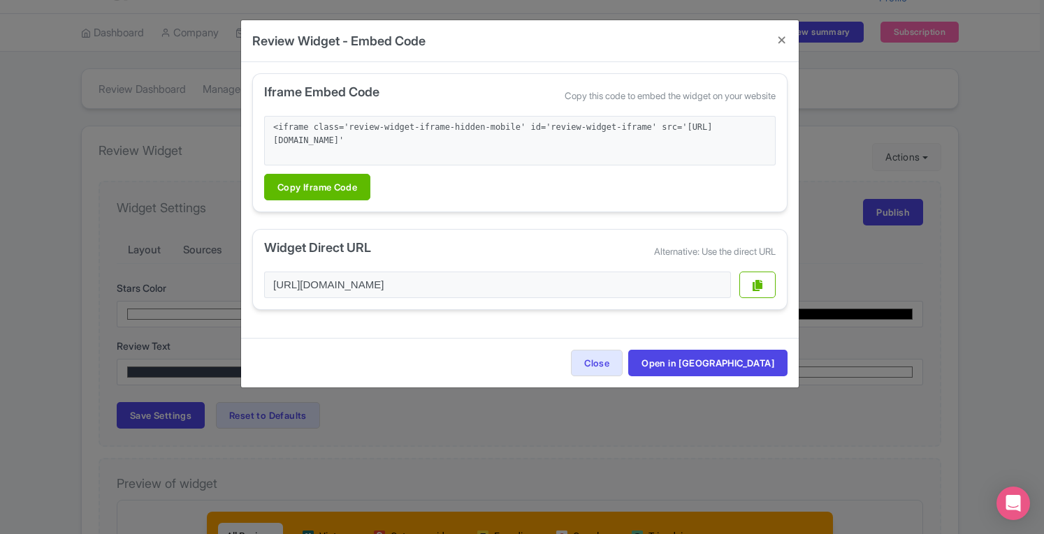
click at [984, 235] on div "Review Widget - Embed Code Iframe Embed Code Copy this code to embed the widget…" at bounding box center [522, 267] width 1044 height 534
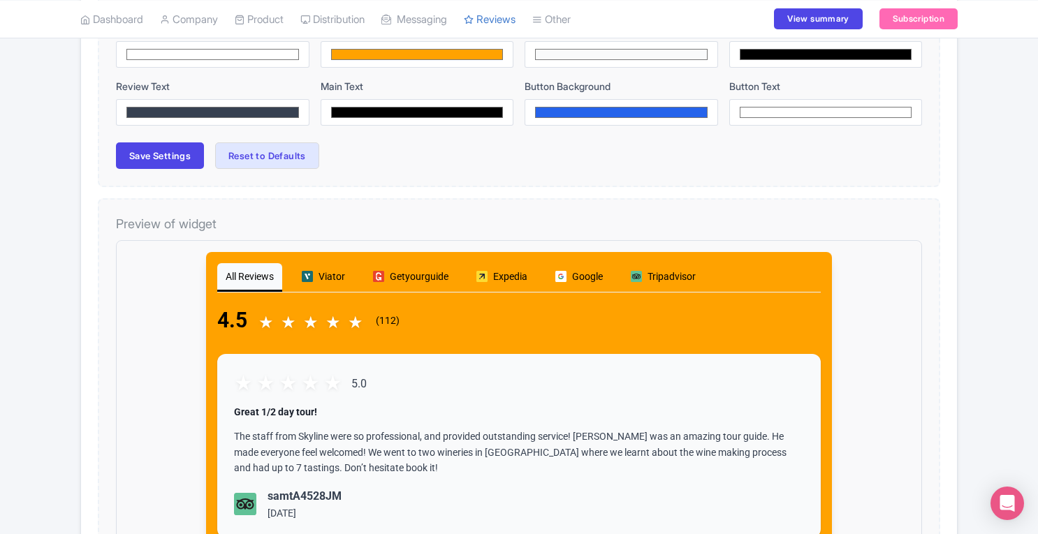
scroll to position [0, 0]
